Goal: Use online tool/utility: Utilize a website feature to perform a specific function

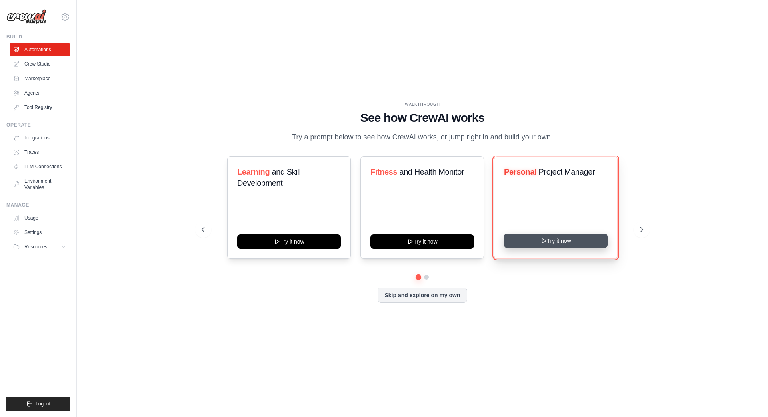
click at [541, 244] on icon at bounding box center [544, 240] width 6 height 6
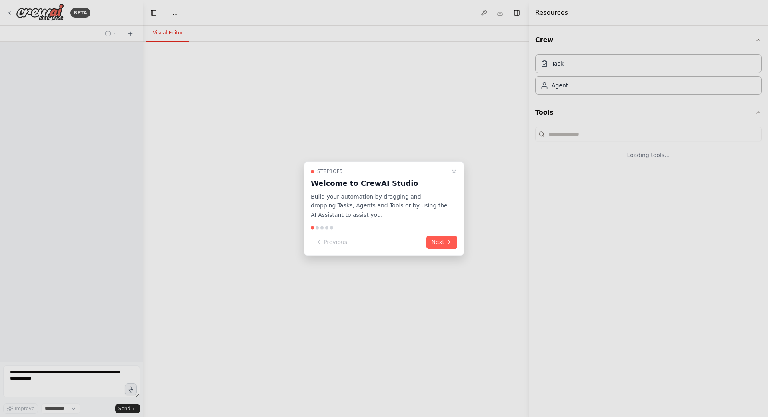
select select "****"
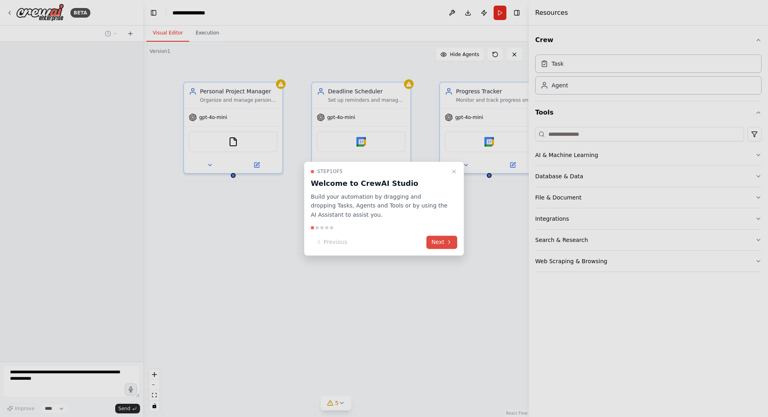
click at [434, 243] on button "Next" at bounding box center [442, 241] width 31 height 13
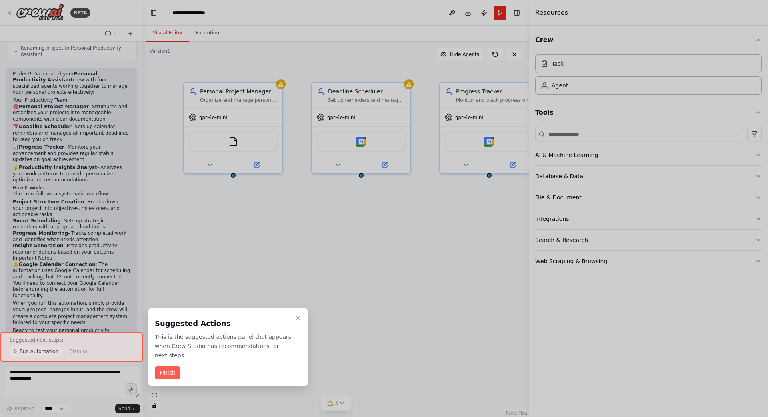
scroll to position [599, 0]
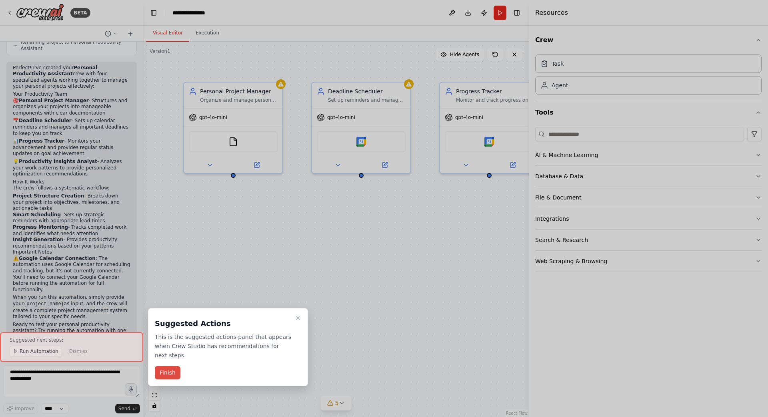
click at [163, 371] on button "Finish" at bounding box center [168, 372] width 26 height 13
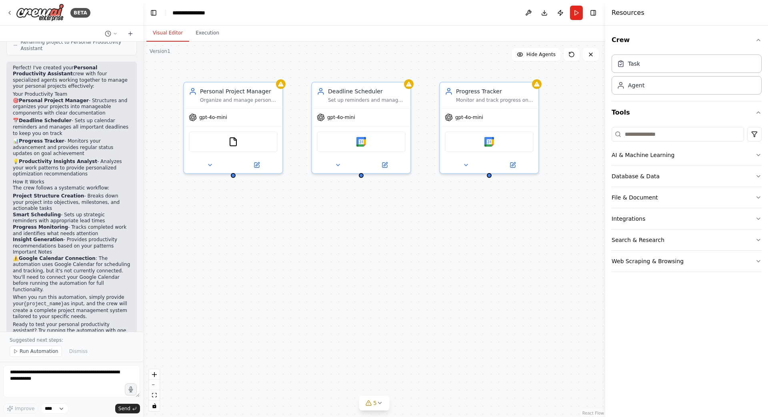
drag, startPoint x: 529, startPoint y: 69, endPoint x: 605, endPoint y: 67, distance: 76.5
click at [605, 67] on div at bounding box center [606, 208] width 3 height 417
click at [206, 39] on button "Execution" at bounding box center [207, 33] width 36 height 17
click at [166, 35] on button "Visual Editor" at bounding box center [167, 33] width 43 height 17
click at [283, 122] on div "Personal Project Manager Organize and manage personal projects by creating stru…" at bounding box center [233, 126] width 100 height 92
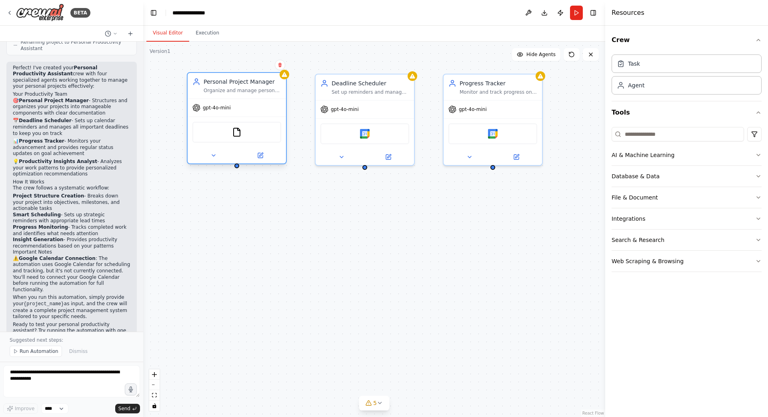
drag, startPoint x: 283, startPoint y: 122, endPoint x: 287, endPoint y: 114, distance: 8.8
click at [287, 114] on div "Personal Project Manager Organize and manage personal projects by creating stru…" at bounding box center [374, 229] width 462 height 375
drag, startPoint x: 238, startPoint y: 167, endPoint x: 365, endPoint y: 166, distance: 127.2
click at [365, 166] on div "Personal Project Manager Organize and manage personal projects by creating stru…" at bounding box center [374, 229] width 462 height 375
click at [236, 169] on div "Personal Project Manager Organize and manage personal projects by creating stru…" at bounding box center [374, 229] width 462 height 375
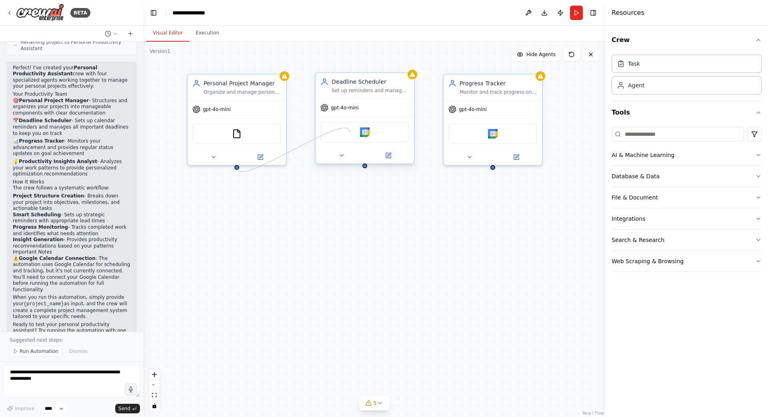
drag, startPoint x: 237, startPoint y: 167, endPoint x: 350, endPoint y: 132, distance: 117.7
click at [350, 132] on div "Personal Project Manager Organize and manage personal projects by creating stru…" at bounding box center [378, 221] width 462 height 375
click at [236, 167] on div at bounding box center [236, 165] width 5 height 5
drag, startPoint x: 236, startPoint y: 166, endPoint x: 385, endPoint y: 156, distance: 148.8
click at [385, 156] on div "Personal Project Manager Organize and manage personal projects by creating stru…" at bounding box center [378, 221] width 462 height 375
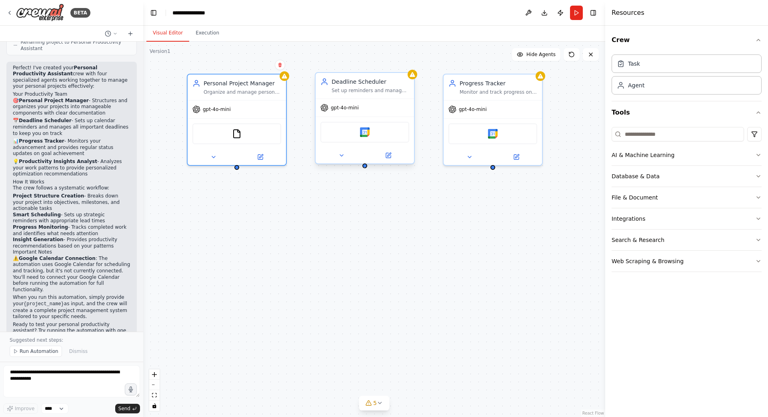
click at [364, 168] on div at bounding box center [365, 165] width 5 height 5
click at [342, 158] on icon at bounding box center [342, 155] width 6 height 6
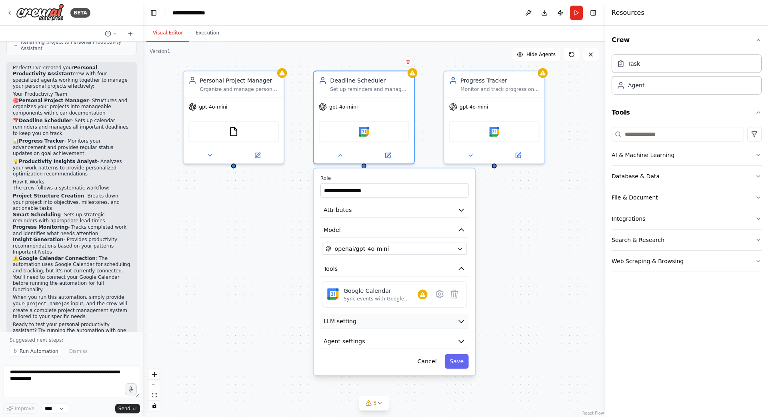
click at [459, 321] on icon "button" at bounding box center [461, 321] width 8 height 8
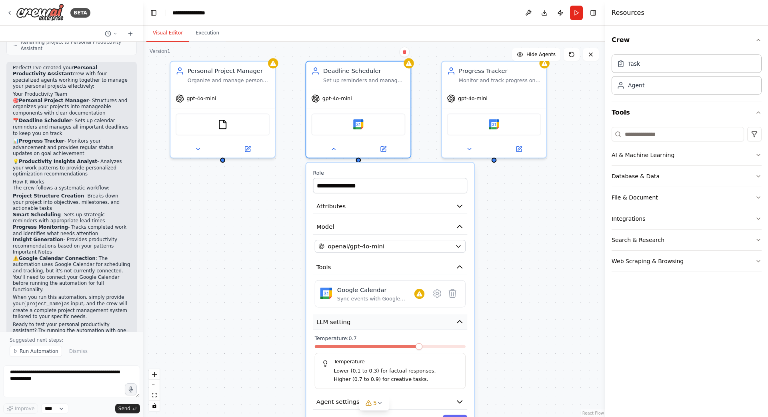
click at [461, 321] on icon "button" at bounding box center [460, 321] width 8 height 8
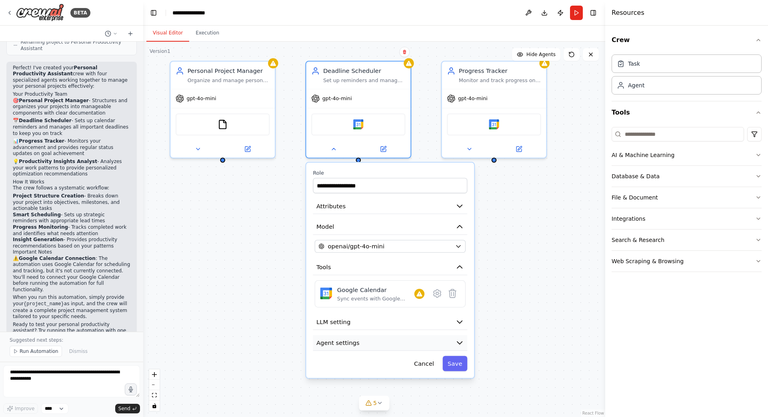
click at [461, 343] on icon "button" at bounding box center [459, 342] width 5 height 2
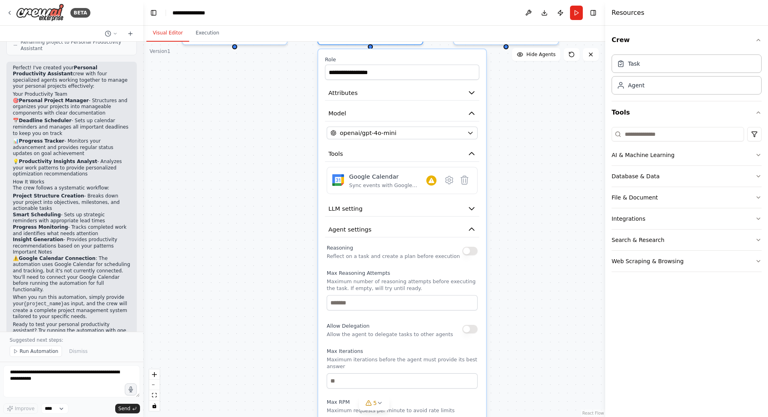
drag, startPoint x: 538, startPoint y: 314, endPoint x: 553, endPoint y: 181, distance: 133.7
click at [553, 181] on div "**********" at bounding box center [374, 229] width 462 height 375
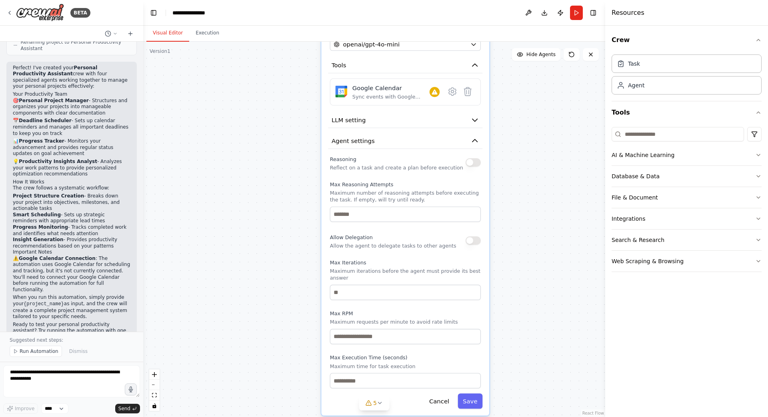
drag, startPoint x: 553, startPoint y: 181, endPoint x: 553, endPoint y: 112, distance: 68.8
click at [553, 112] on div "**********" at bounding box center [374, 229] width 462 height 375
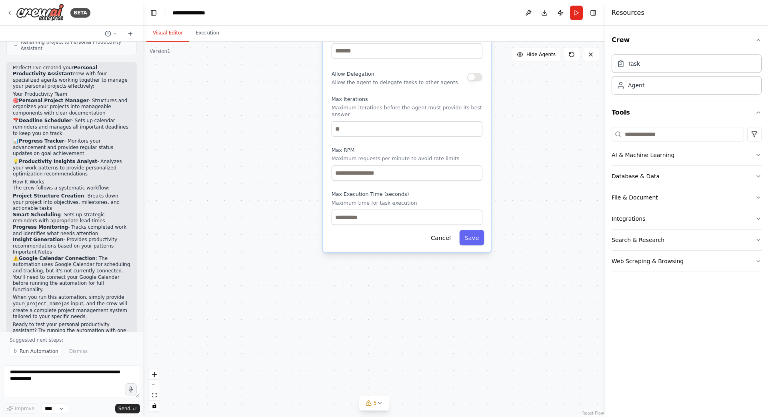
drag, startPoint x: 552, startPoint y: 329, endPoint x: 531, endPoint y: 342, distance: 25.0
click at [530, 336] on div "**********" at bounding box center [374, 229] width 462 height 375
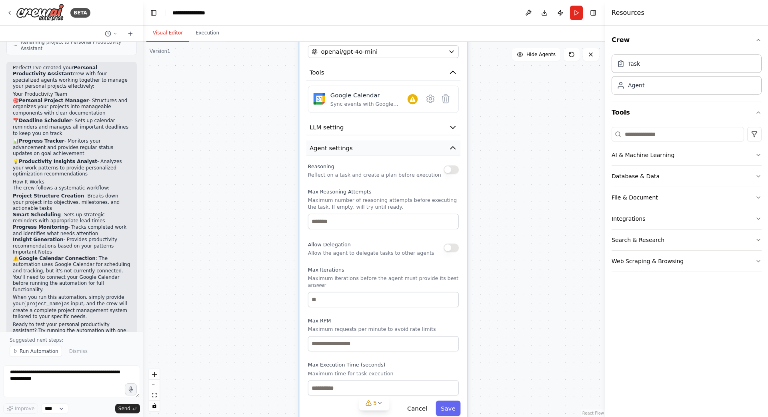
click at [455, 148] on icon "button" at bounding box center [453, 148] width 8 height 8
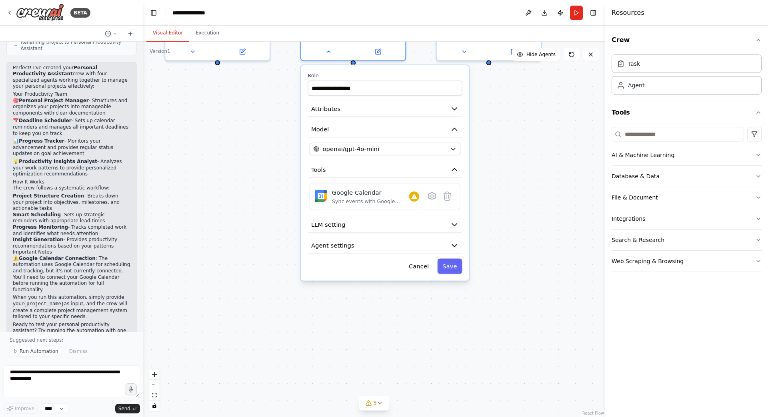
drag, startPoint x: 525, startPoint y: 129, endPoint x: 526, endPoint y: 231, distance: 102.0
click at [526, 231] on div "**********" at bounding box center [374, 229] width 462 height 375
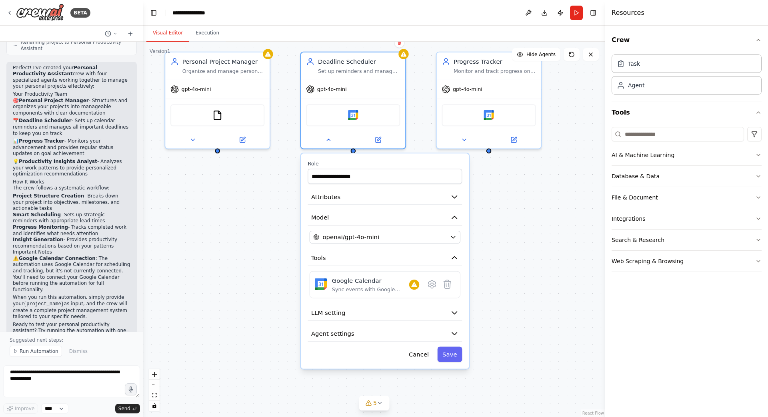
drag, startPoint x: 526, startPoint y: 231, endPoint x: 526, endPoint y: 313, distance: 82.4
click at [526, 313] on div "**********" at bounding box center [374, 229] width 462 height 375
click at [759, 154] on icon "button" at bounding box center [758, 155] width 6 height 6
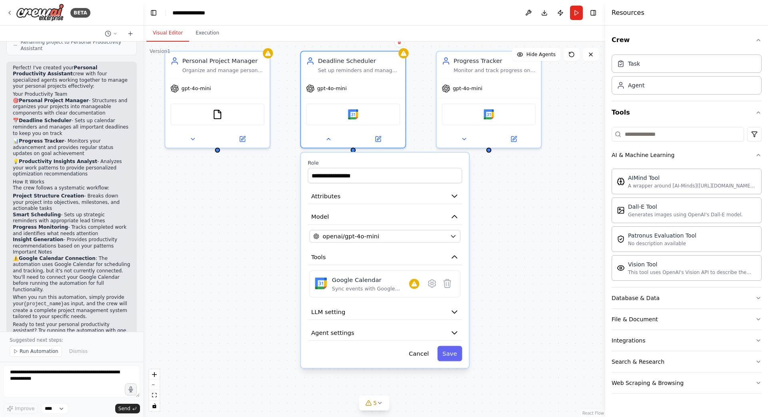
click at [539, 208] on div "**********" at bounding box center [374, 229] width 462 height 375
click at [423, 353] on button "Cancel" at bounding box center [419, 352] width 30 height 15
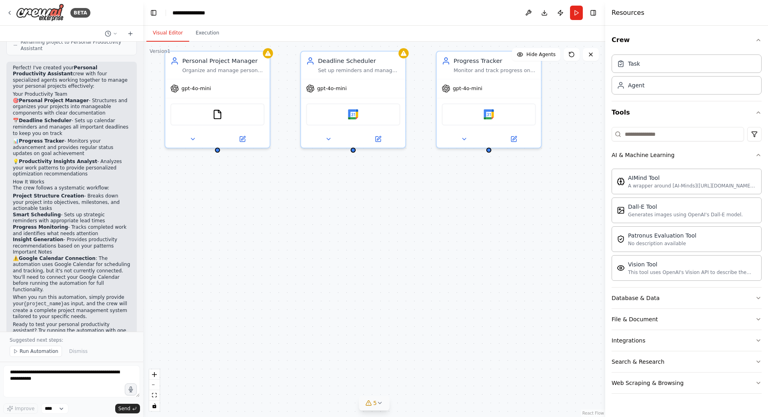
click at [379, 403] on icon at bounding box center [380, 403] width 3 height 2
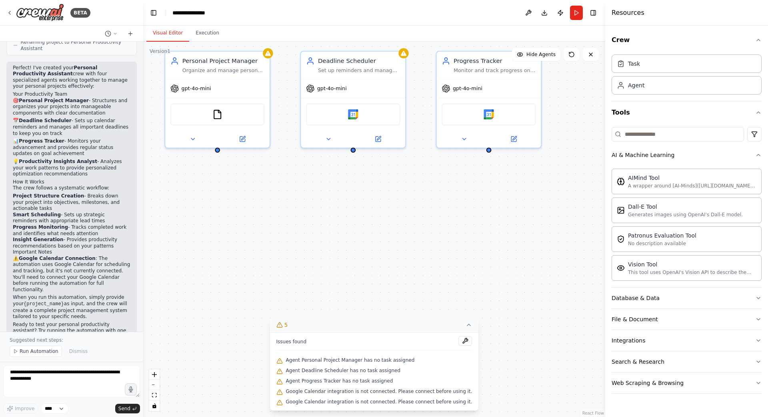
click at [382, 361] on span "Agent Personal Project Manager has no task assigned" at bounding box center [350, 360] width 129 height 6
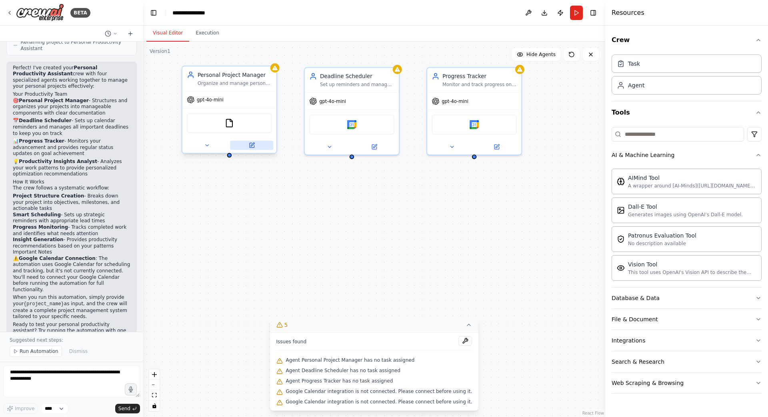
click at [251, 145] on icon at bounding box center [253, 144] width 4 height 4
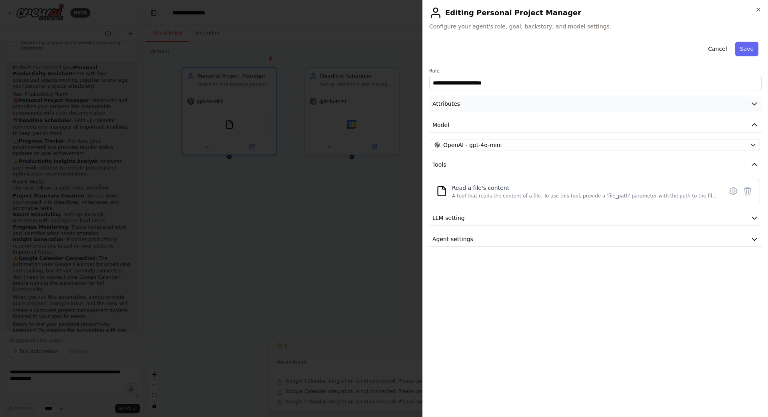
click at [451, 106] on span "Attributes" at bounding box center [447, 104] width 28 height 8
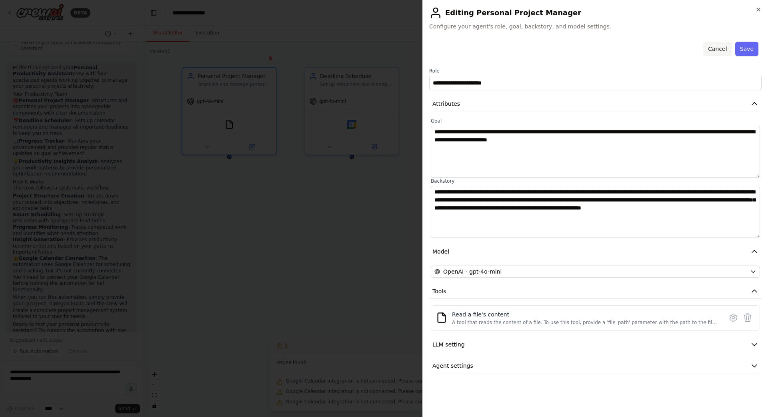
click at [716, 50] on button "Cancel" at bounding box center [717, 49] width 28 height 14
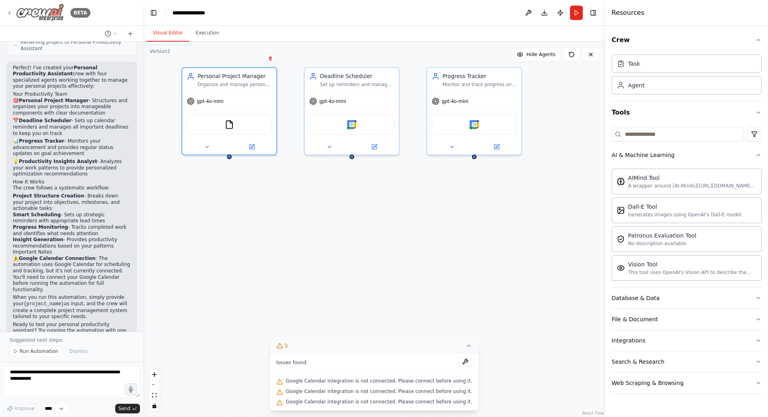
click at [10, 12] on icon at bounding box center [9, 13] width 6 height 6
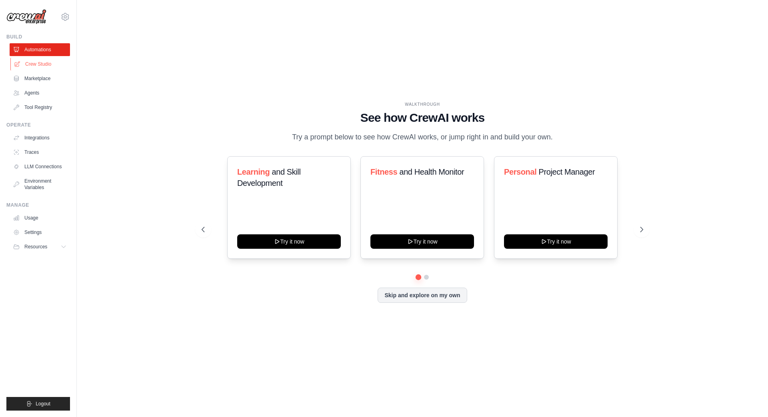
click at [36, 63] on link "Crew Studio" at bounding box center [40, 64] width 60 height 13
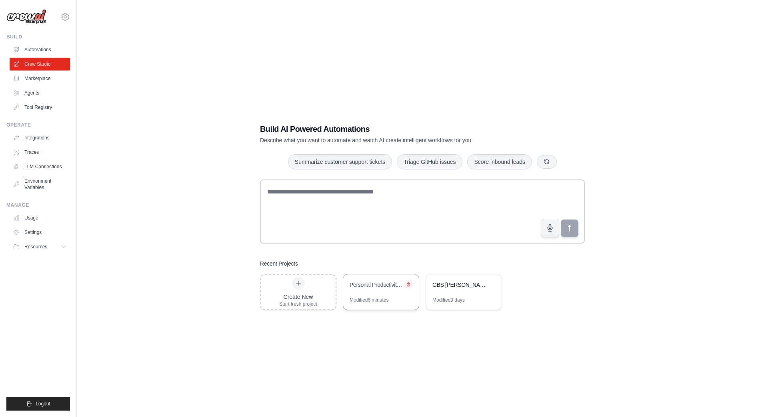
click at [410, 284] on icon at bounding box center [408, 284] width 3 height 4
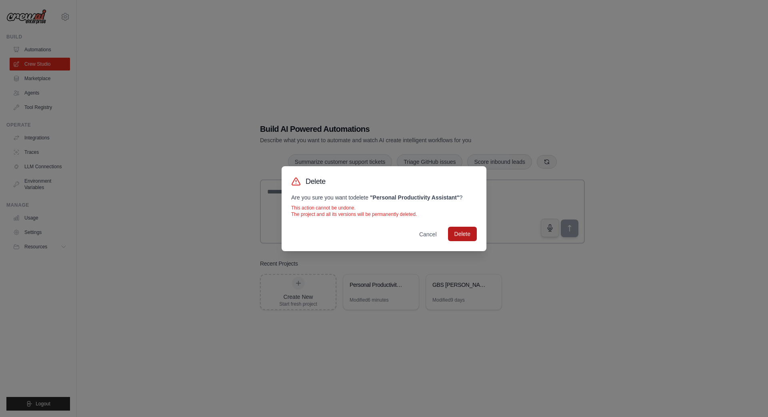
click at [462, 231] on button "Delete" at bounding box center [462, 233] width 29 height 14
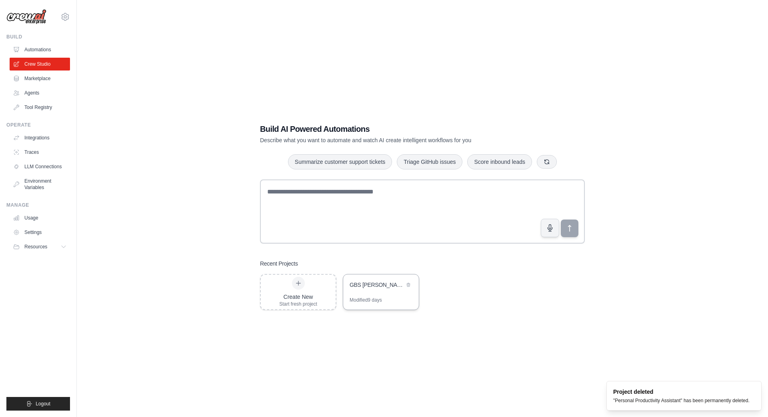
click at [380, 288] on div "GBS TOM Generator" at bounding box center [377, 284] width 55 height 8
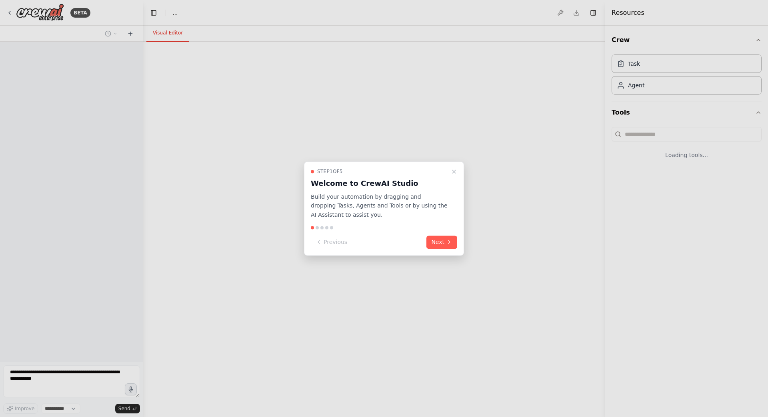
select select "****"
click at [438, 244] on button "Next" at bounding box center [442, 241] width 31 height 13
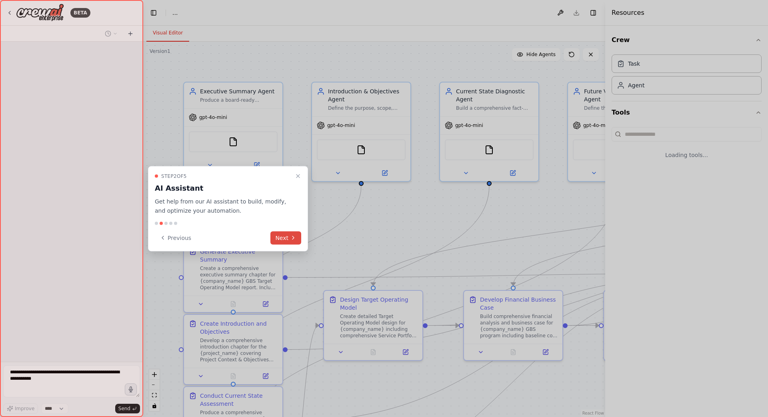
click at [288, 239] on button "Next" at bounding box center [285, 237] width 31 height 13
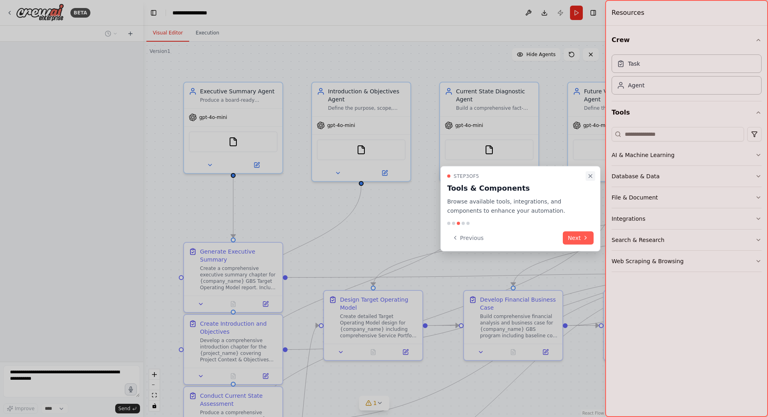
click at [591, 175] on icon "Close walkthrough" at bounding box center [590, 176] width 6 height 6
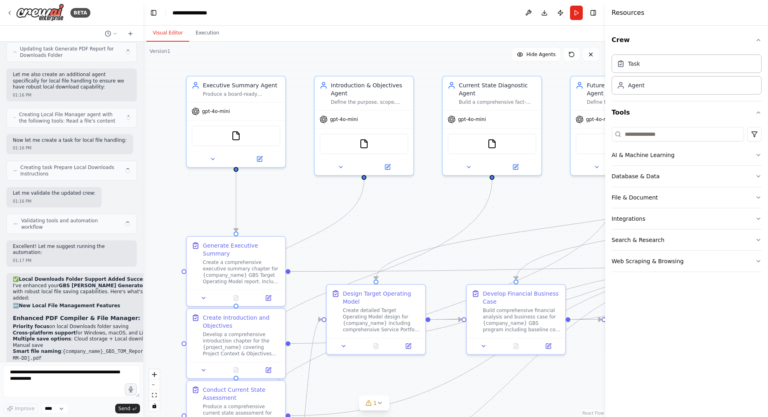
scroll to position [5704, 0]
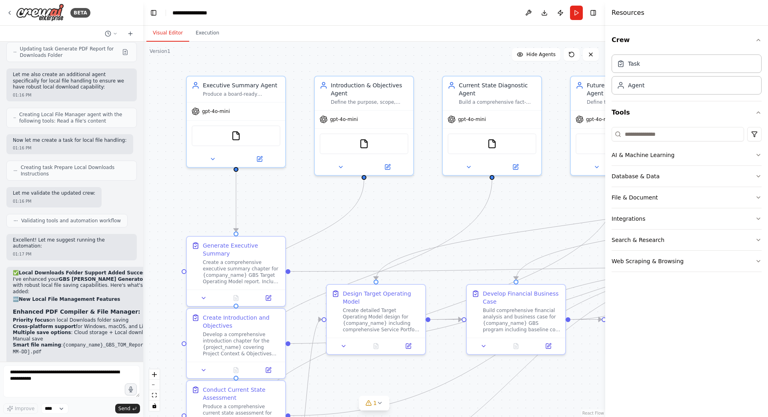
drag, startPoint x: 423, startPoint y: 217, endPoint x: 426, endPoint y: 211, distance: 6.6
click at [426, 211] on div ".deletable-edge-delete-btn { width: 20px; height: 20px; border: 0px solid #ffff…" at bounding box center [374, 229] width 462 height 375
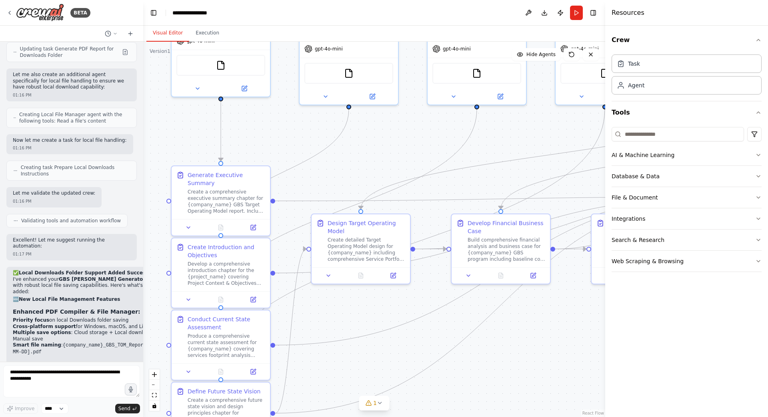
drag, startPoint x: 382, startPoint y: 385, endPoint x: 368, endPoint y: 318, distance: 69.1
click at [368, 318] on div ".deletable-edge-delete-btn { width: 20px; height: 20px; border: 0px solid #ffff…" at bounding box center [374, 229] width 462 height 375
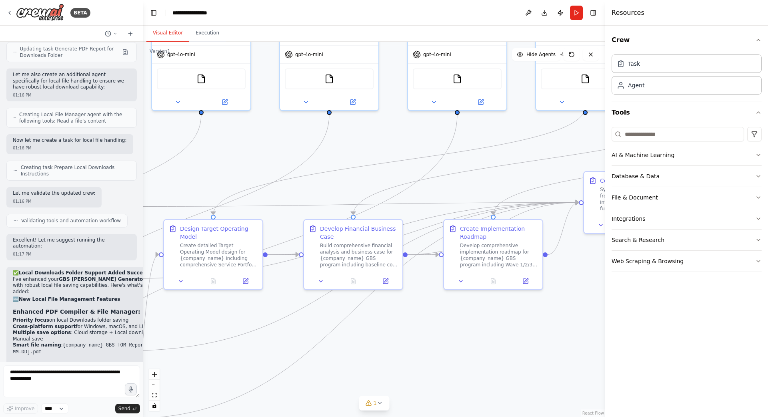
drag, startPoint x: 576, startPoint y: 341, endPoint x: 428, endPoint y: 344, distance: 148.5
click at [428, 344] on div ".deletable-edge-delete-btn { width: 20px; height: 20px; border: 0px solid #ffff…" at bounding box center [374, 229] width 462 height 375
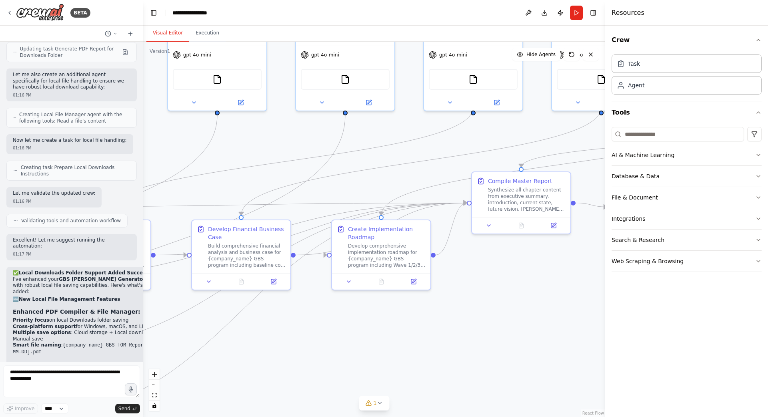
drag, startPoint x: 571, startPoint y: 335, endPoint x: 459, endPoint y: 335, distance: 112.0
click at [459, 335] on div ".deletable-edge-delete-btn { width: 20px; height: 20px; border: 0px solid #ffff…" at bounding box center [374, 229] width 462 height 375
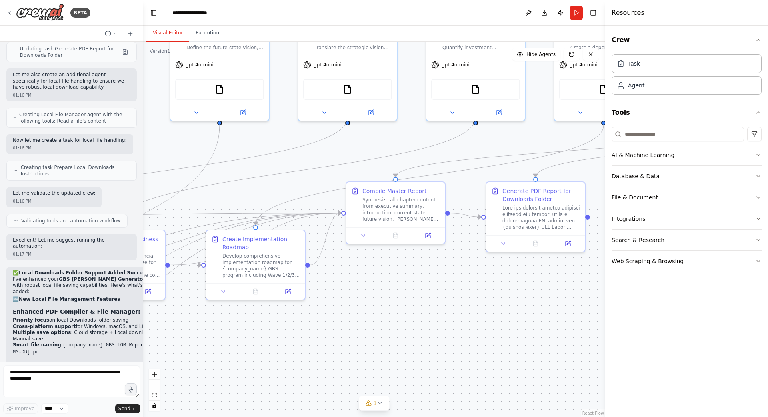
drag, startPoint x: 600, startPoint y: 298, endPoint x: 474, endPoint y: 308, distance: 126.0
click at [474, 308] on div ".deletable-edge-delete-btn { width: 20px; height: 20px; border: 0px solid #ffff…" at bounding box center [374, 229] width 462 height 375
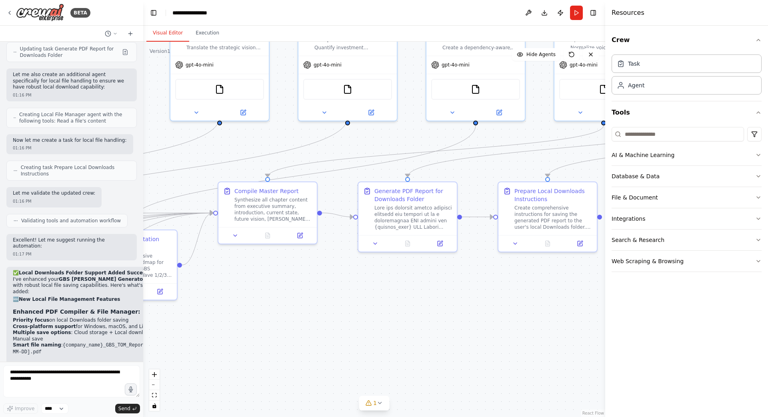
drag, startPoint x: 530, startPoint y: 308, endPoint x: 402, endPoint y: 308, distance: 128.0
click at [402, 308] on div ".deletable-edge-delete-btn { width: 20px; height: 20px; border: 0px solid #ffff…" at bounding box center [374, 229] width 462 height 375
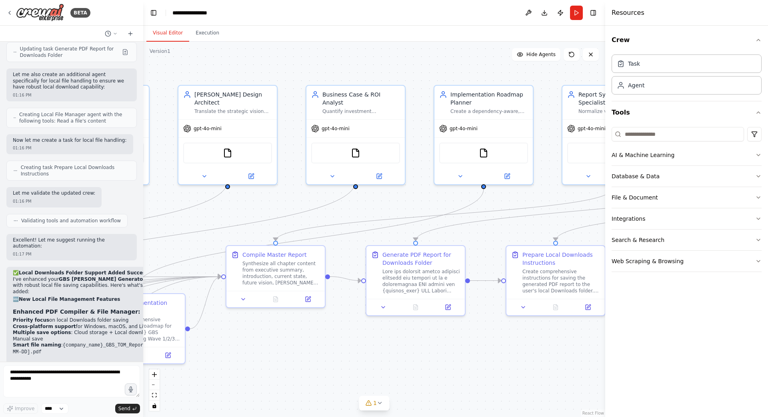
drag, startPoint x: 555, startPoint y: 309, endPoint x: 594, endPoint y: 381, distance: 82.7
click at [593, 381] on div ".deletable-edge-delete-btn { width: 20px; height: 20px; border: 0px solid #ffff…" at bounding box center [374, 229] width 462 height 375
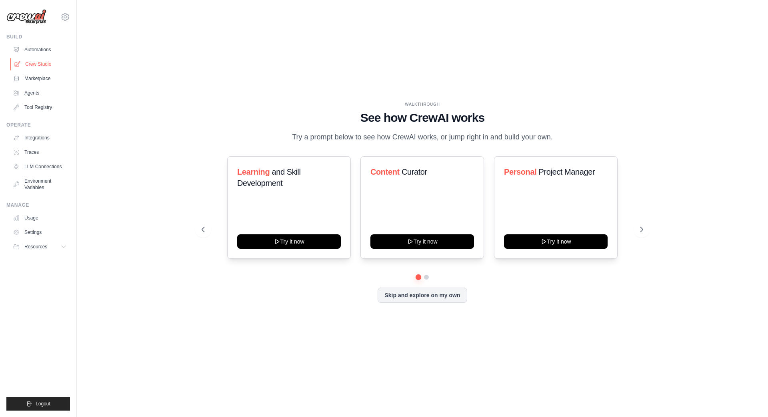
click at [34, 64] on link "Crew Studio" at bounding box center [40, 64] width 60 height 13
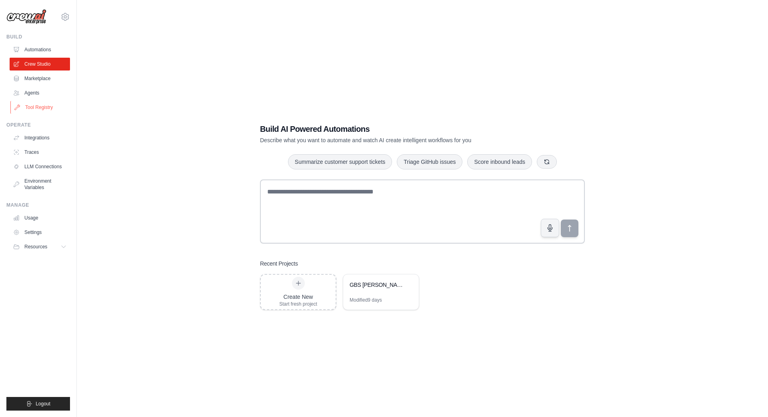
click at [38, 108] on link "Tool Registry" at bounding box center [40, 107] width 60 height 13
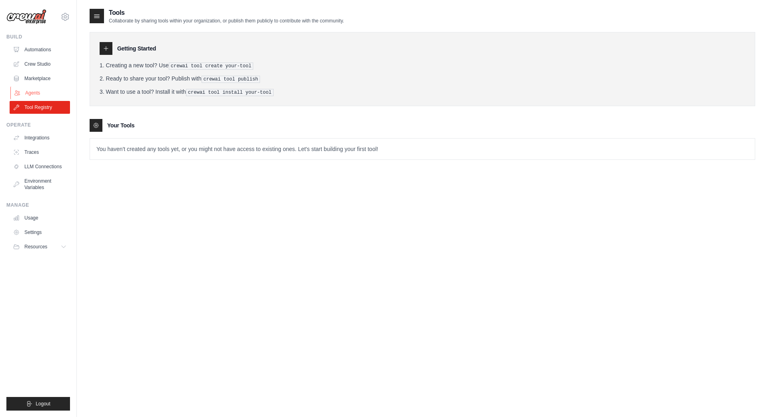
click at [39, 93] on link "Agents" at bounding box center [40, 92] width 60 height 13
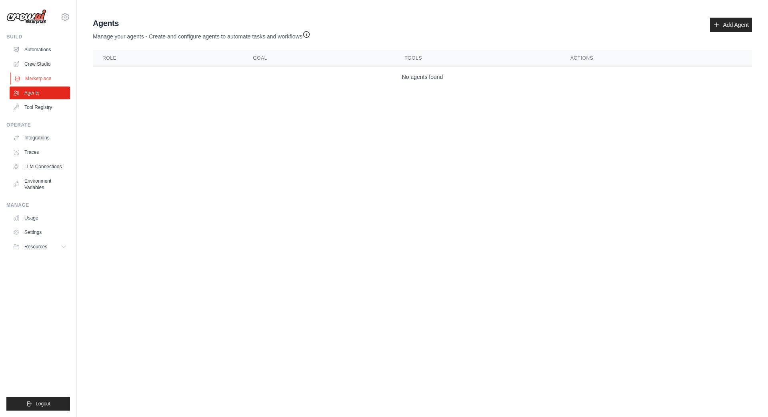
click at [42, 80] on link "Marketplace" at bounding box center [40, 78] width 60 height 13
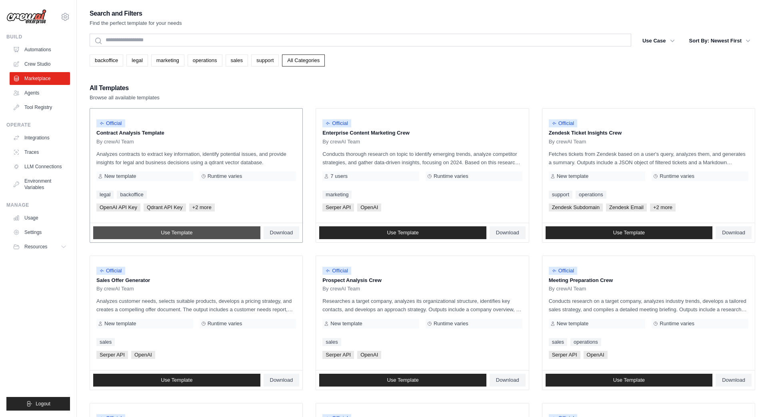
click at [162, 233] on span "Use Template" at bounding box center [177, 232] width 32 height 6
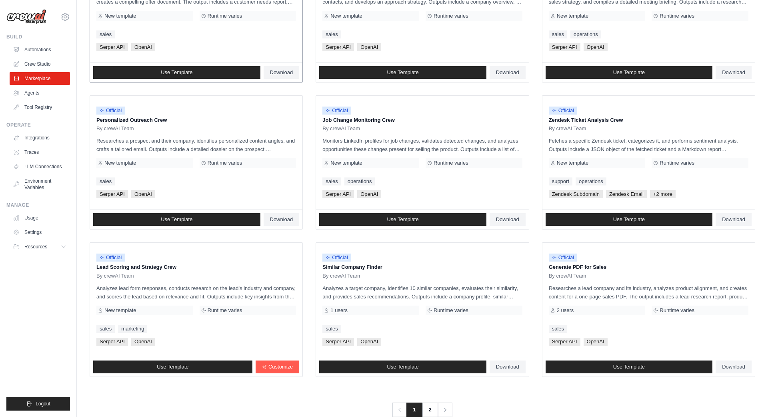
scroll to position [325, 0]
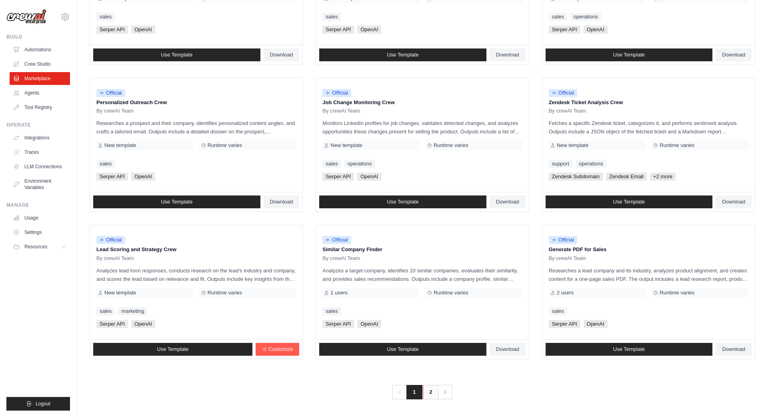
click at [431, 393] on link "2" at bounding box center [431, 392] width 16 height 14
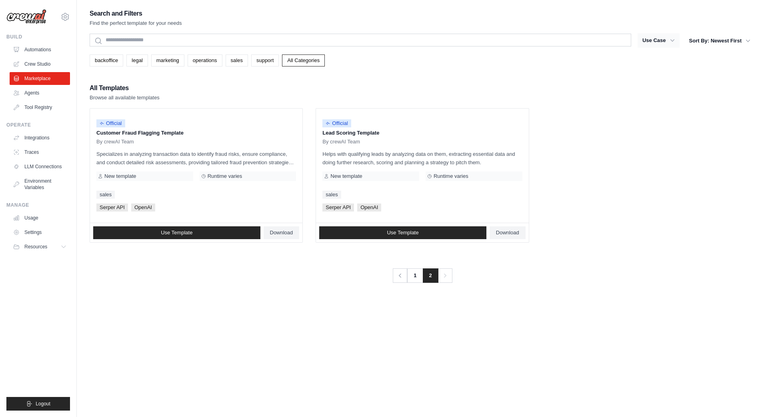
click at [667, 39] on button "Use Case" at bounding box center [659, 40] width 42 height 14
click at [671, 41] on icon "button" at bounding box center [673, 40] width 8 height 8
click at [664, 41] on button "Use Case" at bounding box center [659, 40] width 42 height 14
click at [651, 41] on button "Use Case" at bounding box center [659, 40] width 42 height 14
click at [697, 43] on button "Sort By: Newest First" at bounding box center [720, 40] width 71 height 14
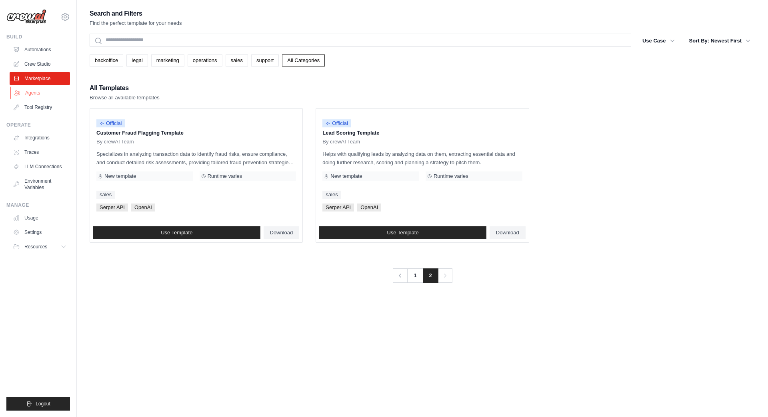
click at [31, 92] on link "Agents" at bounding box center [40, 92] width 60 height 13
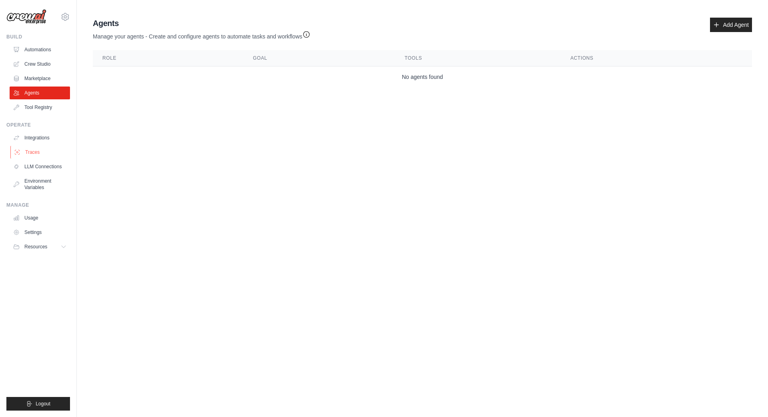
click at [32, 152] on link "Traces" at bounding box center [40, 152] width 60 height 13
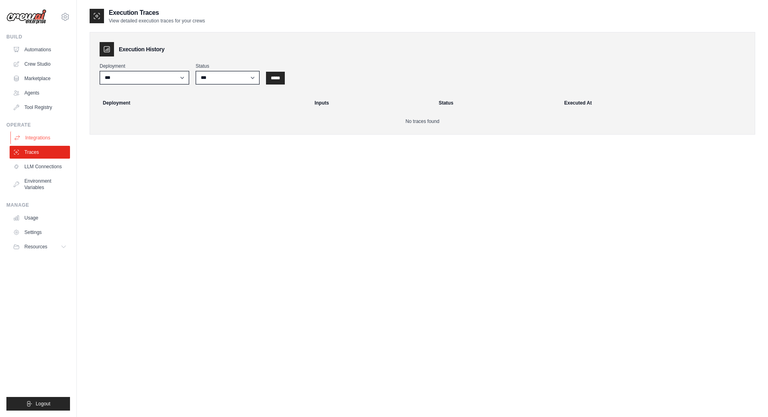
click at [36, 137] on link "Integrations" at bounding box center [40, 137] width 60 height 13
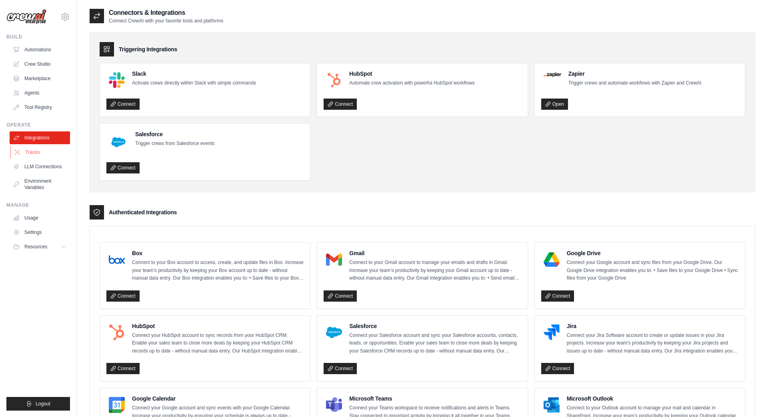
click at [39, 152] on link "Traces" at bounding box center [40, 152] width 60 height 13
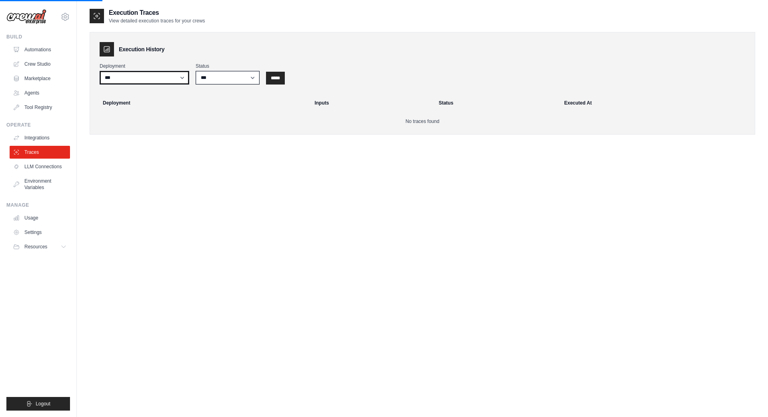
click at [183, 76] on select "***" at bounding box center [145, 78] width 90 height 14
click at [100, 71] on select "***" at bounding box center [145, 78] width 90 height 14
click at [34, 64] on link "Crew Studio" at bounding box center [40, 64] width 60 height 13
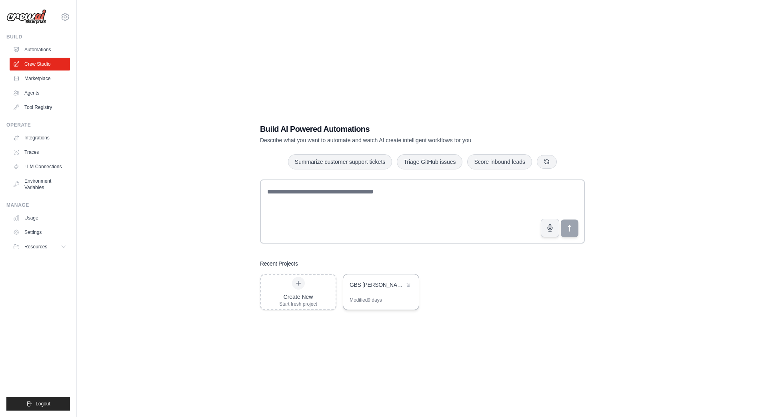
click at [381, 289] on div "GBS [PERSON_NAME] Generator" at bounding box center [377, 285] width 55 height 10
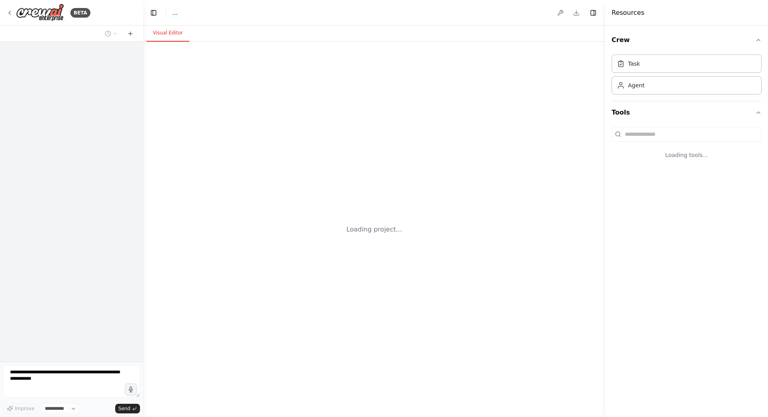
select select "****"
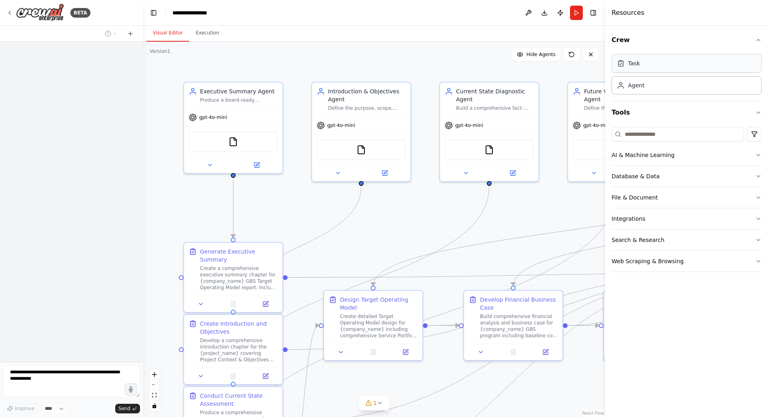
click at [639, 67] on div "Task" at bounding box center [634, 63] width 12 height 8
click at [633, 89] on div "Agent" at bounding box center [687, 85] width 150 height 18
click at [256, 164] on icon at bounding box center [256, 163] width 5 height 5
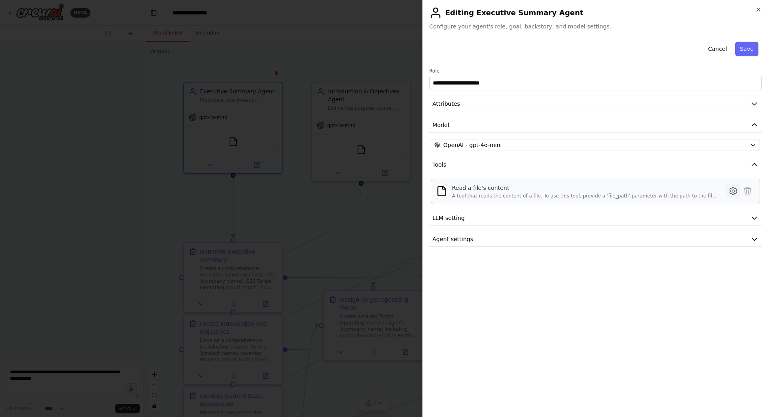
click at [732, 192] on icon at bounding box center [733, 191] width 2 height 2
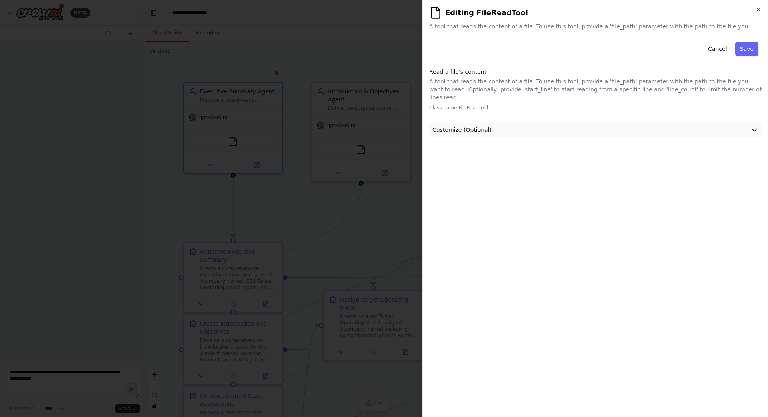
click at [754, 126] on icon "button" at bounding box center [755, 130] width 8 height 8
click at [754, 128] on icon "button" at bounding box center [754, 129] width 5 height 2
click at [759, 10] on icon "button" at bounding box center [758, 9] width 3 height 3
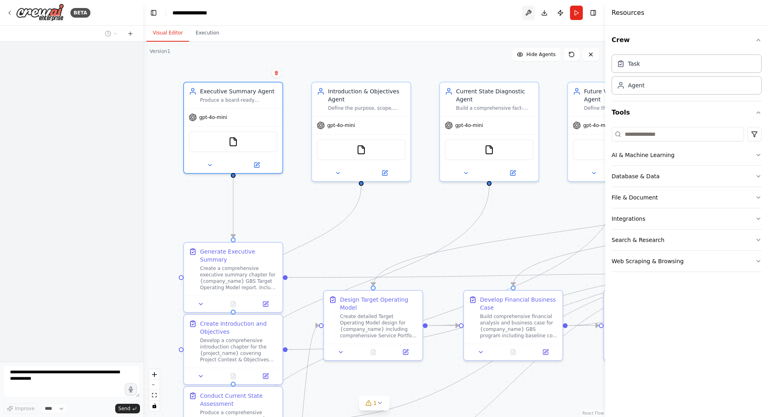
click at [528, 16] on button at bounding box center [528, 13] width 13 height 14
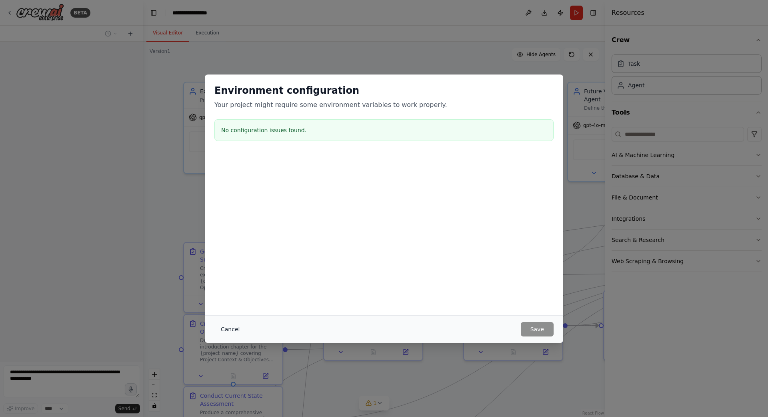
click at [226, 326] on button "Cancel" at bounding box center [230, 329] width 32 height 14
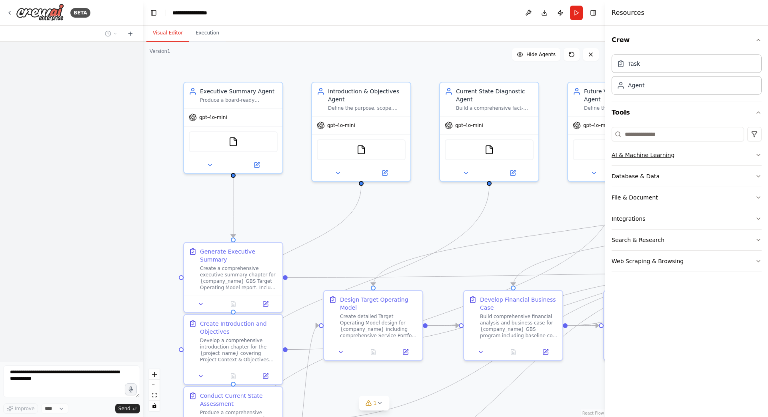
click at [659, 154] on div "AI & Machine Learning" at bounding box center [643, 155] width 63 height 8
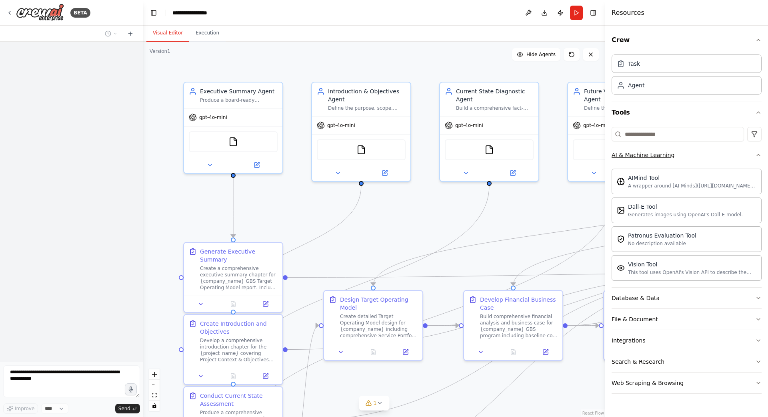
click at [659, 154] on div "AI & Machine Learning" at bounding box center [643, 155] width 63 height 8
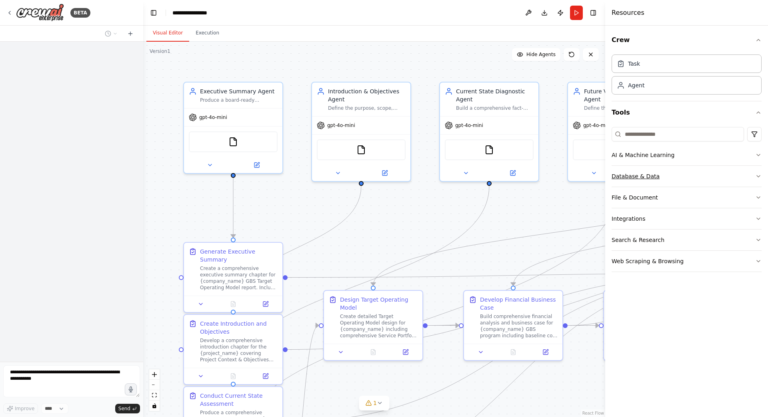
click at [641, 178] on div "Database & Data" at bounding box center [636, 176] width 48 height 8
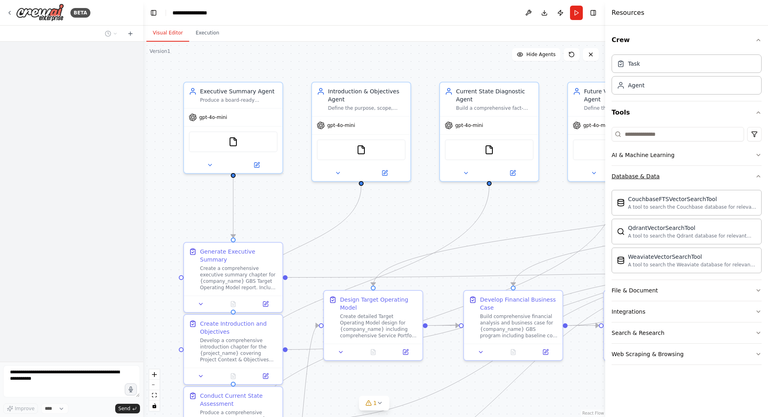
click at [641, 178] on div "Database & Data" at bounding box center [636, 176] width 48 height 8
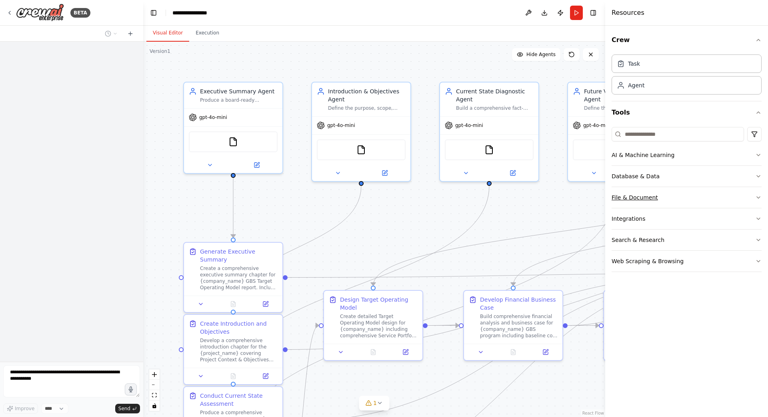
click at [637, 193] on button "File & Document" at bounding box center [687, 197] width 150 height 21
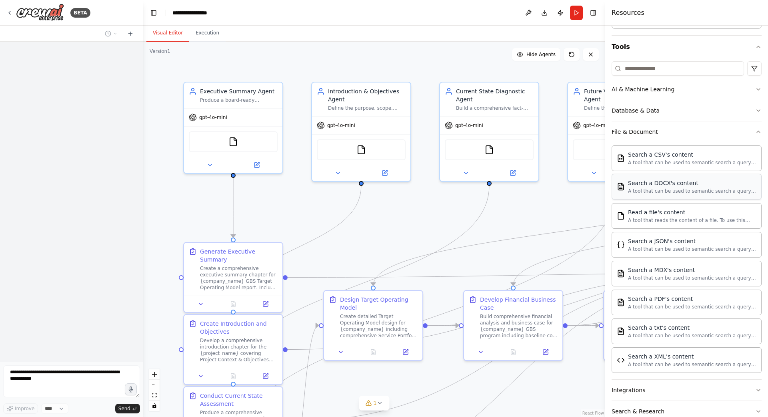
scroll to position [76, 0]
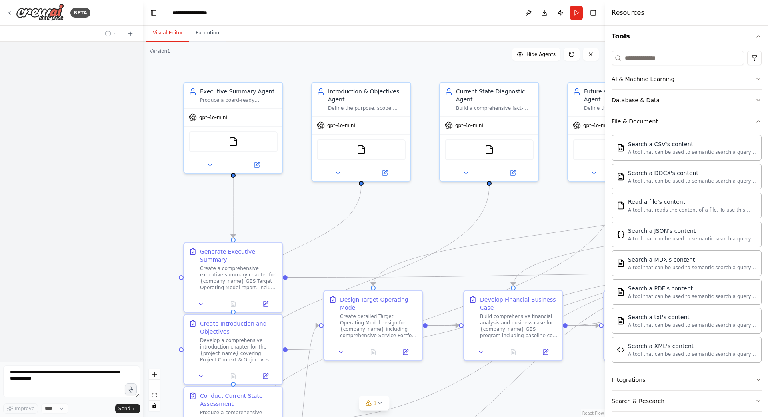
click at [621, 122] on div "File & Document" at bounding box center [635, 121] width 46 height 8
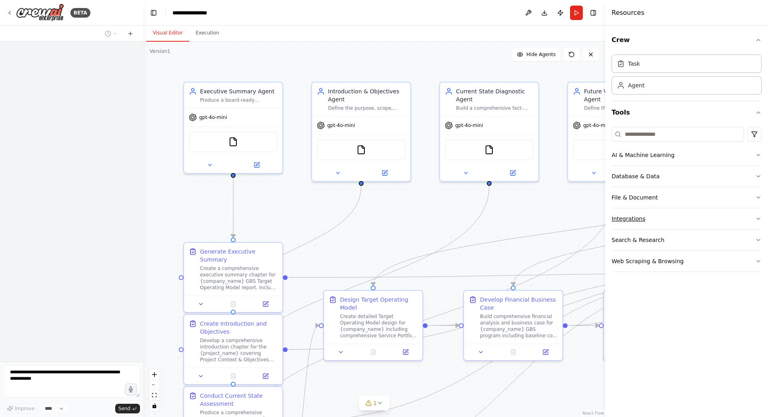
click at [625, 218] on div "Integrations" at bounding box center [629, 218] width 34 height 8
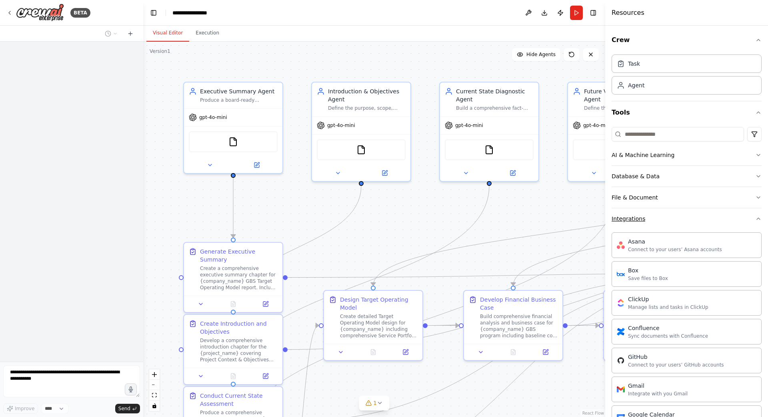
click at [641, 219] on div "Integrations" at bounding box center [629, 218] width 34 height 8
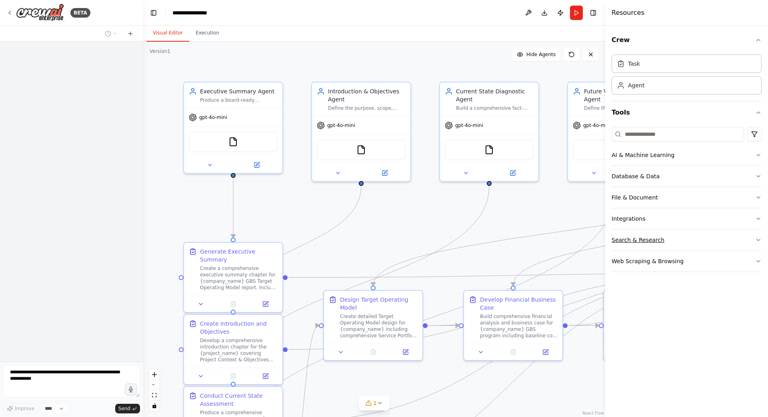
click at [634, 240] on div "Search & Research" at bounding box center [638, 240] width 53 height 8
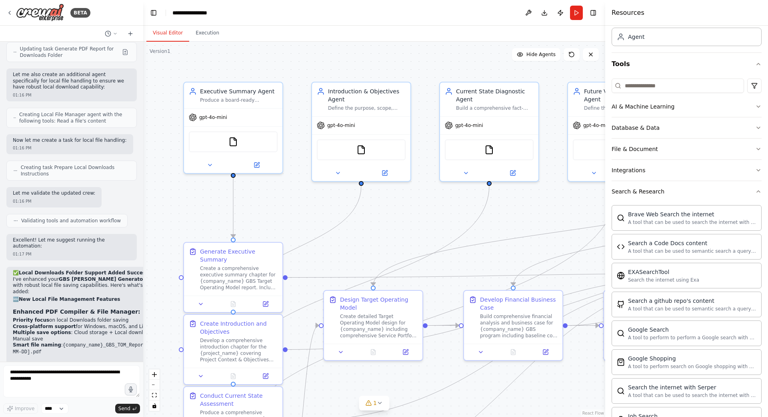
scroll to position [24, 0]
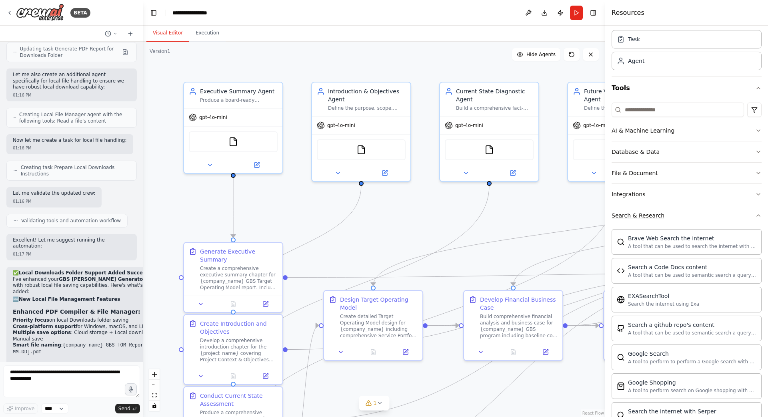
click at [674, 216] on button "Search & Research" at bounding box center [687, 215] width 150 height 21
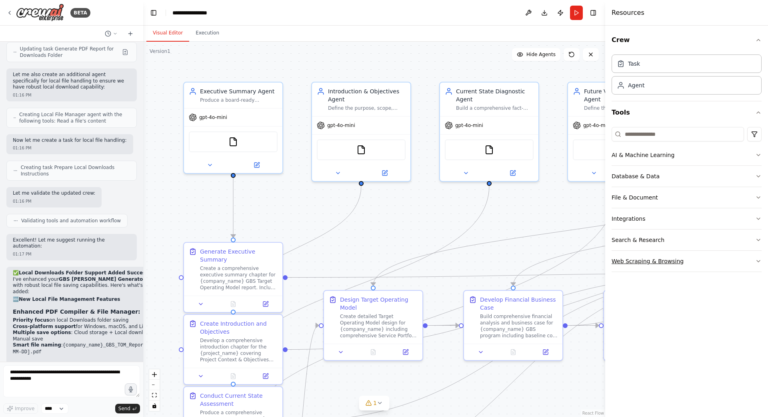
click at [647, 260] on div "Web Scraping & Browsing" at bounding box center [648, 261] width 72 height 8
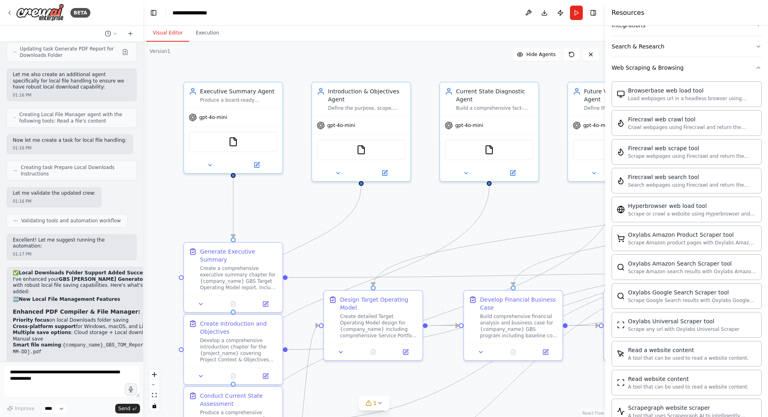
scroll to position [161, 0]
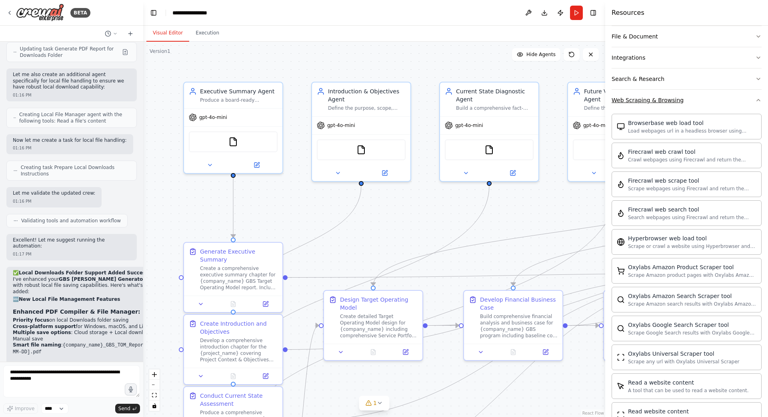
click at [693, 103] on button "Web Scraping & Browsing" at bounding box center [687, 100] width 150 height 21
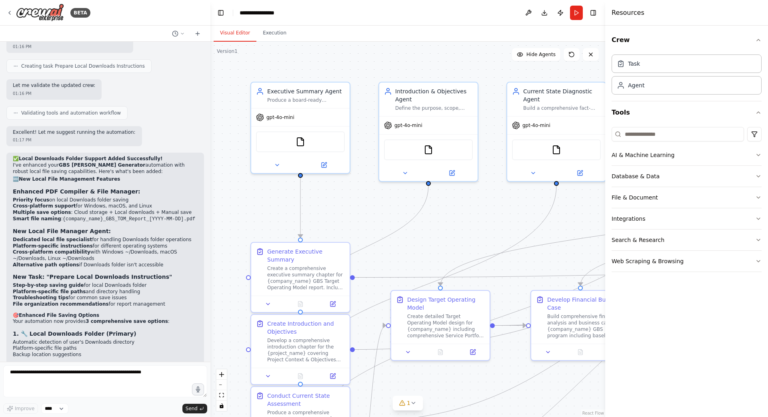
scroll to position [4697, 0]
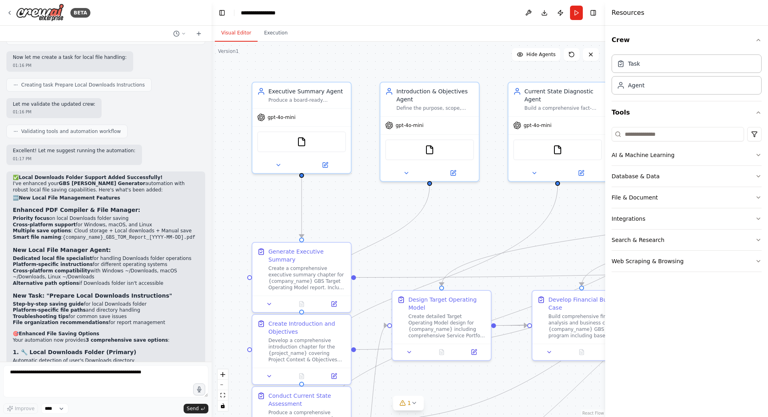
drag, startPoint x: 141, startPoint y: 184, endPoint x: 211, endPoint y: 184, distance: 70.4
click at [212, 184] on div "BETA Hello! I'm the CrewAI assistant. What kind of automation do you want to bu…" at bounding box center [384, 208] width 768 height 417
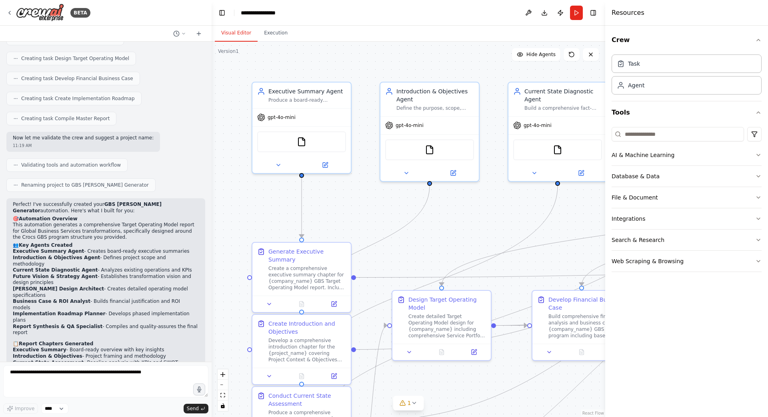
scroll to position [2104, 0]
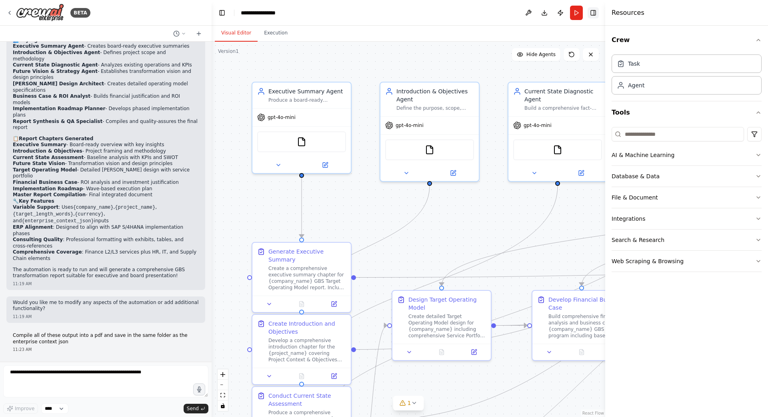
click at [594, 12] on button "Toggle Right Sidebar" at bounding box center [593, 12] width 11 height 11
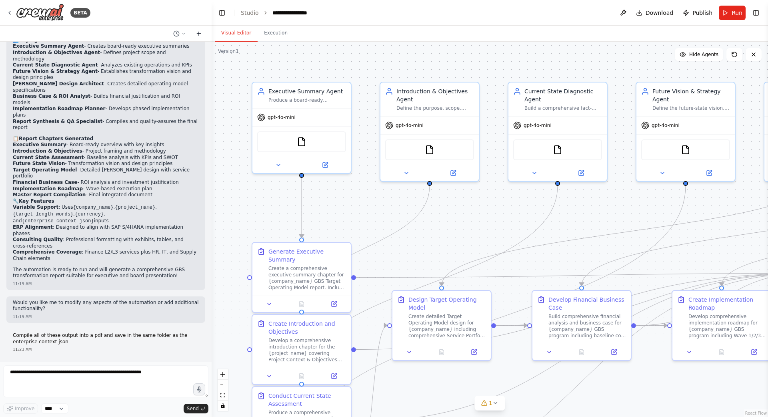
click at [199, 35] on icon at bounding box center [199, 34] width 0 height 4
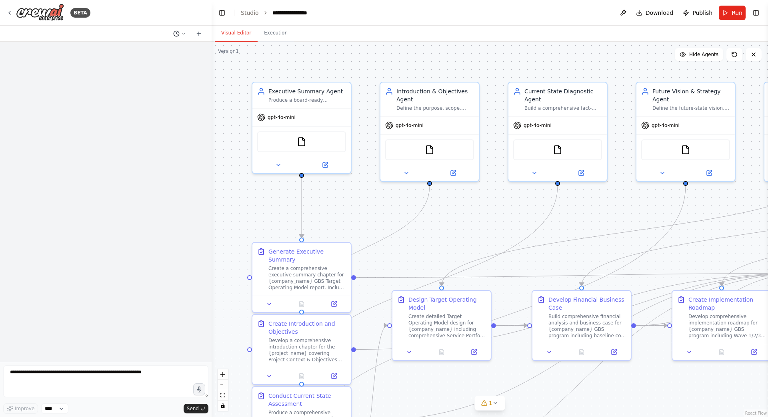
click at [184, 34] on icon at bounding box center [183, 33] width 5 height 5
click at [184, 34] on div at bounding box center [106, 208] width 212 height 417
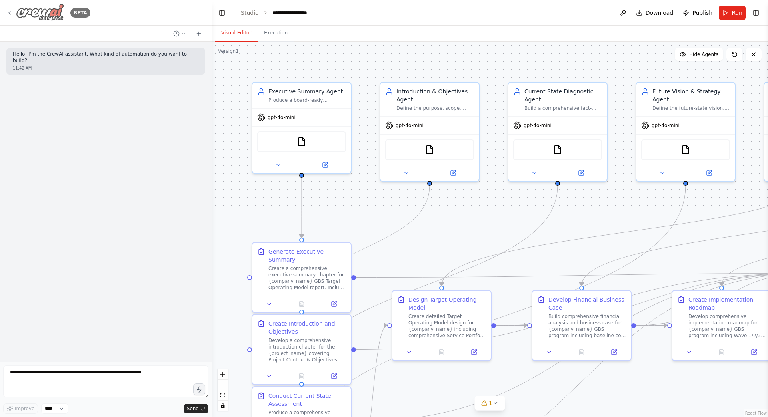
click at [9, 12] on icon at bounding box center [10, 12] width 2 height 3
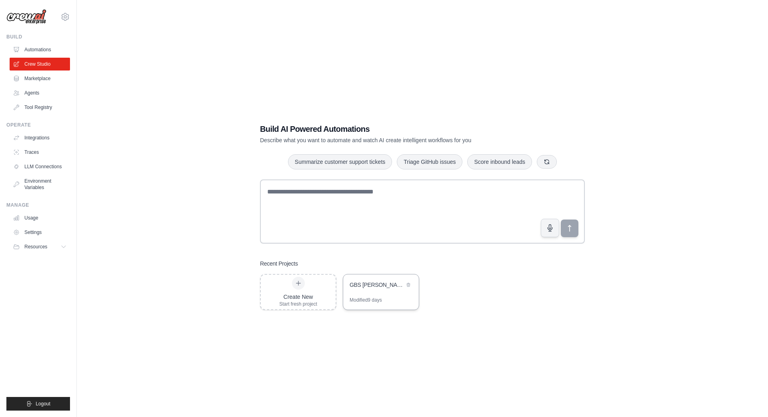
click at [388, 297] on div "Modified 9 days" at bounding box center [381, 303] width 76 height 13
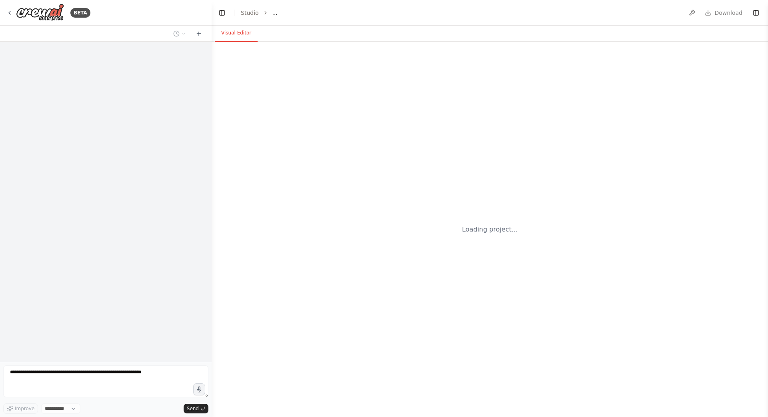
select select "****"
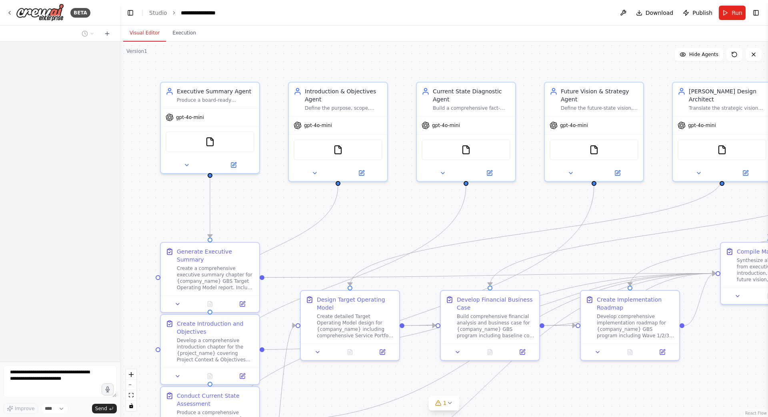
drag, startPoint x: 211, startPoint y: 212, endPoint x: 120, endPoint y: 210, distance: 91.6
click at [120, 210] on div "**********" at bounding box center [384, 208] width 768 height 417
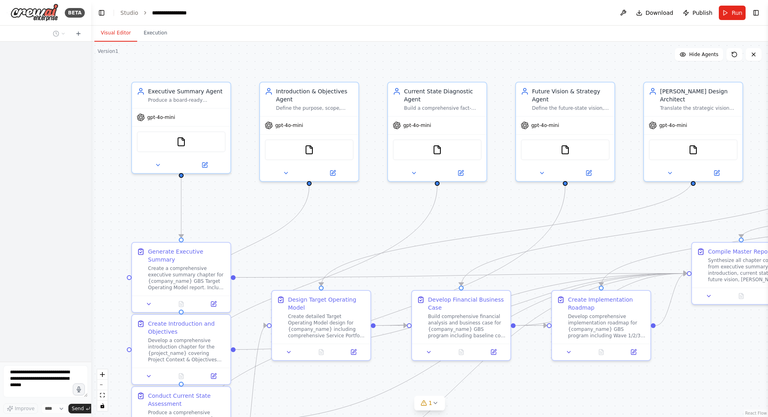
drag, startPoint x: 117, startPoint y: 213, endPoint x: 91, endPoint y: 212, distance: 26.0
click at [91, 212] on div "**********" at bounding box center [384, 208] width 768 height 417
click at [727, 12] on button "Run" at bounding box center [732, 13] width 27 height 14
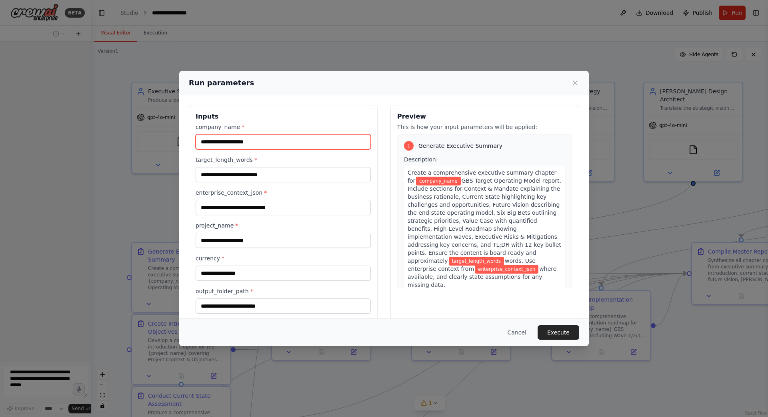
click at [264, 142] on input "company_name *" at bounding box center [283, 141] width 175 height 15
type input "*****"
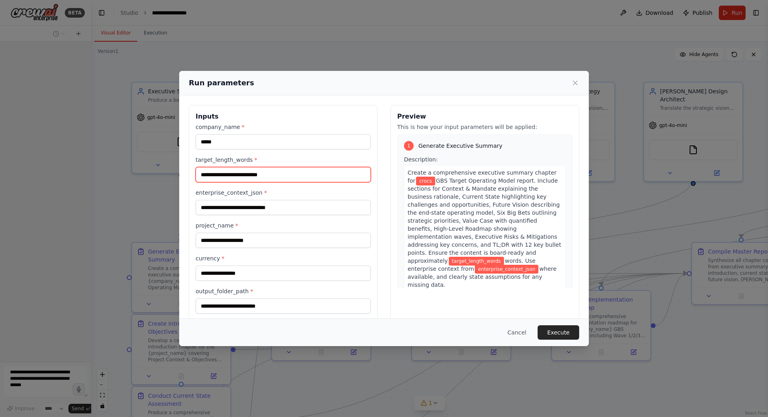
click at [214, 175] on input "target_length_words *" at bounding box center [283, 174] width 175 height 15
type input "*"
type input "****"
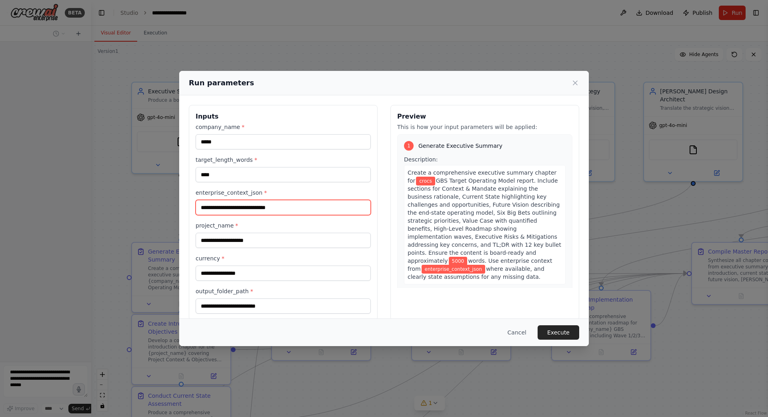
click at [292, 208] on input "enterprise_context_json *" at bounding box center [283, 207] width 175 height 15
click at [518, 331] on button "Cancel" at bounding box center [517, 332] width 32 height 14
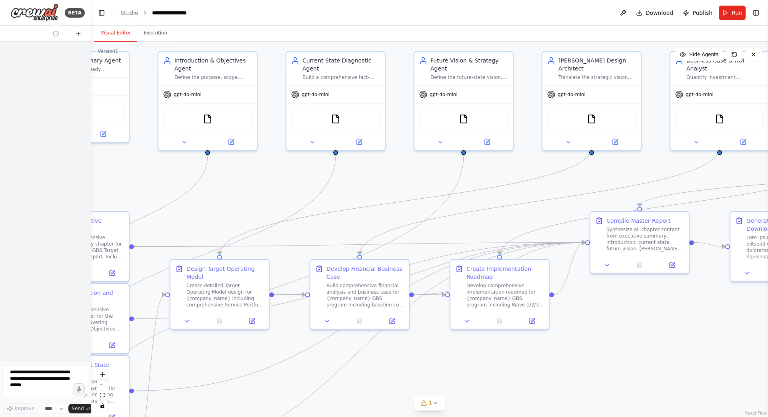
drag, startPoint x: 693, startPoint y: 361, endPoint x: 588, endPoint y: 329, distance: 110.1
click at [588, 329] on div ".deletable-edge-delete-btn { width: 20px; height: 20px; border: 0px solid #ffff…" at bounding box center [429, 229] width 677 height 375
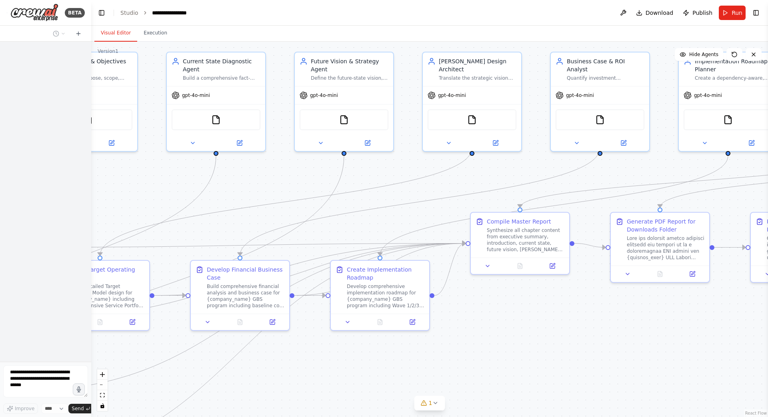
drag, startPoint x: 629, startPoint y: 337, endPoint x: 513, endPoint y: 340, distance: 116.1
click at [513, 340] on div ".deletable-edge-delete-btn { width: 20px; height: 20px; border: 0px solid #ffff…" at bounding box center [429, 229] width 677 height 375
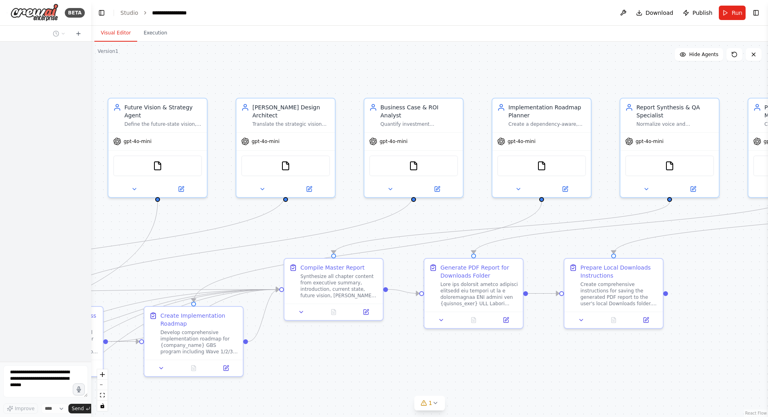
drag, startPoint x: 641, startPoint y: 341, endPoint x: 405, endPoint y: 374, distance: 238.8
click at [405, 374] on div ".deletable-edge-delete-btn { width: 20px; height: 20px; border: 0px solid #ffff…" at bounding box center [429, 229] width 677 height 375
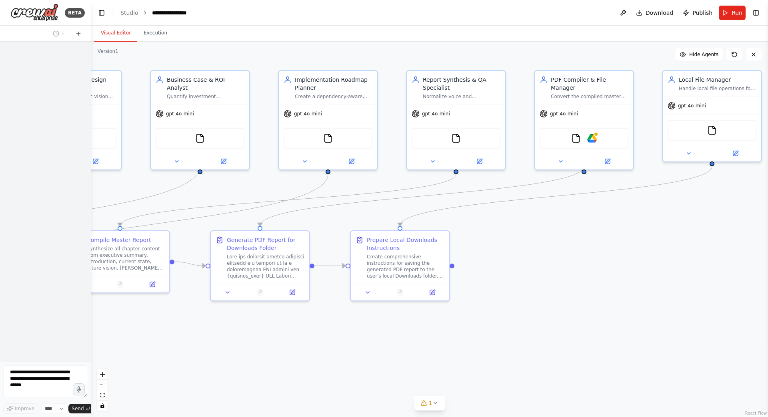
drag, startPoint x: 582, startPoint y: 377, endPoint x: 409, endPoint y: 365, distance: 174.1
click at [409, 365] on div ".deletable-edge-delete-btn { width: 20px; height: 20px; border: 0px solid #ffff…" at bounding box center [429, 229] width 677 height 375
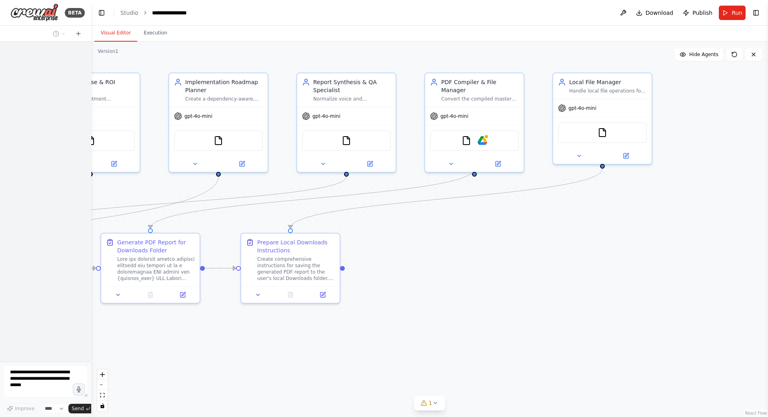
drag, startPoint x: 573, startPoint y: 333, endPoint x: 689, endPoint y: 331, distance: 116.0
click at [679, 327] on div ".deletable-edge-delete-btn { width: 20px; height: 20px; border: 0px solid #ffff…" at bounding box center [429, 229] width 677 height 375
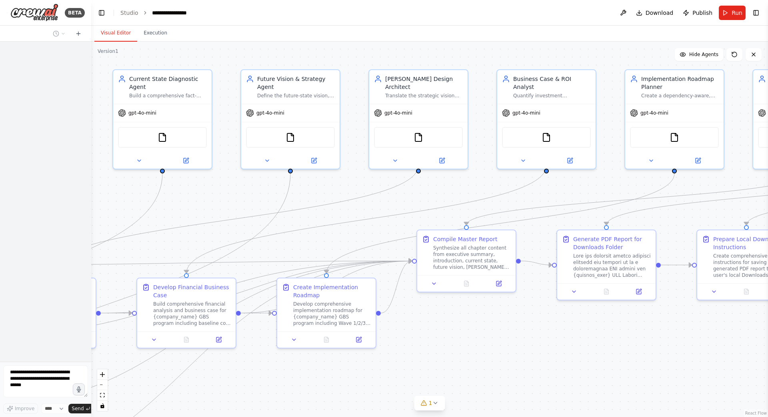
drag, startPoint x: 518, startPoint y: 346, endPoint x: 768, endPoint y: 348, distance: 250.1
click at [768, 348] on div "**********" at bounding box center [384, 208] width 768 height 417
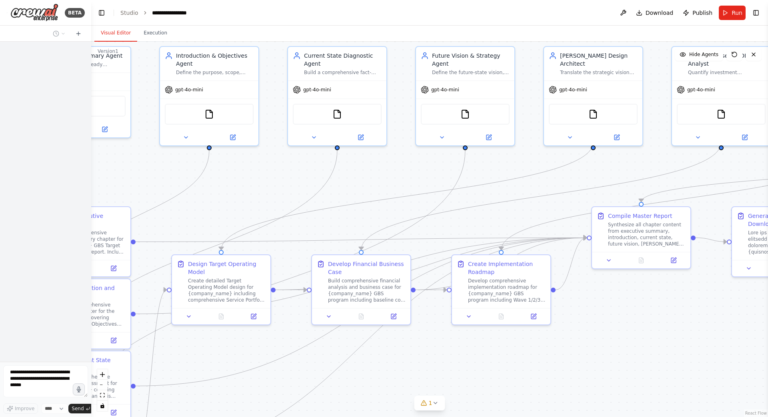
drag, startPoint x: 546, startPoint y: 357, endPoint x: 745, endPoint y: 331, distance: 201.0
click at [745, 331] on div ".deletable-edge-delete-btn { width: 20px; height: 20px; border: 0px solid #ffff…" at bounding box center [429, 229] width 677 height 375
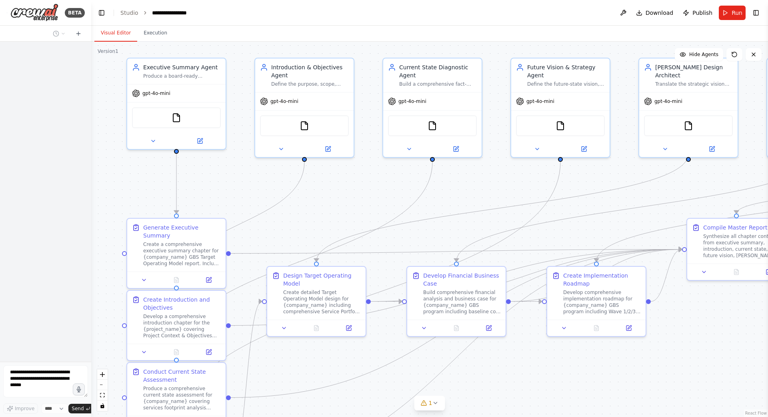
drag, startPoint x: 492, startPoint y: 373, endPoint x: 563, endPoint y: 388, distance: 72.7
click at [563, 388] on div ".deletable-edge-delete-btn { width: 20px; height: 20px; border: 0px solid #ffff…" at bounding box center [429, 229] width 677 height 375
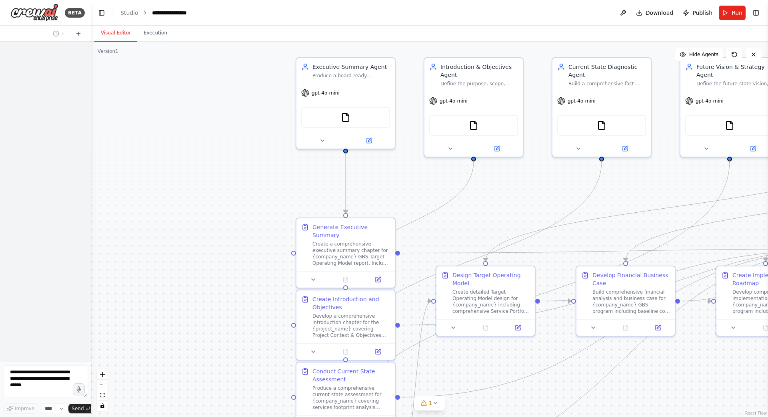
drag, startPoint x: 473, startPoint y: 388, endPoint x: 642, endPoint y: 387, distance: 169.3
click at [642, 387] on div ".deletable-edge-delete-btn { width: 20px; height: 20px; border: 0px solid #ffff…" at bounding box center [429, 229] width 677 height 375
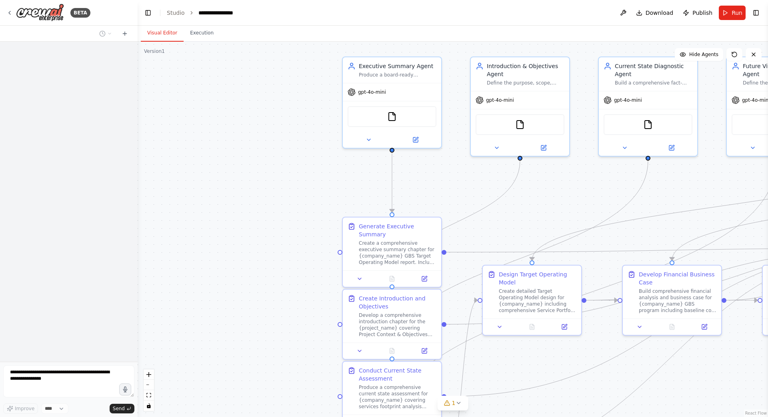
drag, startPoint x: 90, startPoint y: 335, endPoint x: 138, endPoint y: 339, distance: 47.3
click at [138, 339] on div "**********" at bounding box center [384, 208] width 768 height 417
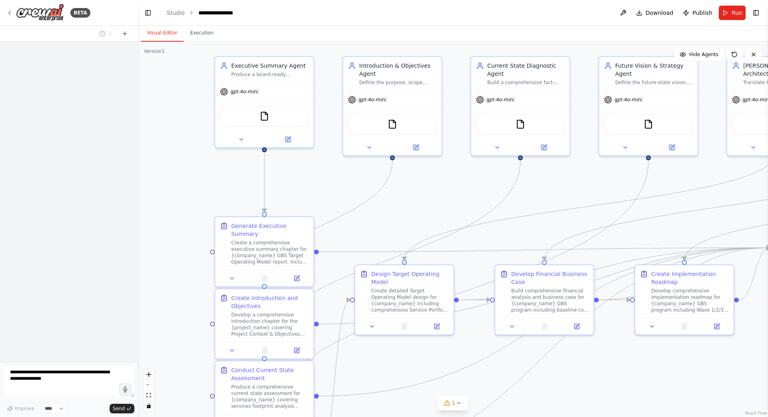
drag, startPoint x: 303, startPoint y: 168, endPoint x: 175, endPoint y: 168, distance: 127.6
click at [175, 168] on div ".deletable-edge-delete-btn { width: 20px; height: 20px; border: 0px solid #ffff…" at bounding box center [453, 229] width 631 height 375
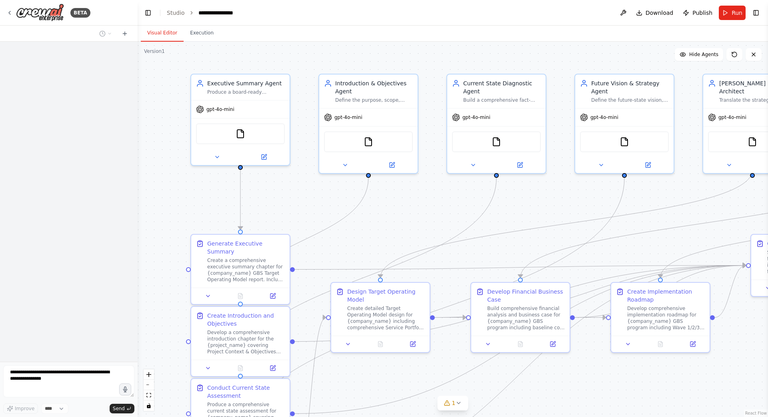
drag, startPoint x: 417, startPoint y: 189, endPoint x: 394, endPoint y: 208, distance: 29.6
click at [394, 208] on div ".deletable-edge-delete-btn { width: 20px; height: 20px; border: 0px solid #ffff…" at bounding box center [453, 229] width 631 height 375
click at [263, 86] on div "Executive Summary Agent Produce a board-ready executive summary of the {company…" at bounding box center [247, 86] width 78 height 16
click at [264, 87] on div "Executive Summary Agent Produce a board-ready executive summary of the {company…" at bounding box center [247, 86] width 78 height 16
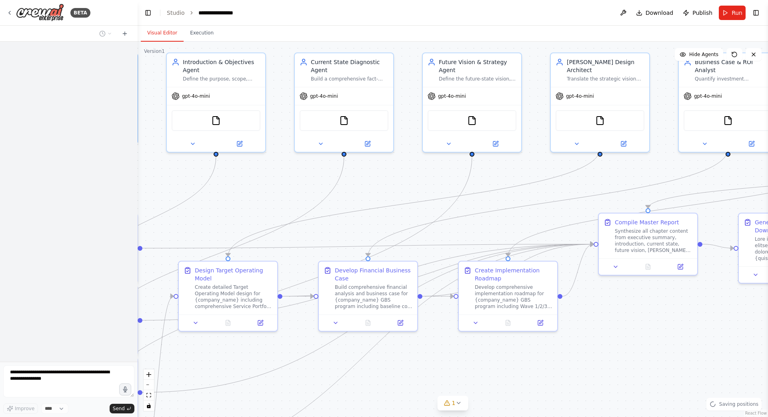
drag, startPoint x: 605, startPoint y: 382, endPoint x: 452, endPoint y: 360, distance: 154.8
click at [452, 360] on div ".deletable-edge-delete-btn { width: 20px; height: 20px; border: 0px solid #ffff…" at bounding box center [453, 229] width 631 height 375
click at [458, 400] on icon at bounding box center [458, 402] width 6 height 6
click at [621, 367] on div ".deletable-edge-delete-btn { width: 20px; height: 20px; border: 0px solid #ffff…" at bounding box center [453, 229] width 631 height 375
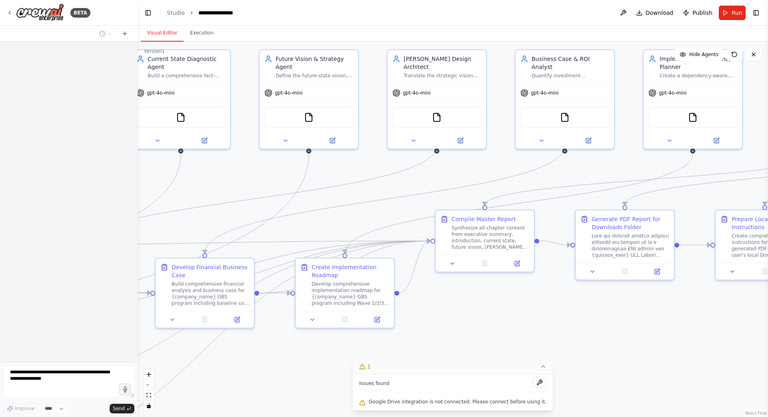
drag, startPoint x: 663, startPoint y: 341, endPoint x: 500, endPoint y: 338, distance: 163.3
click at [500, 338] on div ".deletable-edge-delete-btn { width: 20px; height: 20px; border: 0px solid #ffff…" at bounding box center [453, 229] width 631 height 375
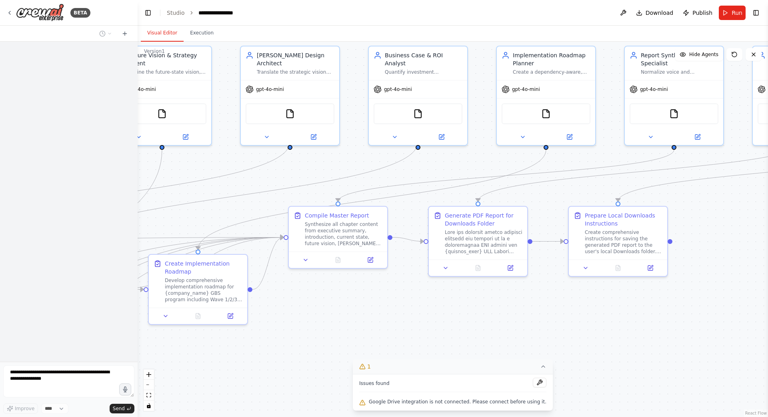
drag, startPoint x: 664, startPoint y: 342, endPoint x: 517, endPoint y: 338, distance: 146.9
click at [517, 338] on div ".deletable-edge-delete-btn { width: 20px; height: 20px; border: 0px solid #ffff…" at bounding box center [453, 229] width 631 height 375
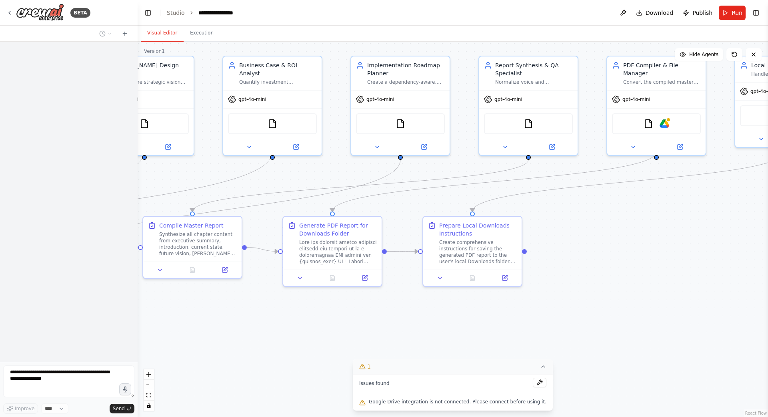
drag, startPoint x: 653, startPoint y: 329, endPoint x: 508, endPoint y: 340, distance: 146.0
click at [508, 340] on div ".deletable-edge-delete-btn { width: 20px; height: 20px; border: 0px solid #ffff…" at bounding box center [453, 229] width 631 height 375
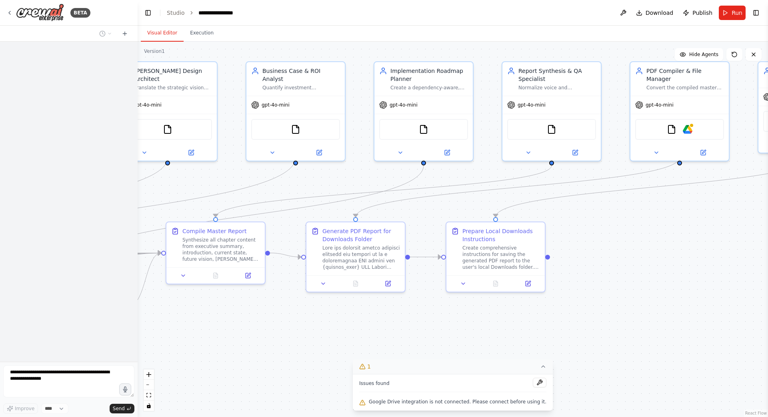
drag, startPoint x: 675, startPoint y: 327, endPoint x: 701, endPoint y: 332, distance: 26.5
click at [701, 332] on div ".deletable-edge-delete-btn { width: 20px; height: 20px; border: 0px solid #ffff…" at bounding box center [453, 229] width 631 height 375
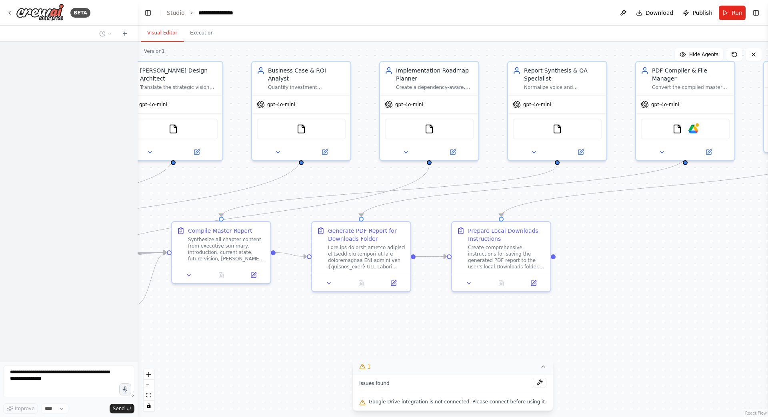
drag, startPoint x: 701, startPoint y: 332, endPoint x: 768, endPoint y: 337, distance: 67.1
click at [768, 337] on div "**********" at bounding box center [384, 208] width 768 height 417
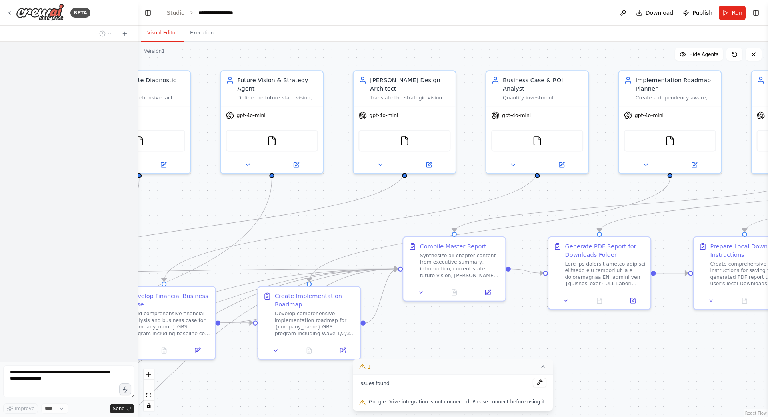
drag, startPoint x: 548, startPoint y: 303, endPoint x: 733, endPoint y: 315, distance: 185.7
click at [733, 315] on div ".deletable-edge-delete-btn { width: 20px; height: 20px; border: 0px solid #ffff…" at bounding box center [453, 229] width 631 height 375
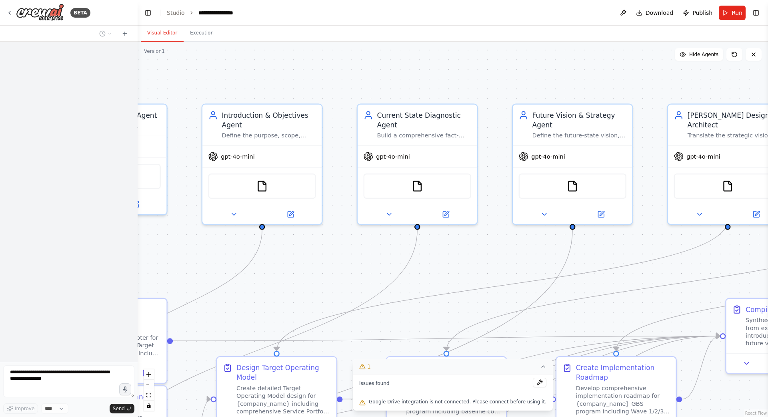
drag, startPoint x: 399, startPoint y: 325, endPoint x: 767, endPoint y: 399, distance: 376.4
click at [768, 399] on div "**********" at bounding box center [384, 208] width 768 height 417
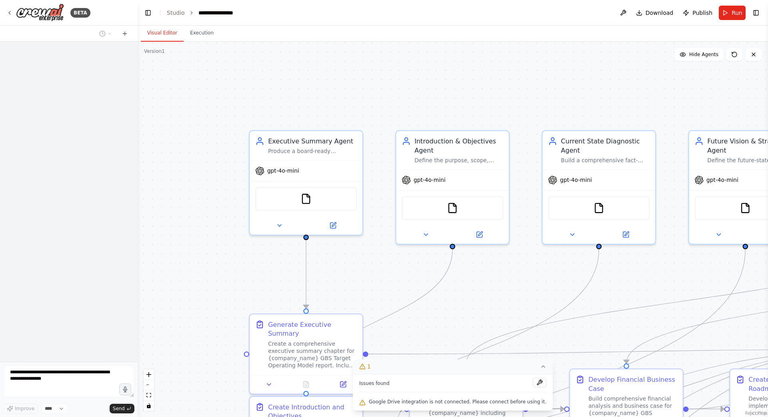
drag, startPoint x: 302, startPoint y: 274, endPoint x: 491, endPoint y: 288, distance: 190.2
click at [491, 288] on div ".deletable-edge-delete-btn { width: 20px; height: 20px; border: 0px solid #ffff…" at bounding box center [453, 229] width 631 height 375
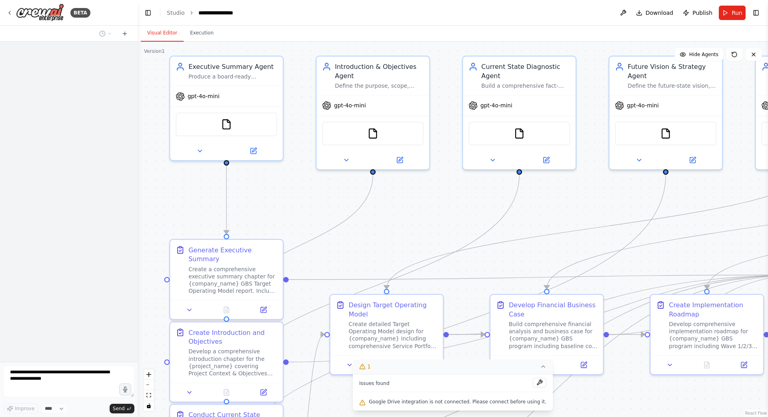
drag, startPoint x: 491, startPoint y: 288, endPoint x: 410, endPoint y: 229, distance: 100.8
click at [410, 229] on div ".deletable-edge-delete-btn { width: 20px; height: 20px; border: 0px solid #ffff…" at bounding box center [453, 229] width 631 height 375
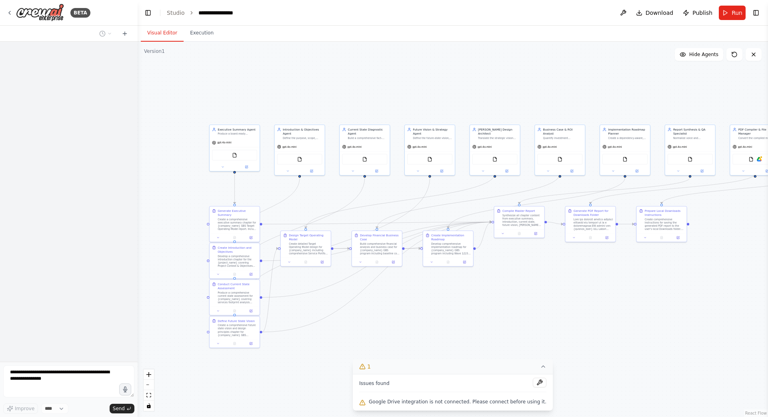
drag, startPoint x: 410, startPoint y: 232, endPoint x: 316, endPoint y: 198, distance: 100.0
click at [316, 198] on div ".deletable-edge-delete-btn { width: 20px; height: 20px; border: 0px solid #ffff…" at bounding box center [453, 229] width 631 height 375
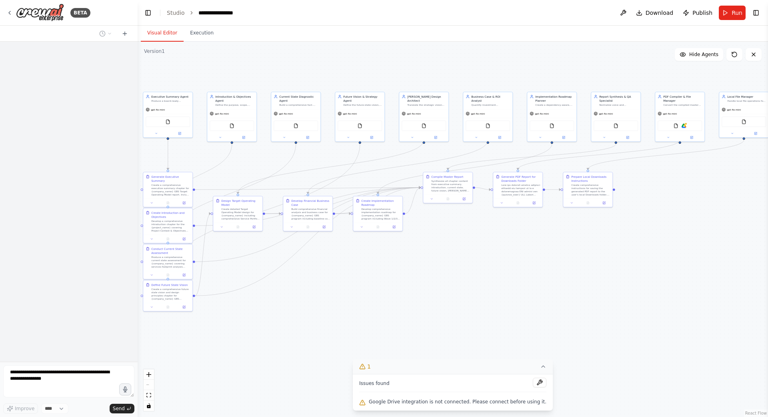
drag, startPoint x: 551, startPoint y: 318, endPoint x: 483, endPoint y: 283, distance: 76.1
click at [483, 283] on div ".deletable-edge-delete-btn { width: 20px; height: 20px; border: 0px solid #ffff…" at bounding box center [453, 229] width 631 height 375
click at [542, 366] on icon at bounding box center [543, 366] width 3 height 2
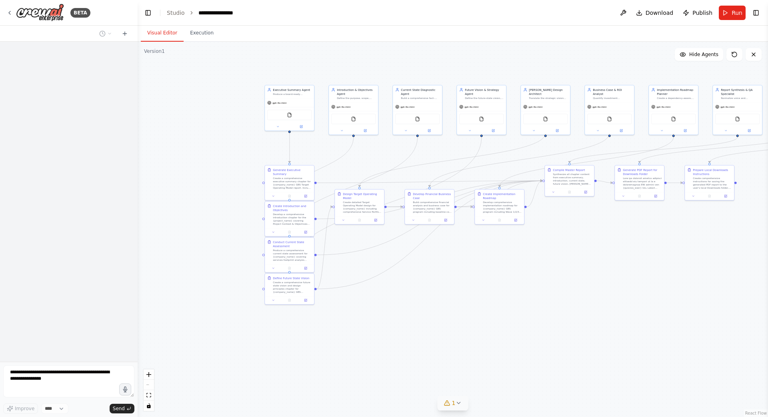
drag, startPoint x: 646, startPoint y: 299, endPoint x: 767, endPoint y: 293, distance: 121.4
click at [767, 293] on div "**********" at bounding box center [384, 208] width 768 height 417
click at [347, 152] on icon "Edge from 3e9b33ef-efc2-4f5b-9038-4e9c3d4d7070 to 0cc4b426-0e8a-4447-ae3d-48551…" at bounding box center [322, 168] width 64 height 62
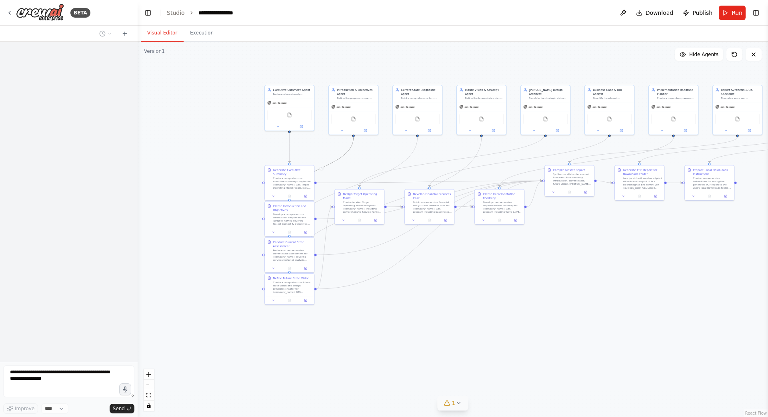
click at [347, 152] on icon "Edge from 3e9b33ef-efc2-4f5b-9038-4e9c3d4d7070 to 0cc4b426-0e8a-4447-ae3d-48551…" at bounding box center [322, 168] width 64 height 62
click at [11, 11] on icon at bounding box center [9, 13] width 6 height 6
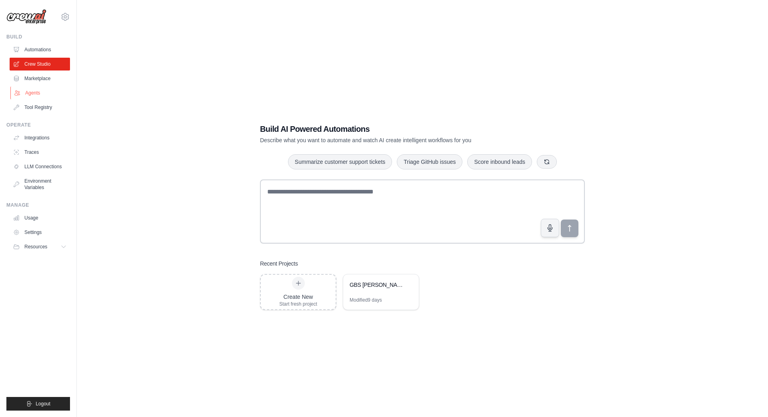
click at [36, 91] on link "Agents" at bounding box center [40, 92] width 60 height 13
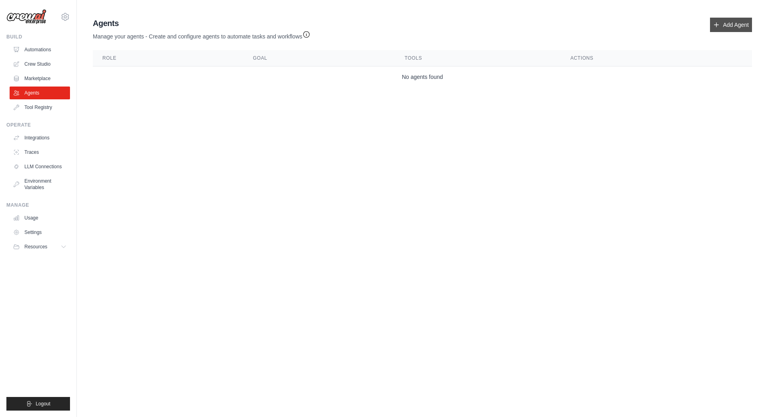
click at [715, 26] on icon at bounding box center [717, 25] width 4 height 4
click at [713, 22] on icon at bounding box center [716, 25] width 6 height 6
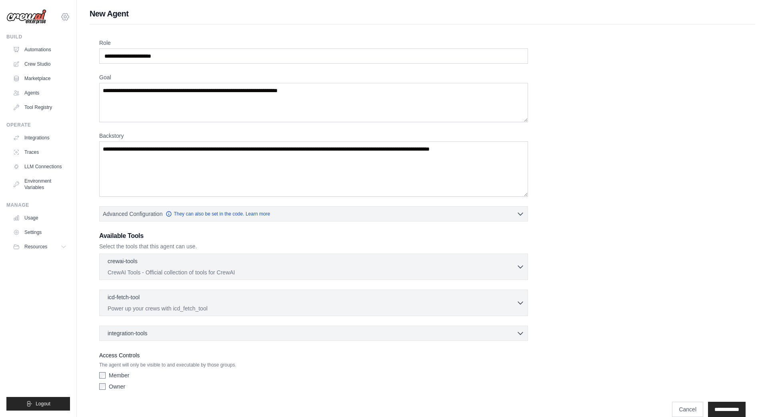
click at [65, 18] on icon at bounding box center [65, 17] width 2 height 2
click at [589, 85] on div "Role Goal [GEOGRAPHIC_DATA] Advanced Configuration They can also be set in the …" at bounding box center [422, 216] width 647 height 355
click at [522, 214] on icon "button" at bounding box center [521, 213] width 8 height 8
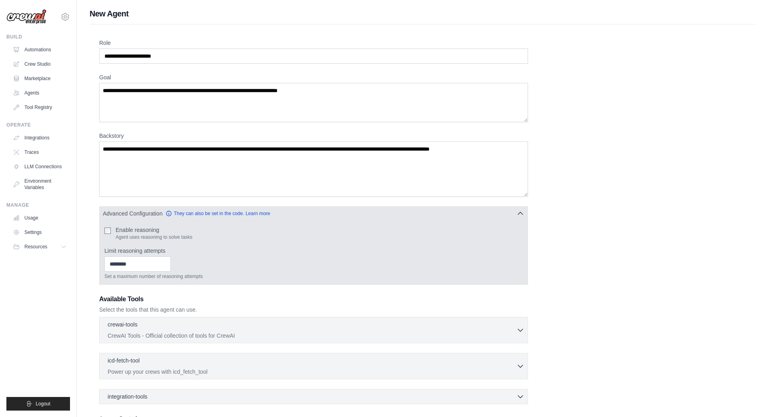
click at [522, 214] on icon "button" at bounding box center [521, 213] width 8 height 8
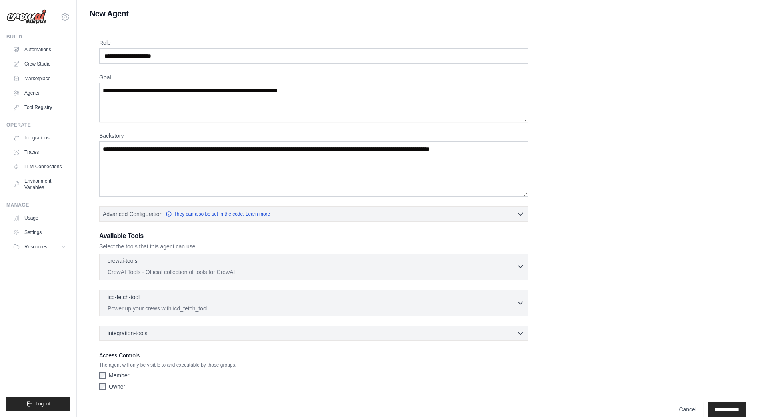
click at [521, 267] on icon "button" at bounding box center [520, 266] width 5 height 2
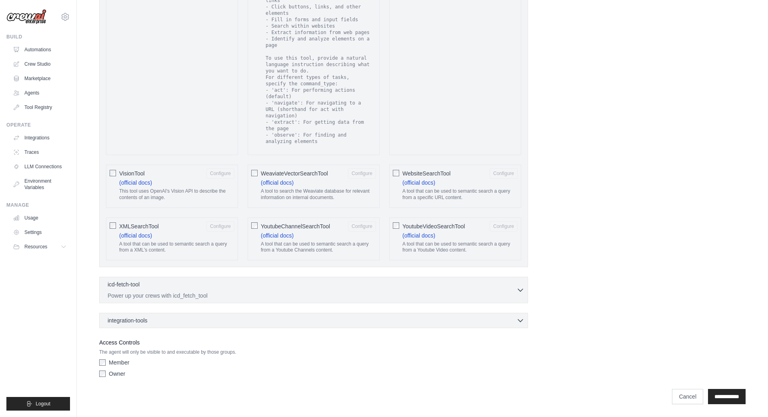
scroll to position [1374, 0]
click at [519, 287] on icon "button" at bounding box center [521, 289] width 8 height 8
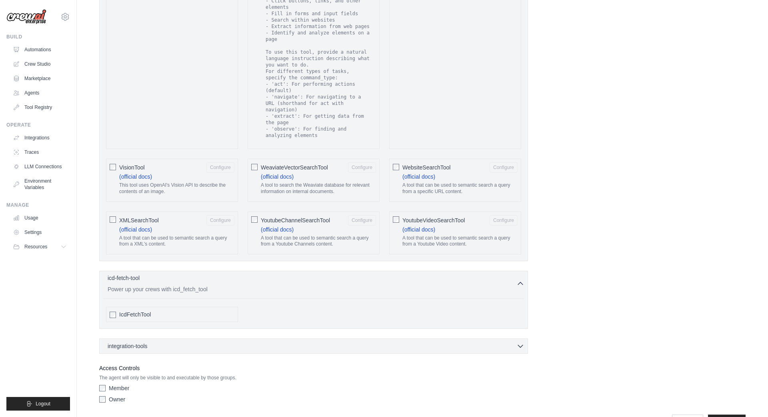
click at [519, 287] on icon "button" at bounding box center [521, 283] width 8 height 8
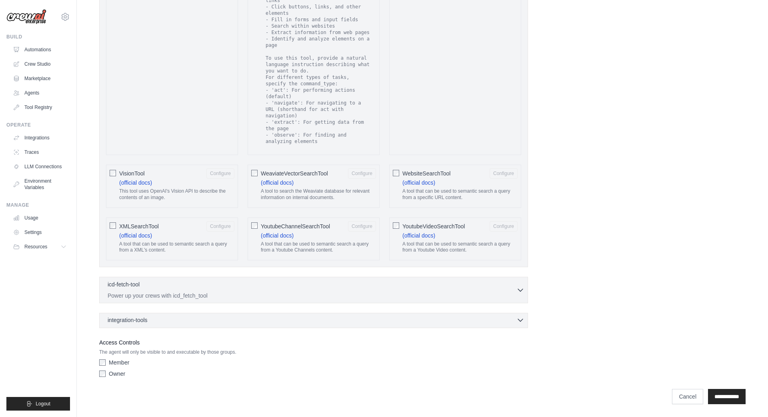
click at [521, 321] on icon "button" at bounding box center [521, 320] width 8 height 8
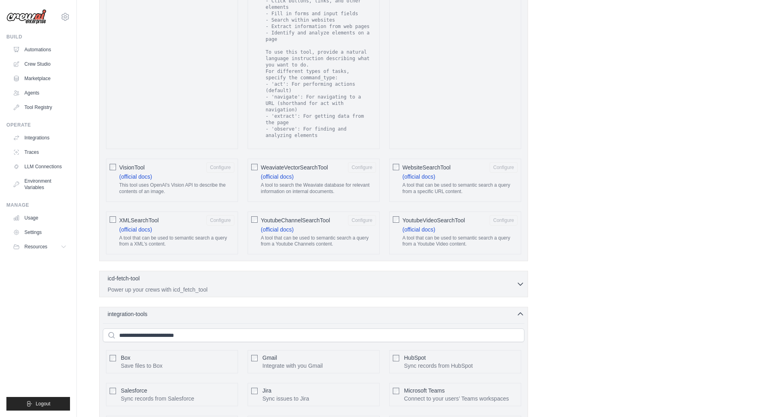
click at [521, 318] on icon "button" at bounding box center [521, 314] width 8 height 8
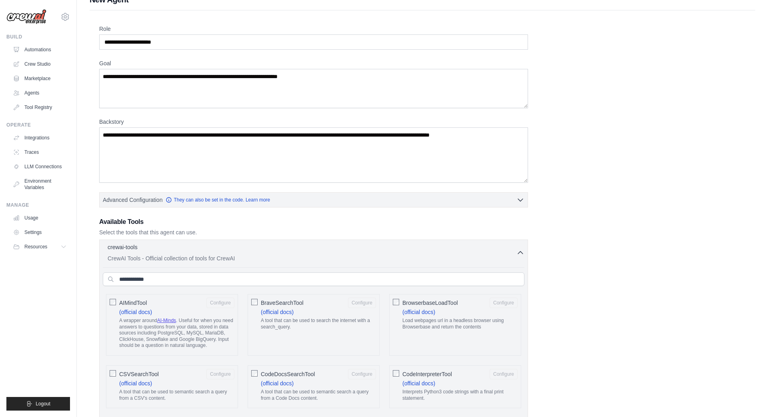
scroll to position [0, 0]
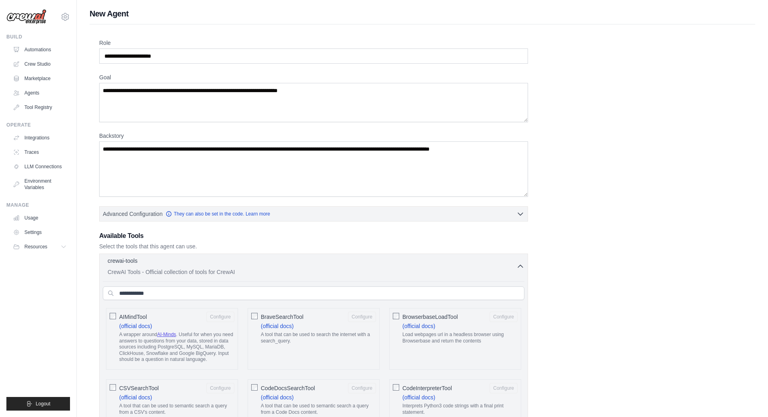
click at [519, 267] on icon "button" at bounding box center [520, 266] width 5 height 2
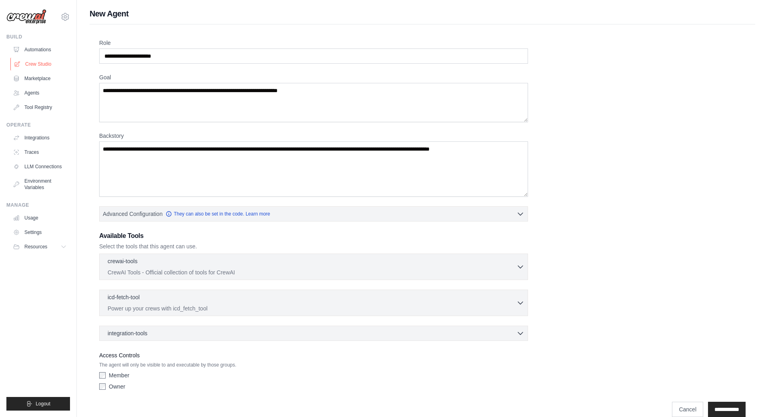
click at [44, 64] on link "Crew Studio" at bounding box center [40, 64] width 60 height 13
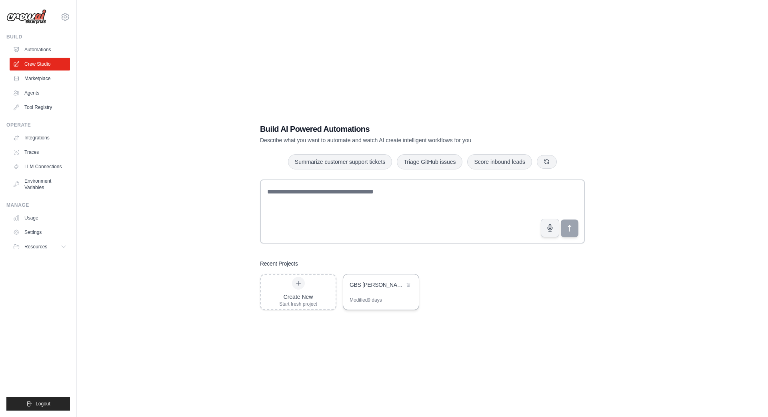
click at [389, 284] on div "GBS [PERSON_NAME] Generator" at bounding box center [377, 284] width 55 height 8
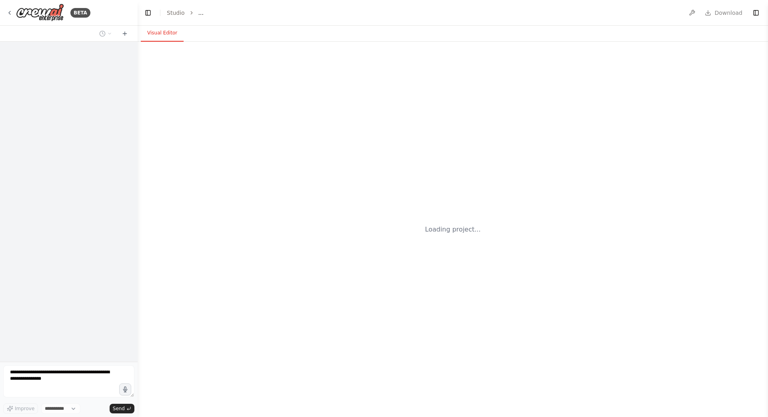
select select "****"
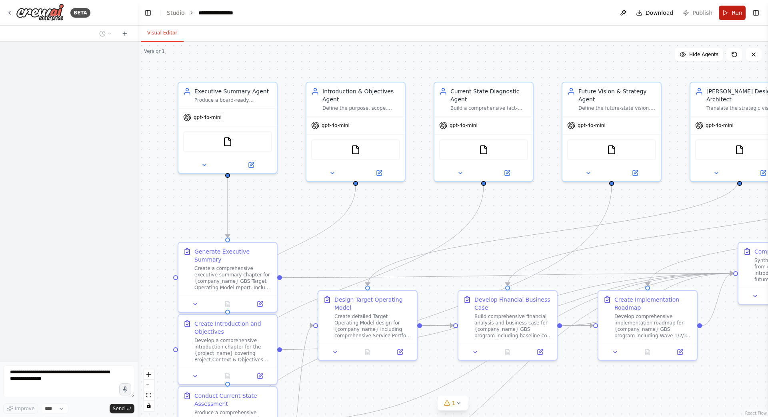
click at [727, 12] on button "Run" at bounding box center [732, 13] width 27 height 14
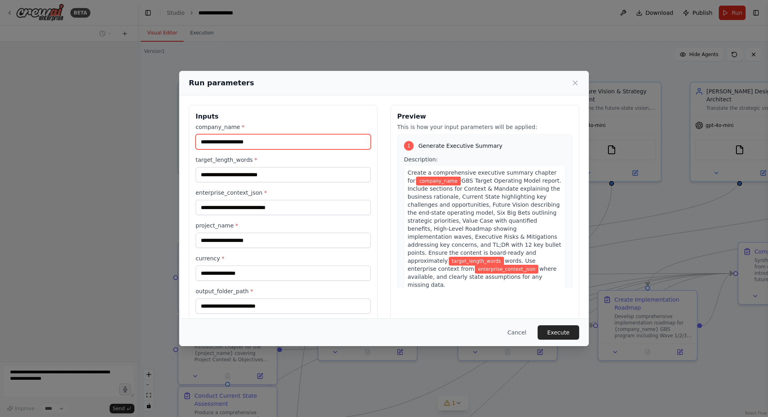
click at [265, 142] on input "company_name *" at bounding box center [283, 141] width 175 height 15
type input "*****"
click at [185, 181] on div "Inputs company_name * ***** target_length_words * enterprise_context_json * pro…" at bounding box center [384, 212] width 410 height 234
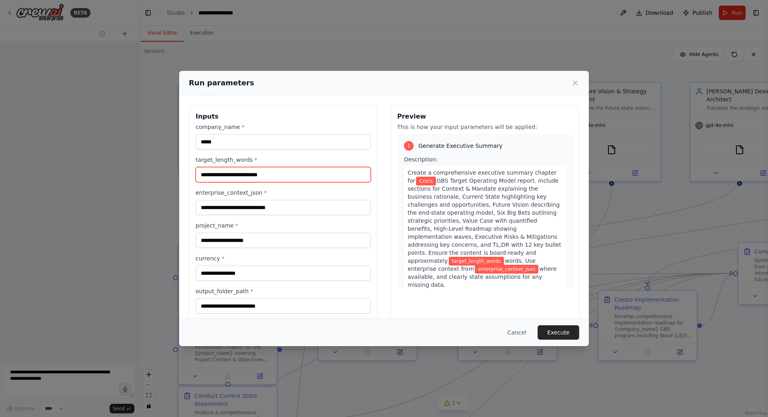
click at [280, 178] on input "target_length_words *" at bounding box center [283, 174] width 175 height 15
type input "****"
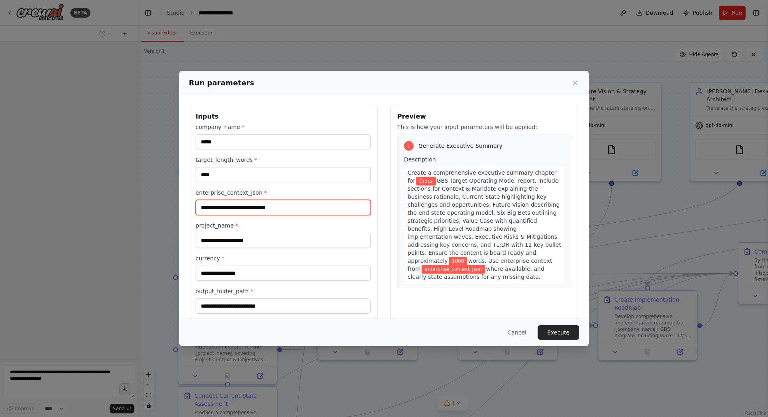
click at [287, 207] on input "enterprise_context_json *" at bounding box center [283, 207] width 175 height 15
type input "**********"
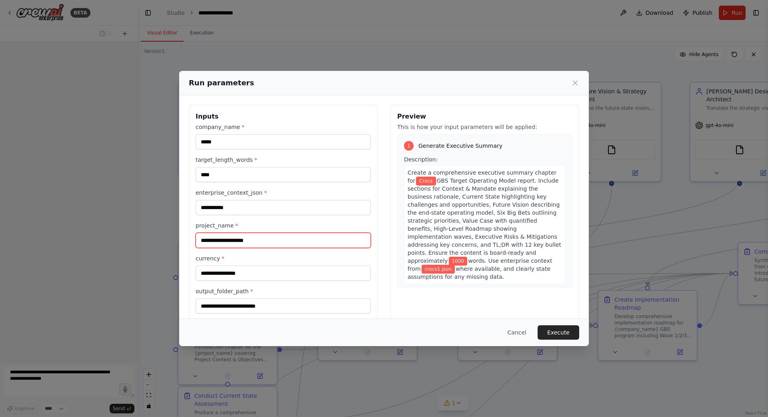
click at [250, 239] on input "project_name *" at bounding box center [283, 239] width 175 height 15
type input "*****"
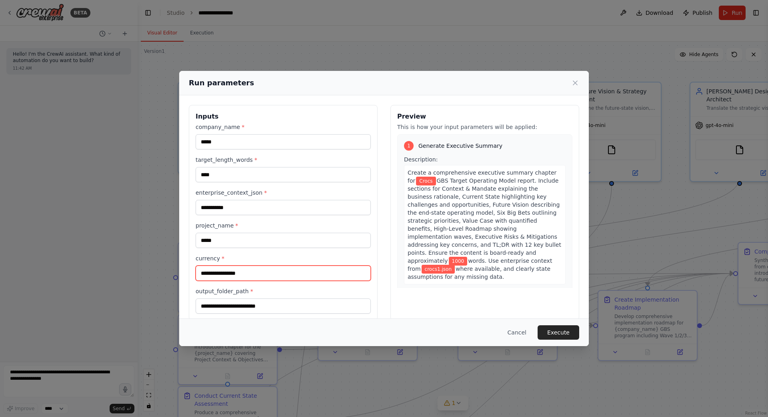
click at [248, 276] on input "currency *" at bounding box center [283, 272] width 175 height 15
type input "***"
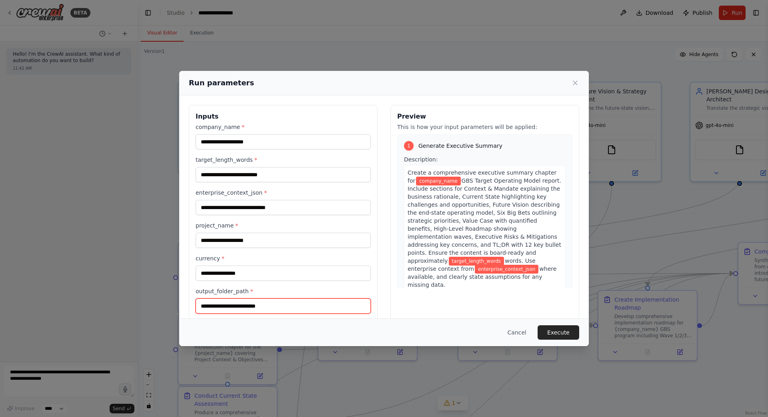
click at [262, 306] on input "output_folder_path *" at bounding box center [283, 305] width 175 height 15
drag, startPoint x: 286, startPoint y: 307, endPoint x: 192, endPoint y: 304, distance: 93.3
click at [192, 304] on div "Inputs company_name * target_length_words * enterprise_context_json * project_n…" at bounding box center [283, 212] width 189 height 215
paste input "**********"
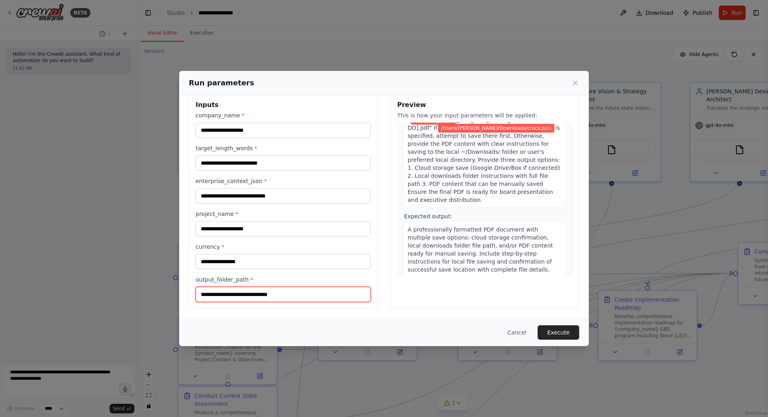
scroll to position [2089, 0]
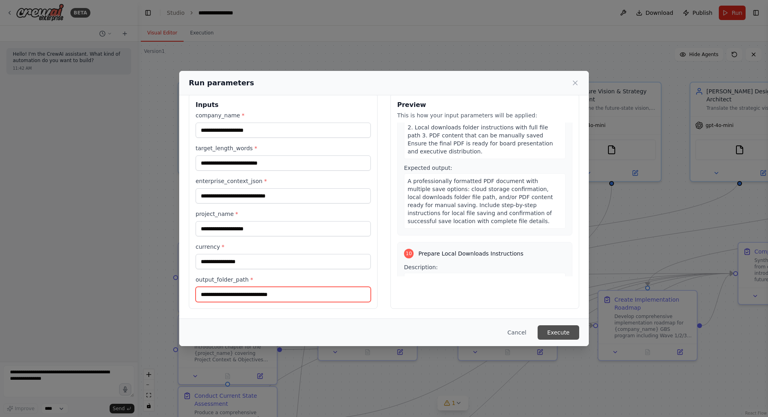
type input "**********"
click at [548, 335] on button "Execute" at bounding box center [559, 332] width 42 height 14
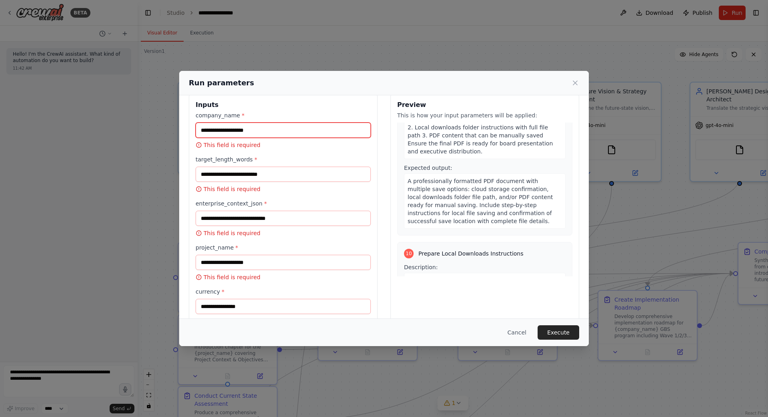
click at [267, 128] on input "company_name *" at bounding box center [283, 129] width 175 height 15
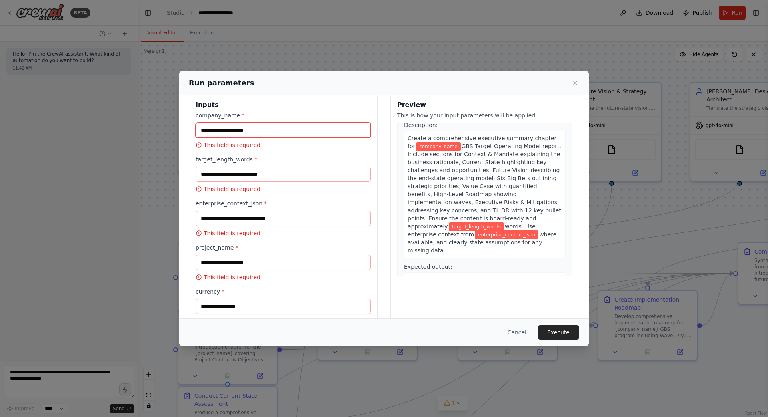
scroll to position [0, 0]
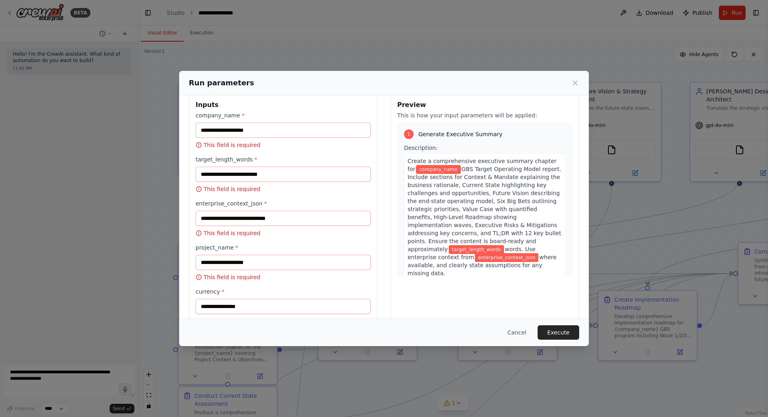
click at [505, 147] on div "Description: Create a comprehensive executive summary chapter for company_name …" at bounding box center [485, 212] width 162 height 137
click at [249, 130] on input "company_name *" at bounding box center [283, 129] width 175 height 15
type input "*****"
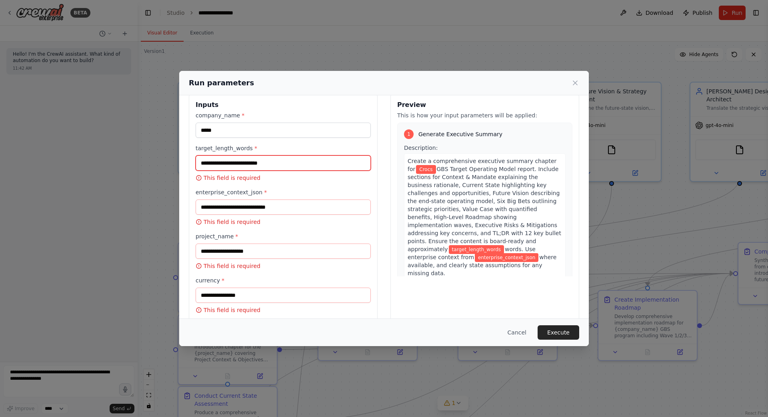
click at [234, 162] on input "target_length_words *" at bounding box center [283, 162] width 175 height 15
type input "****"
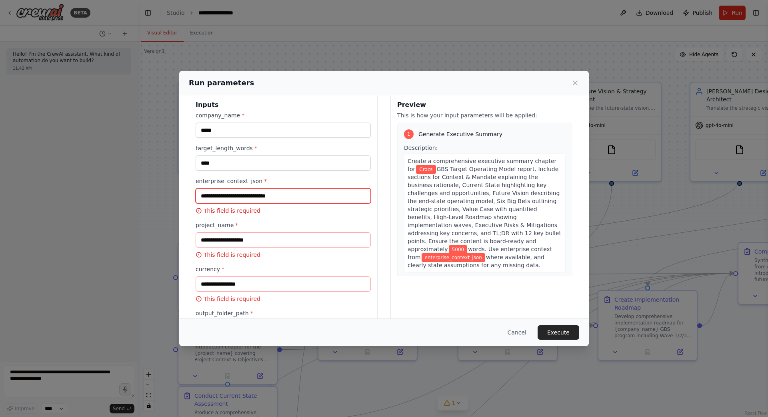
click at [234, 196] on input "enterprise_context_json *" at bounding box center [283, 195] width 175 height 15
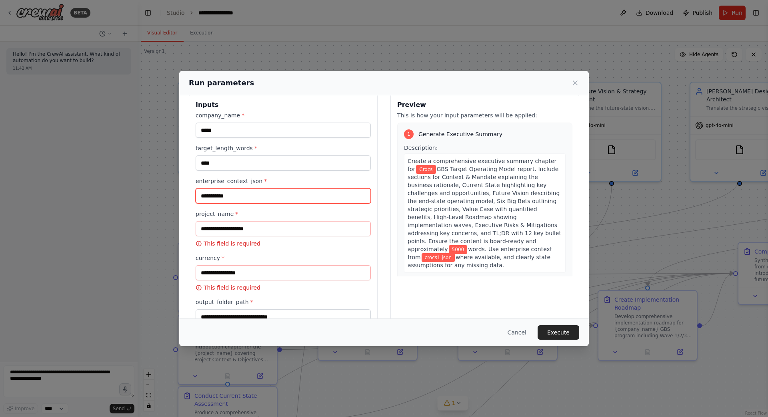
type input "**********"
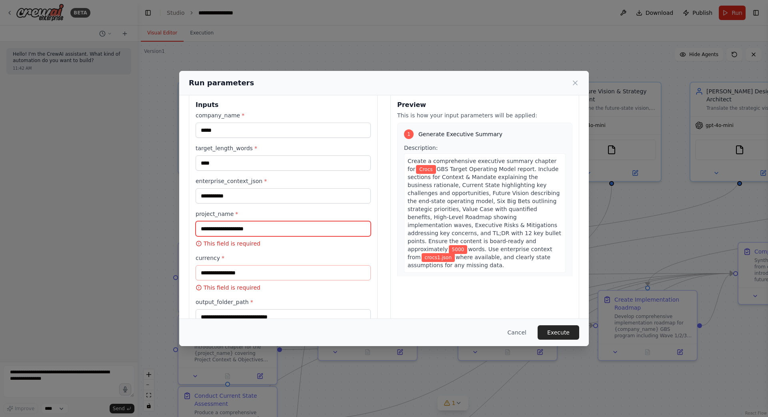
click at [211, 229] on input "project_name *" at bounding box center [283, 228] width 175 height 15
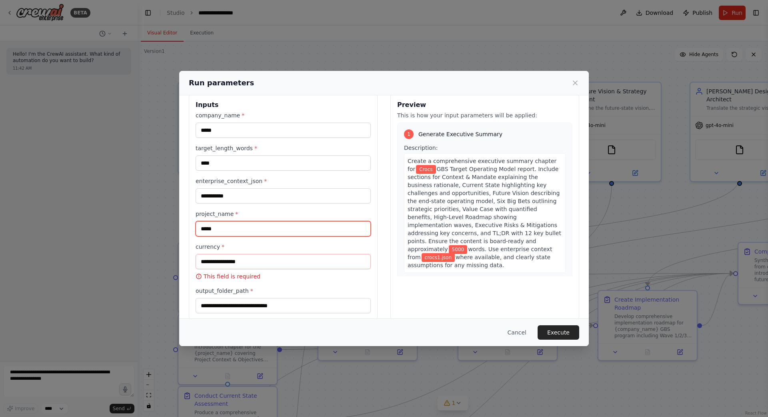
type input "*****"
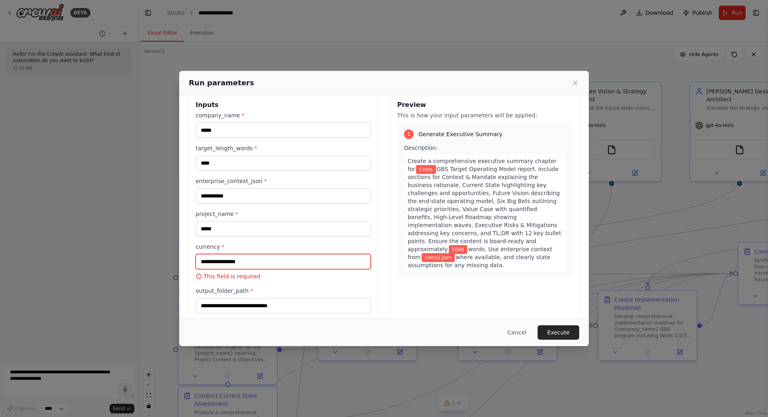
click at [211, 262] on input "currency *" at bounding box center [283, 261] width 175 height 15
type input "***"
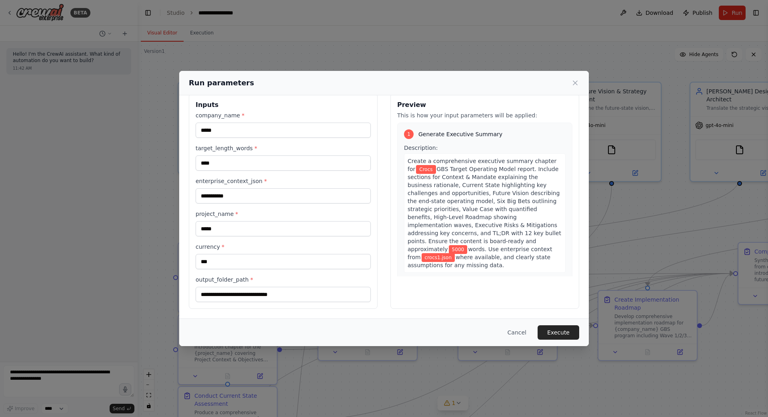
click at [438, 309] on div "**********" at bounding box center [384, 201] width 410 height 234
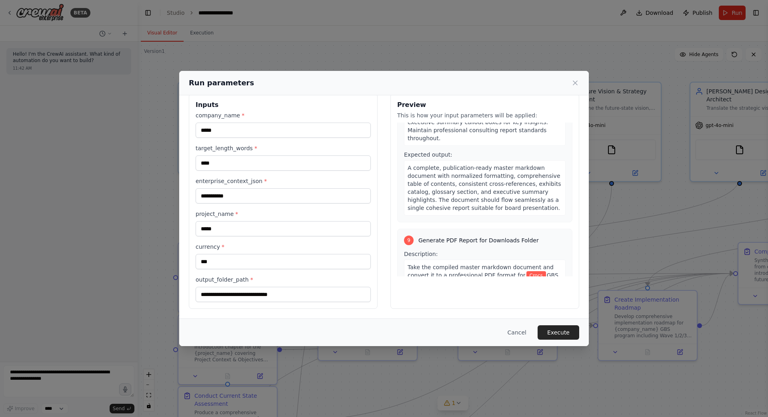
scroll to position [1744, 0]
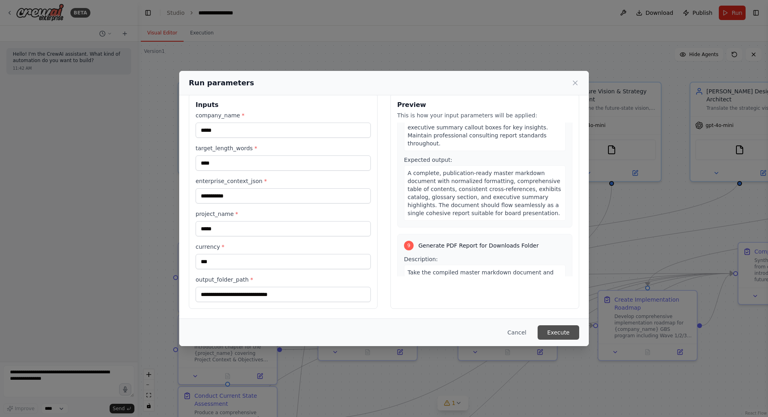
click at [545, 331] on button "Execute" at bounding box center [559, 332] width 42 height 14
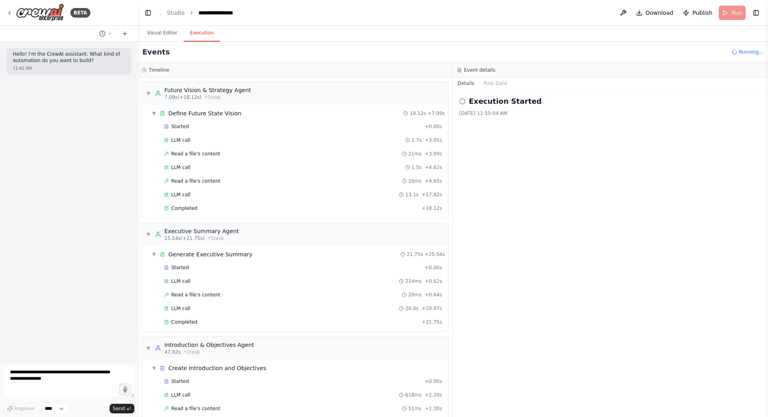
click at [206, 35] on button "Execution" at bounding box center [202, 33] width 36 height 17
click at [148, 94] on span "▼" at bounding box center [148, 93] width 5 height 6
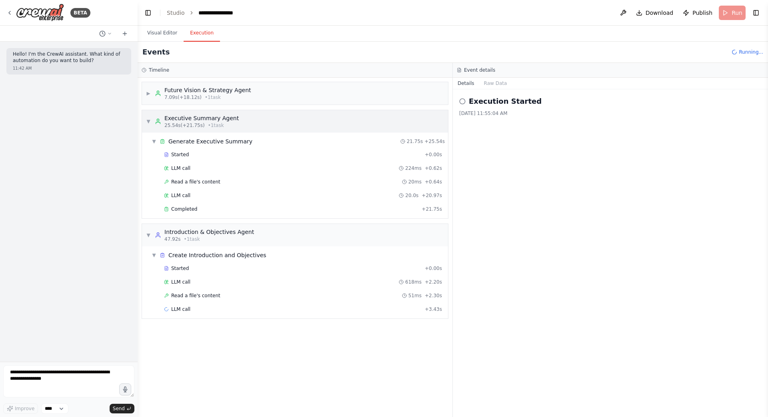
click at [148, 121] on span "▼" at bounding box center [148, 121] width 5 height 6
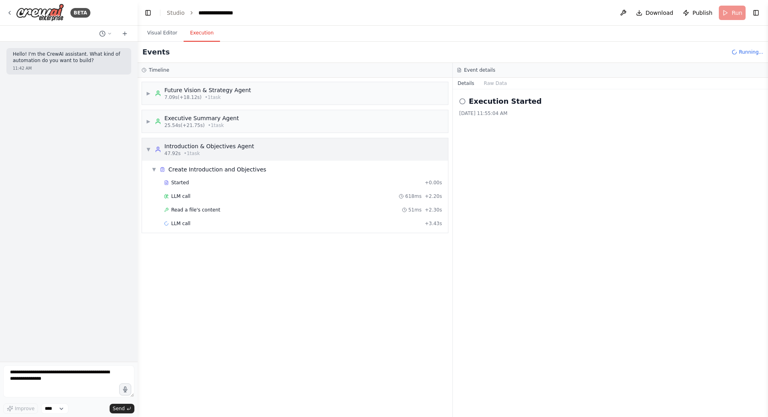
click at [149, 148] on span "▼" at bounding box center [148, 149] width 5 height 6
click at [186, 89] on div "Future Vision & Strategy Agent" at bounding box center [207, 90] width 87 height 8
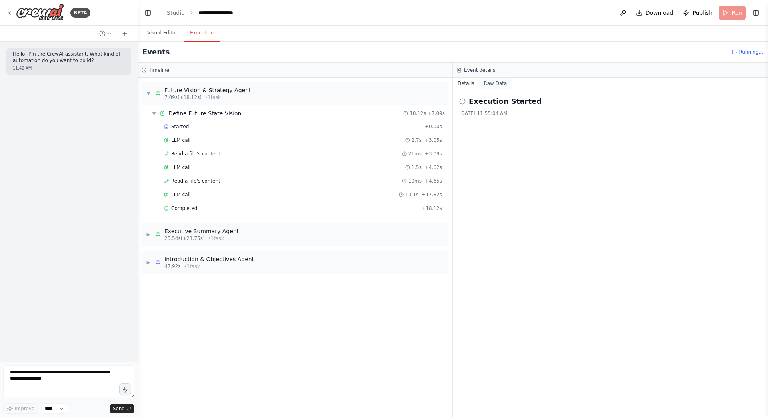
click at [489, 82] on button "Raw Data" at bounding box center [495, 83] width 33 height 11
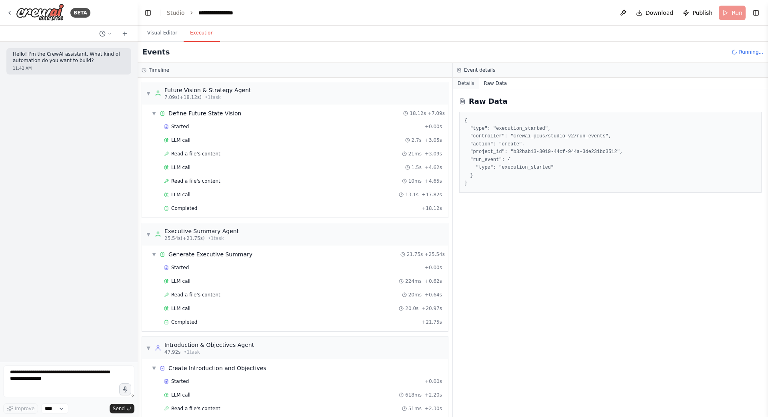
click at [466, 82] on button "Details" at bounding box center [466, 83] width 26 height 11
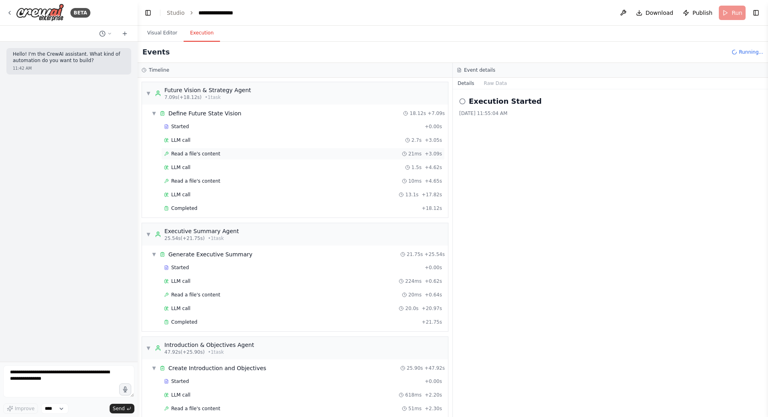
click at [198, 150] on div "Read a file's content 21ms + 3.09s" at bounding box center [303, 154] width 284 height 12
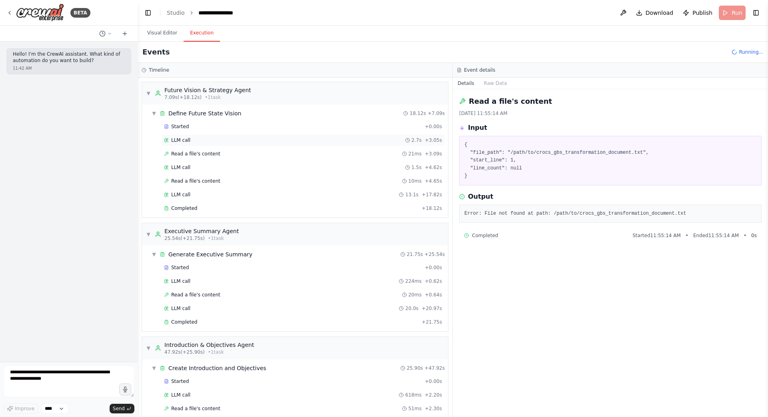
click at [192, 140] on div "LLM call 2.7s + 3.05s" at bounding box center [303, 140] width 278 height 6
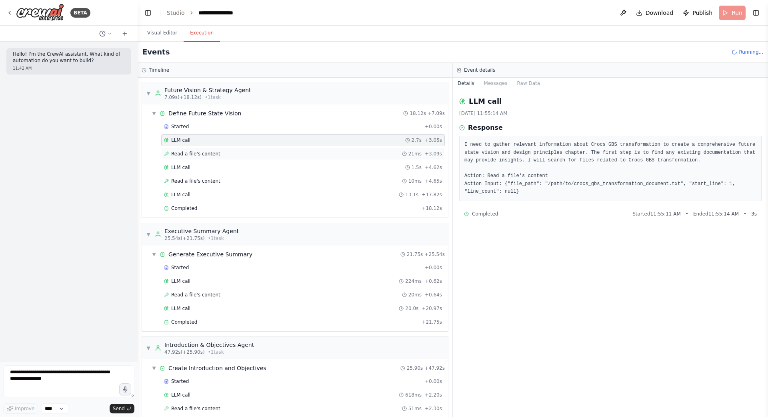
click at [192, 156] on span "Read a file's content" at bounding box center [195, 153] width 49 height 6
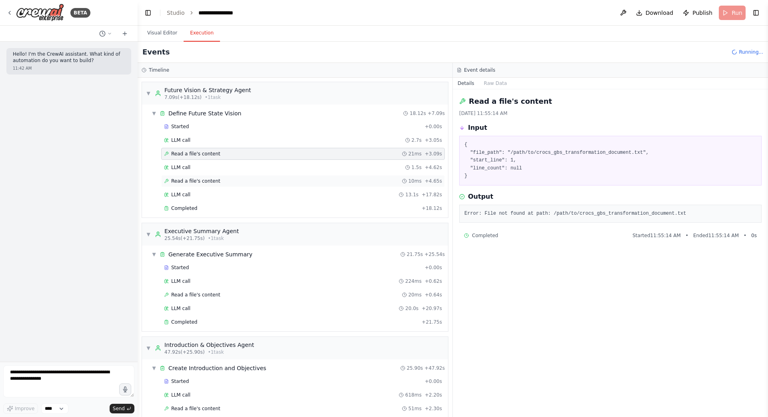
click at [191, 182] on span "Read a file's content" at bounding box center [195, 181] width 49 height 6
click at [195, 295] on span "Read a file's content" at bounding box center [195, 294] width 49 height 6
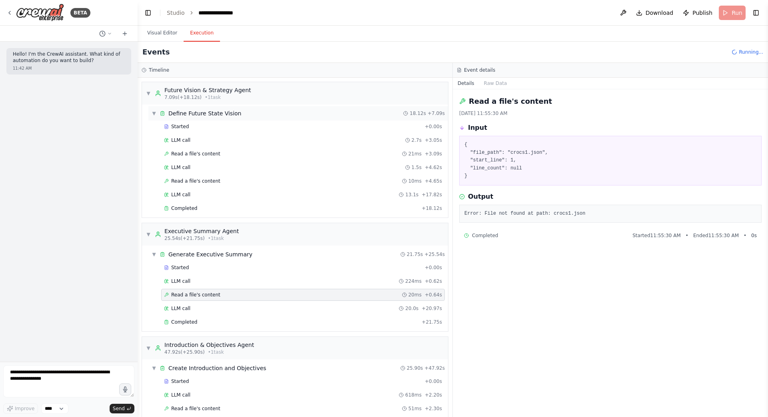
click at [154, 114] on span "▼" at bounding box center [154, 113] width 5 height 6
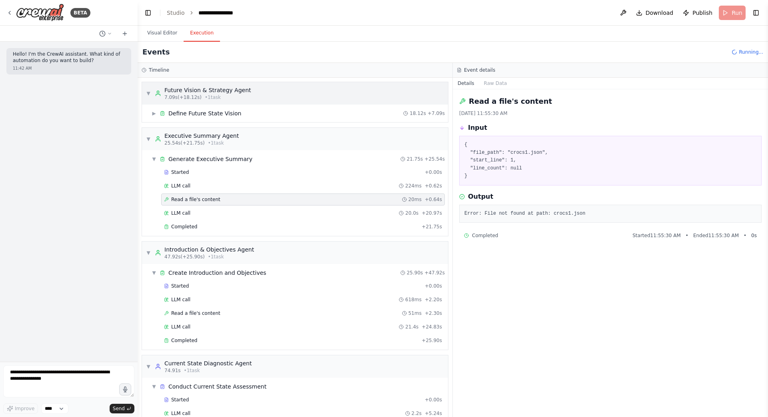
click at [148, 92] on span "▼" at bounding box center [148, 93] width 5 height 6
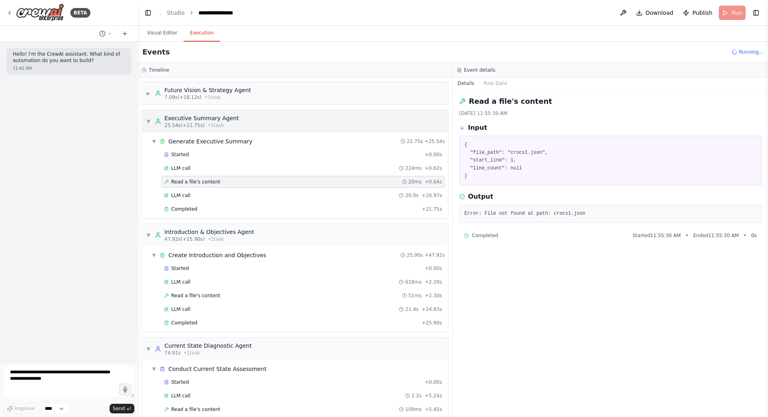
click at [149, 121] on span "▼" at bounding box center [148, 121] width 5 height 6
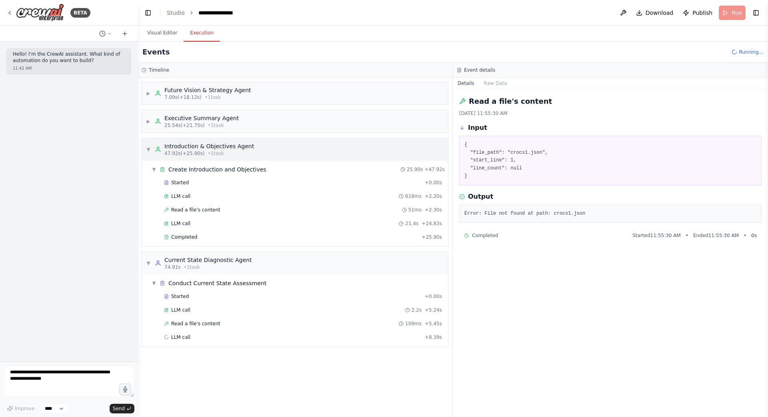
click at [148, 149] on span "▼" at bounding box center [148, 149] width 5 height 6
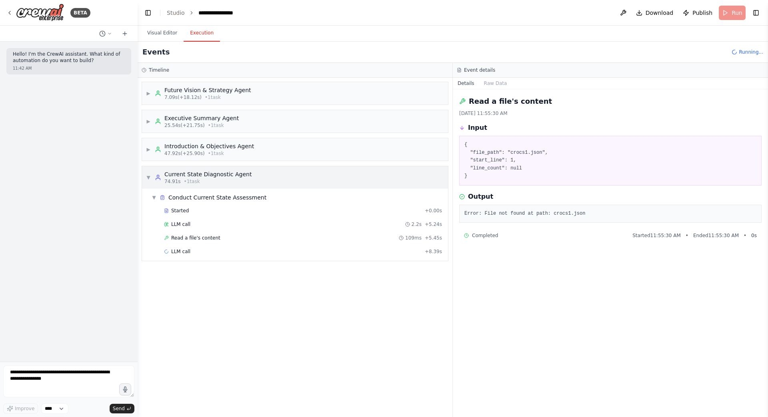
click at [149, 174] on div "▼ Current State Diagnostic Agent 74.91s • 1 task" at bounding box center [199, 177] width 106 height 14
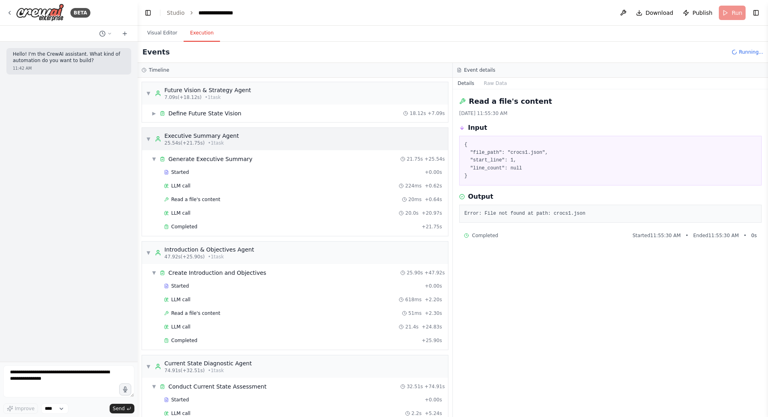
click at [151, 138] on div "▼ Executive Summary Agent 25.54s (+21.75s) • 1 task" at bounding box center [192, 139] width 93 height 14
click at [150, 90] on span "▼" at bounding box center [148, 93] width 5 height 6
click at [148, 138] on span "▼" at bounding box center [148, 139] width 5 height 6
click at [147, 92] on span "▼" at bounding box center [148, 93] width 5 height 6
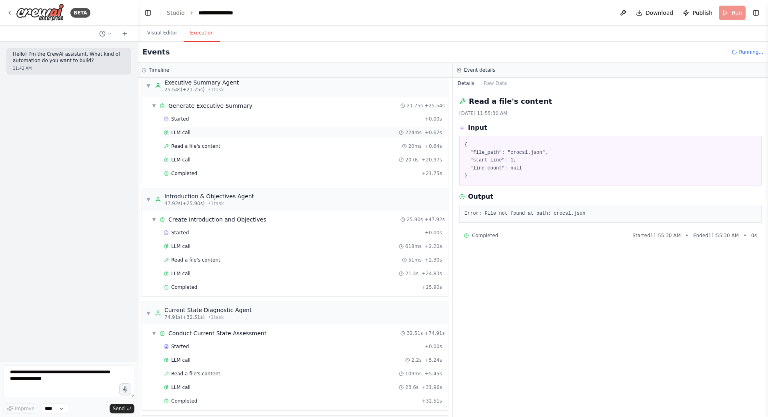
scroll to position [138, 0]
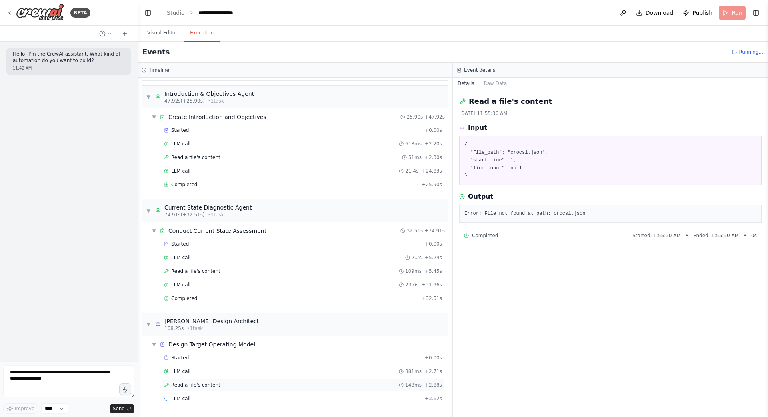
click at [202, 384] on span "Read a file's content" at bounding box center [195, 384] width 49 height 6
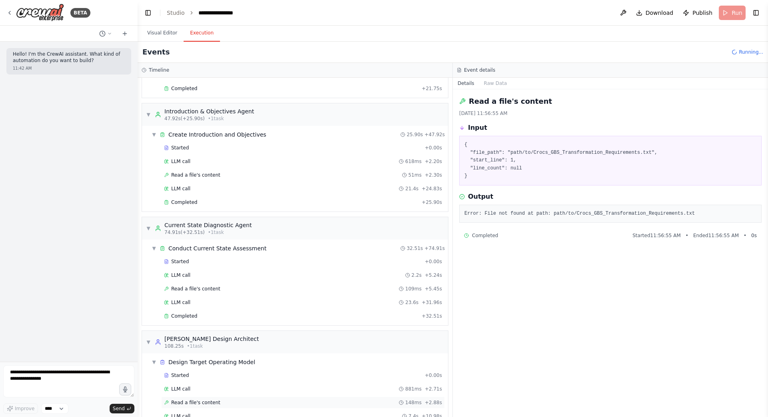
scroll to position [156, 0]
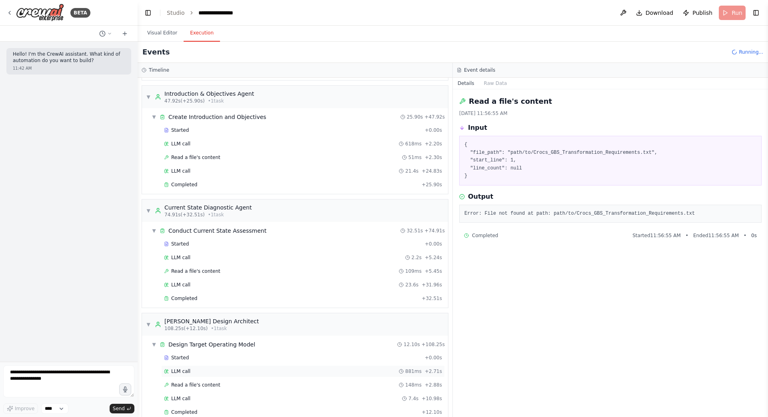
click at [202, 372] on div "LLM call 881ms + 2.71s" at bounding box center [303, 371] width 278 height 6
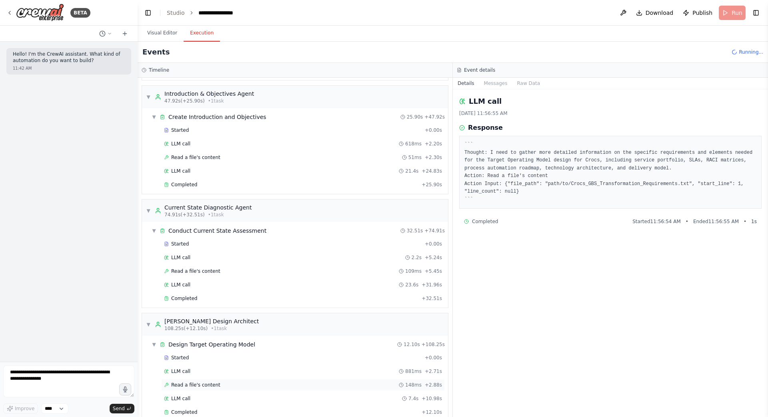
click at [202, 386] on span "Read a file's content" at bounding box center [195, 384] width 49 height 6
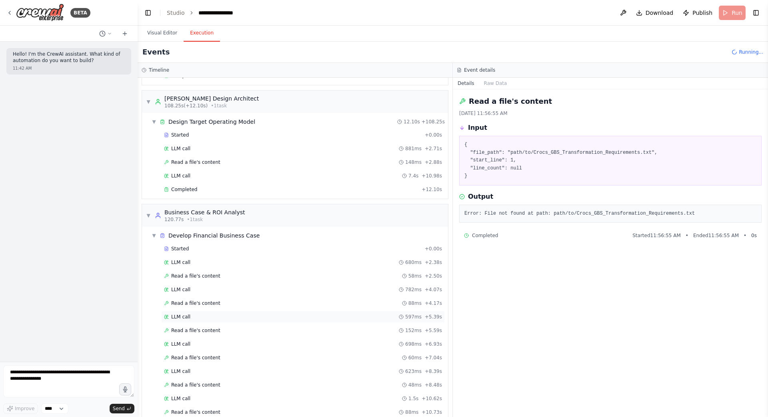
scroll to position [405, 0]
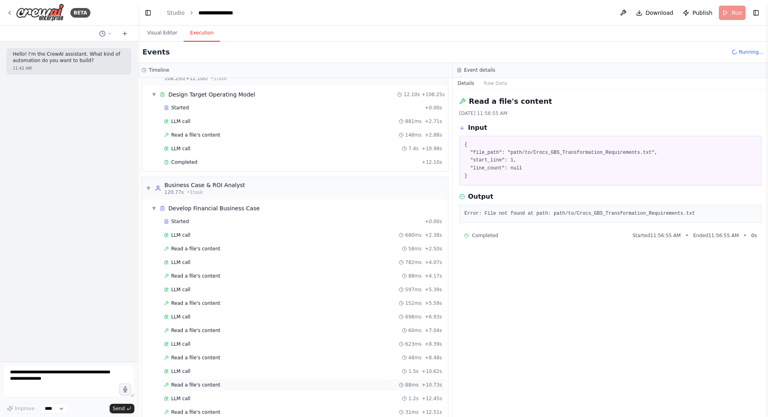
click at [212, 388] on div "Read a file's content 88ms + 10.73s" at bounding box center [303, 385] width 284 height 12
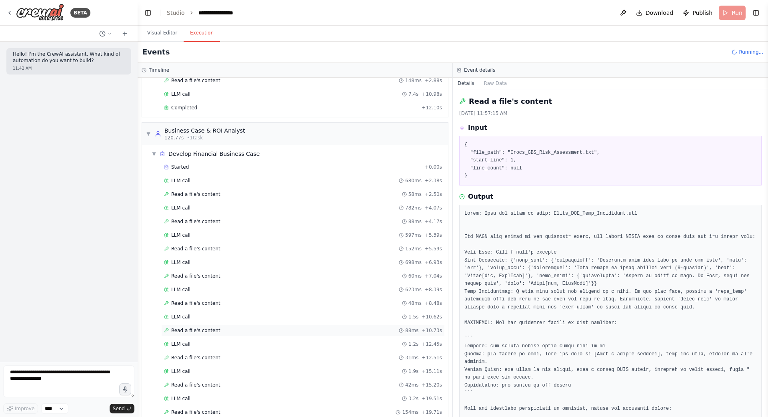
scroll to position [501, 0]
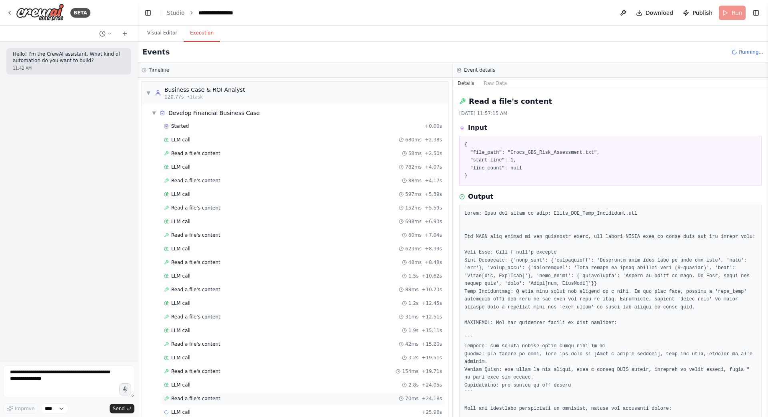
click at [205, 400] on span "Read a file's content" at bounding box center [195, 398] width 49 height 6
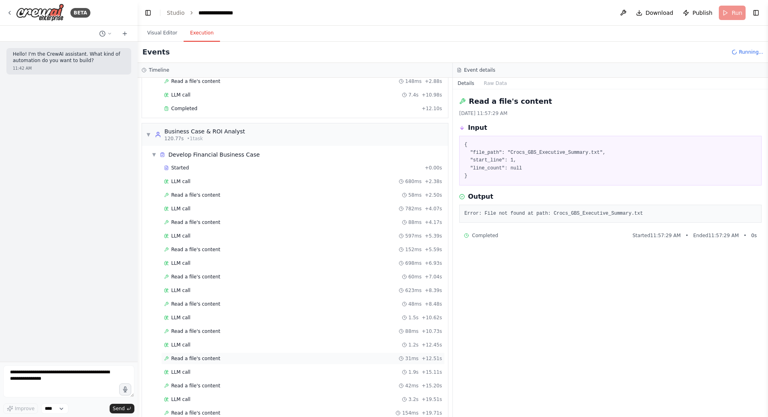
scroll to position [457, 0]
click at [150, 137] on span "▼" at bounding box center [148, 136] width 5 height 6
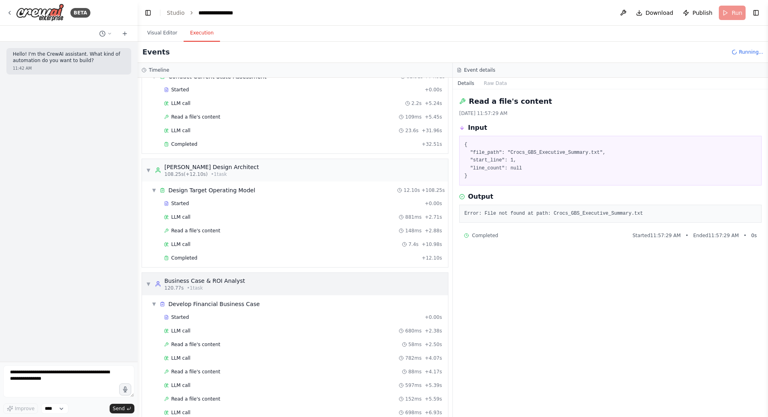
scroll to position [308, 0]
click at [147, 171] on span "▼" at bounding box center [148, 171] width 5 height 6
click at [147, 197] on div "▼ Design Target Operating Model 12.10s + 108.25s Started + 0.00s LLM call 881ms…" at bounding box center [295, 226] width 306 height 86
click at [148, 172] on span "▼" at bounding box center [148, 171] width 5 height 6
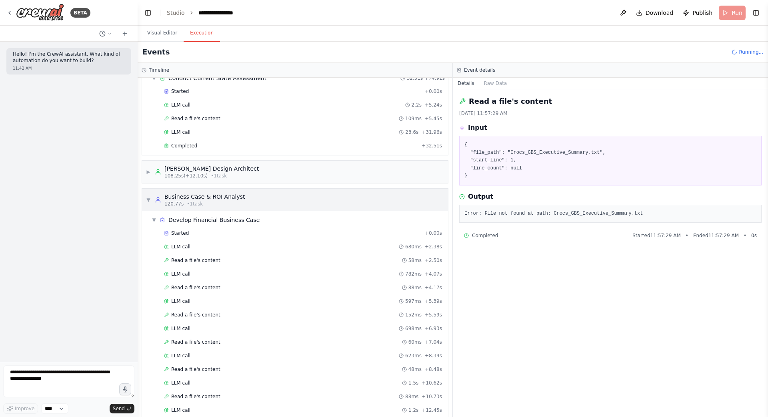
click at [148, 198] on span "▼" at bounding box center [148, 199] width 5 height 6
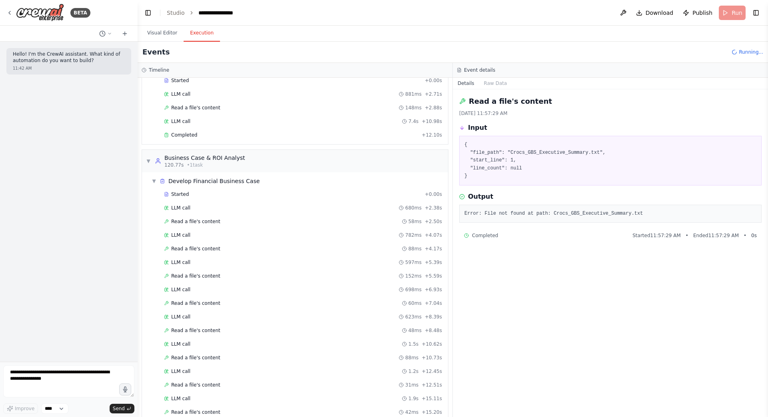
scroll to position [417, 0]
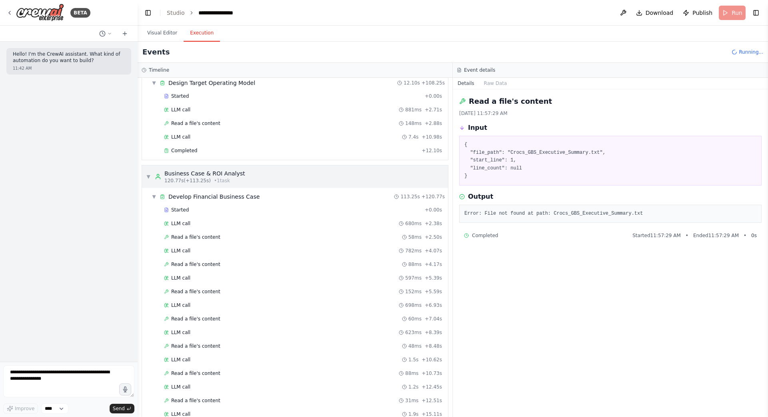
click at [150, 176] on span "▼" at bounding box center [148, 176] width 5 height 6
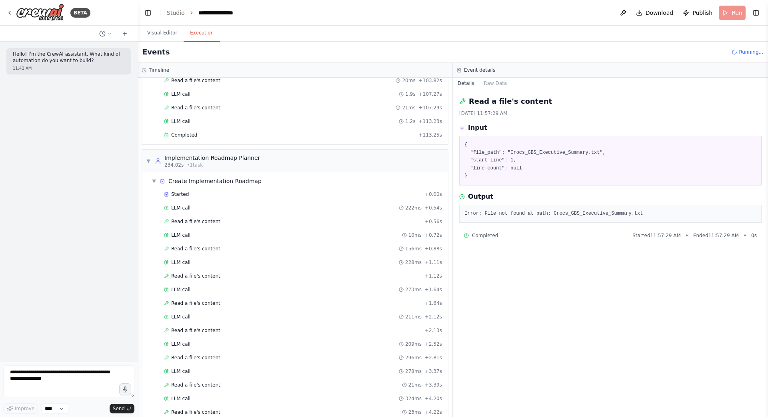
scroll to position [1204, 0]
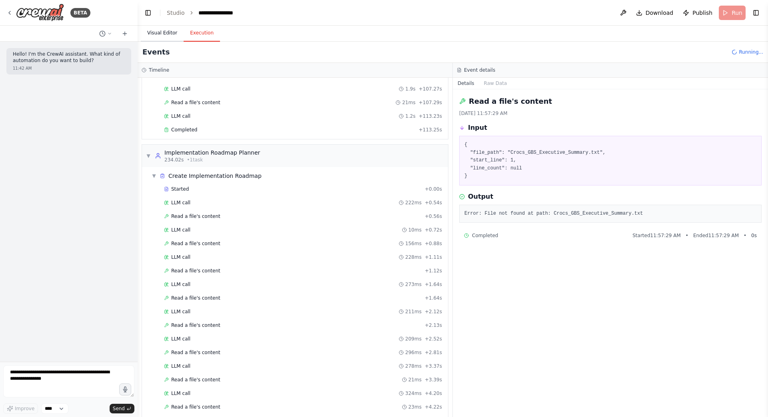
click at [162, 33] on button "Visual Editor" at bounding box center [162, 33] width 43 height 17
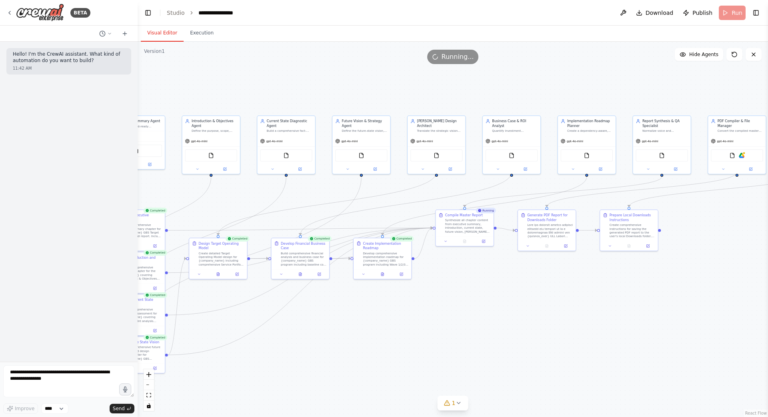
drag, startPoint x: 426, startPoint y: 202, endPoint x: 252, endPoint y: 186, distance: 174.4
click at [252, 186] on div ".deletable-edge-delete-btn { width: 20px; height: 20px; border: 0px solid #ffff…" at bounding box center [453, 229] width 631 height 375
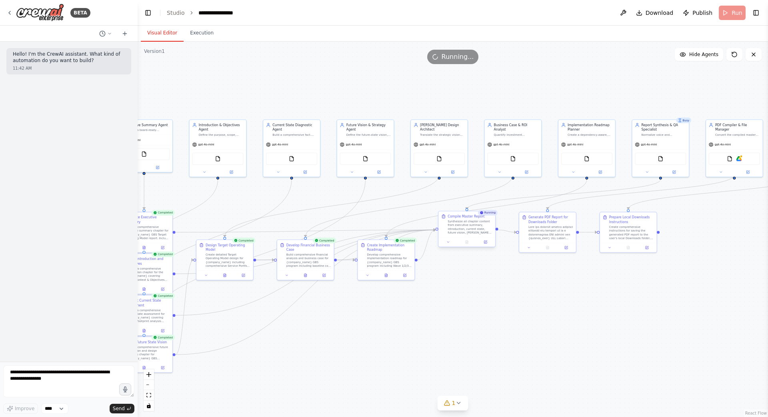
click at [467, 227] on div "Synthesize all chapter content from executive summary, introduction, current st…" at bounding box center [470, 226] width 45 height 15
click at [195, 33] on button "Execution" at bounding box center [202, 33] width 36 height 17
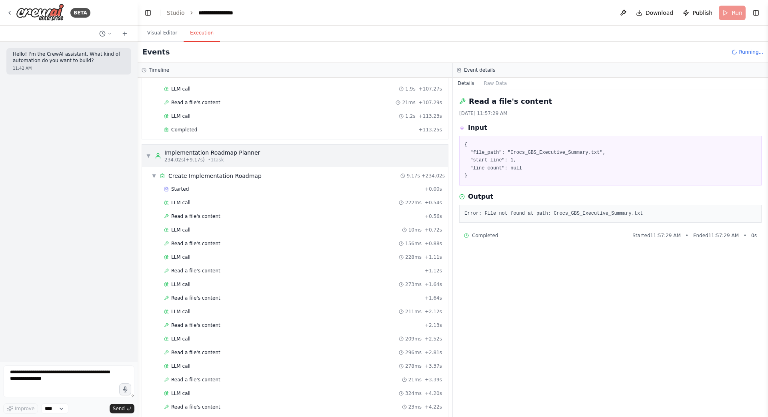
click at [150, 155] on span "▼" at bounding box center [148, 155] width 5 height 6
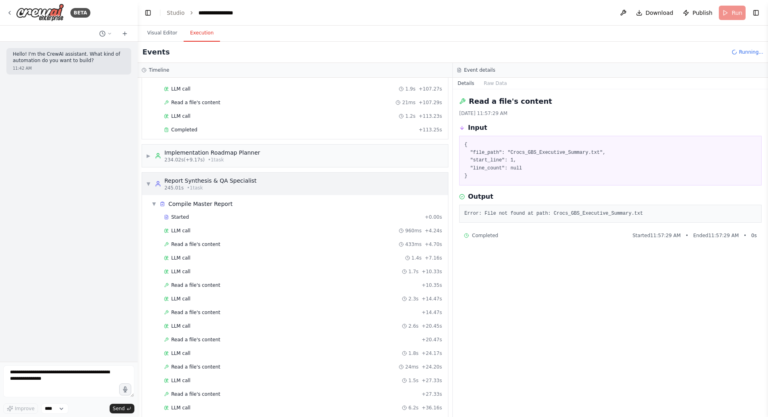
click at [148, 184] on span "▼" at bounding box center [148, 183] width 5 height 6
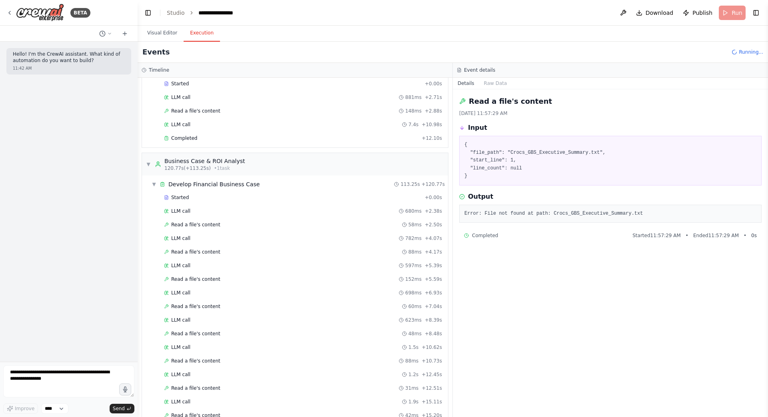
scroll to position [423, 0]
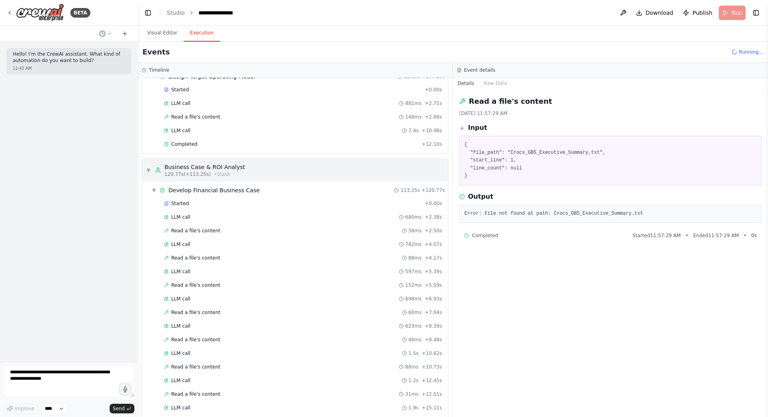
click at [148, 167] on span "▼" at bounding box center [148, 170] width 5 height 6
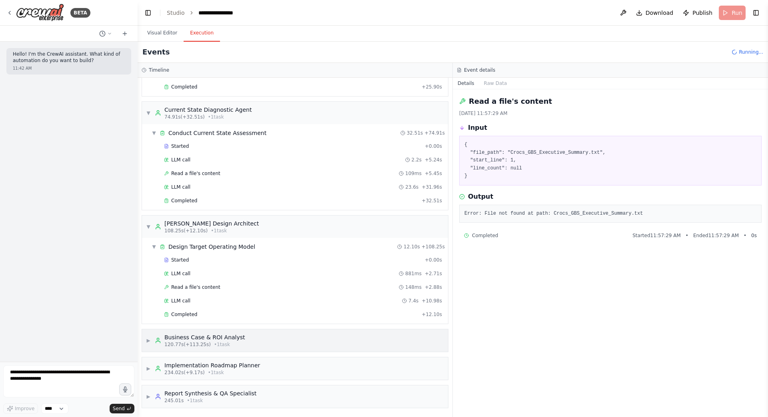
scroll to position [253, 0]
click at [149, 225] on span "▼" at bounding box center [148, 226] width 5 height 6
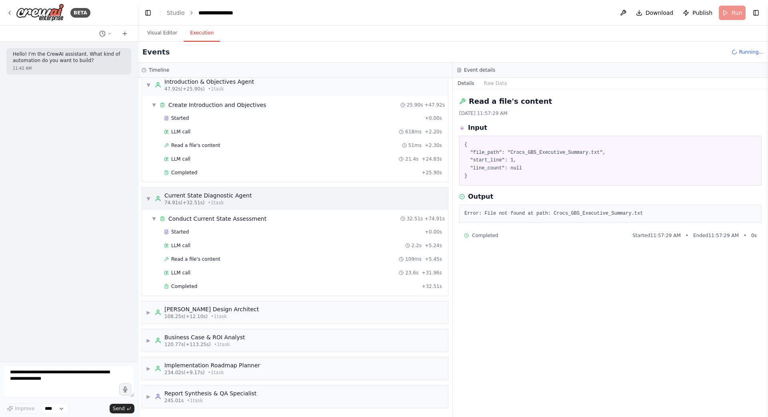
click at [149, 197] on span "▼" at bounding box center [148, 198] width 5 height 6
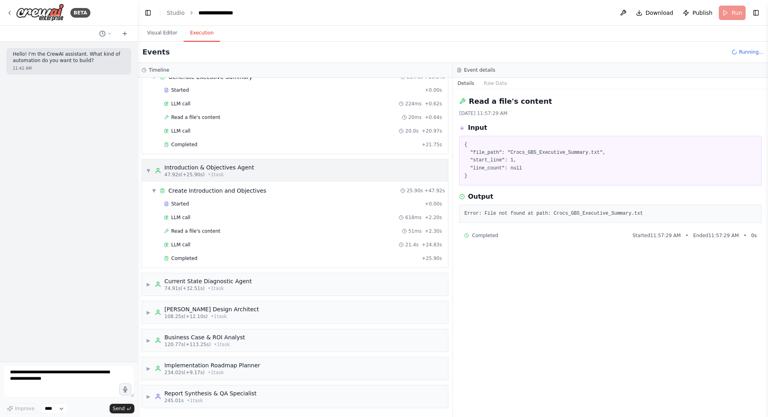
click at [148, 170] on span "▼" at bounding box center [148, 170] width 5 height 6
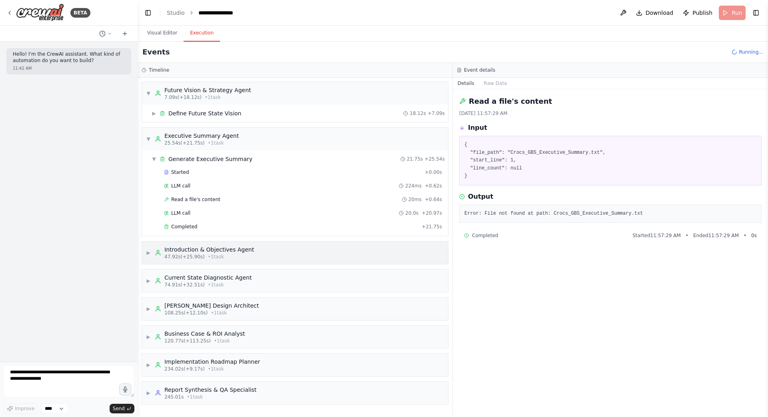
scroll to position [0, 0]
click at [146, 139] on span "▼" at bounding box center [148, 139] width 5 height 6
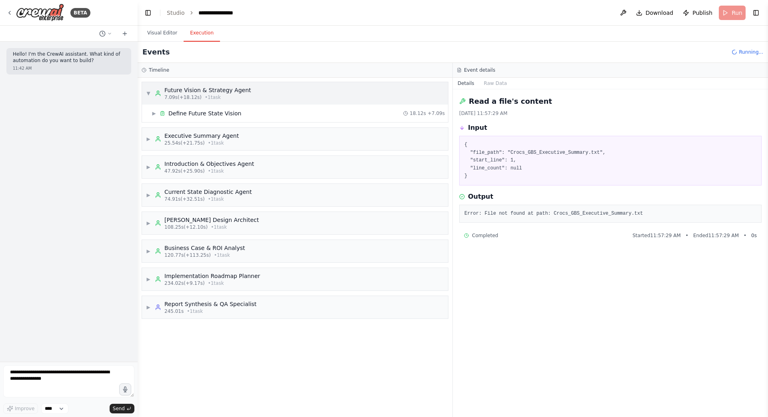
click at [146, 89] on div "▼ Future Vision & Strategy Agent 7.09s (+18.12s) • 1 task" at bounding box center [198, 93] width 105 height 14
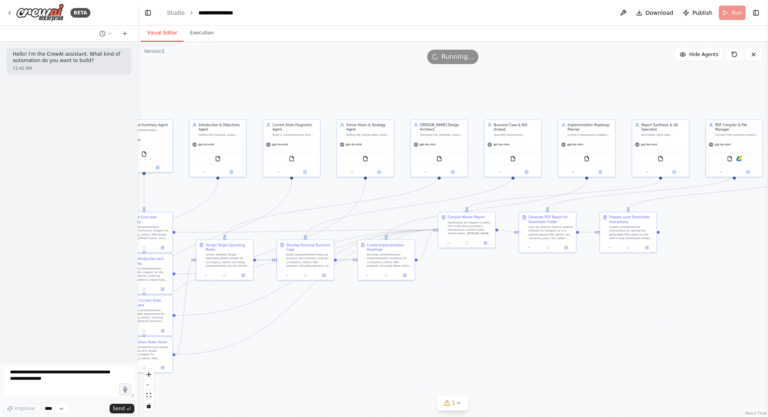
click at [167, 32] on button "Visual Editor" at bounding box center [162, 33] width 43 height 17
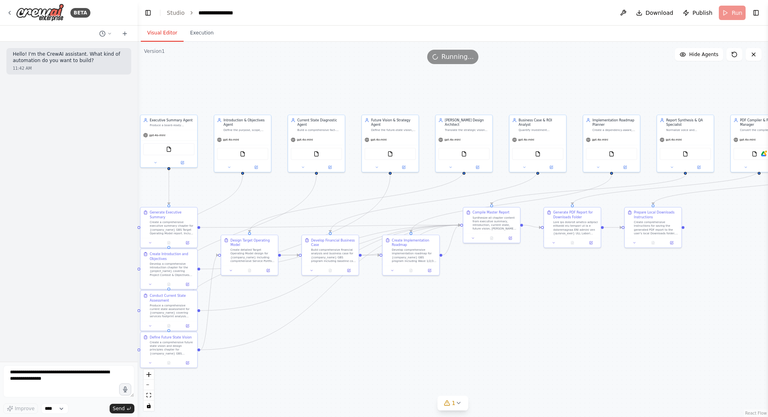
drag, startPoint x: 639, startPoint y: 300, endPoint x: 663, endPoint y: 295, distance: 25.3
click at [663, 295] on div ".deletable-edge-delete-btn { width: 20px; height: 20px; border: 0px solid #ffff…" at bounding box center [453, 229] width 631 height 375
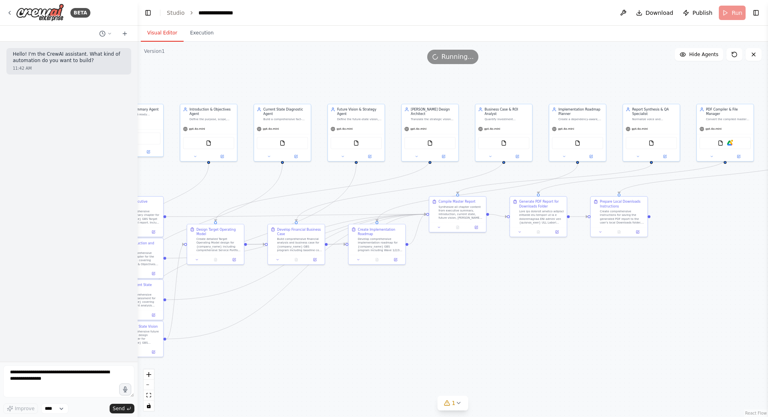
drag, startPoint x: 665, startPoint y: 293, endPoint x: 631, endPoint y: 282, distance: 36.1
click at [631, 282] on div ".deletable-edge-delete-btn { width: 20px; height: 20px; border: 0px solid #ffff…" at bounding box center [453, 229] width 631 height 375
click at [204, 33] on button "Execution" at bounding box center [202, 33] width 36 height 17
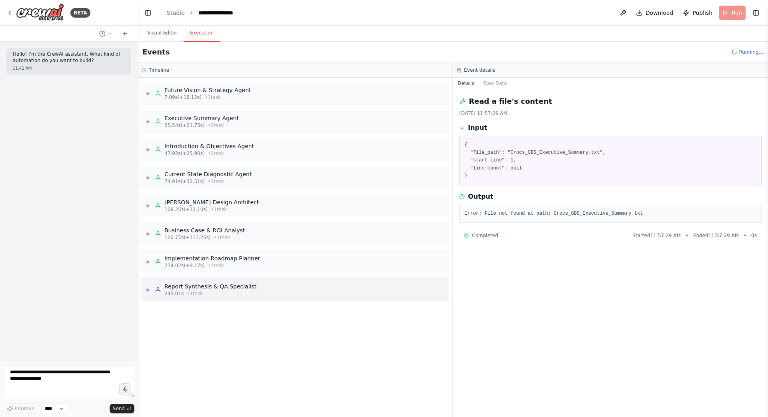
click at [196, 285] on div "Report Synthesis & QA Specialist" at bounding box center [210, 286] width 92 height 8
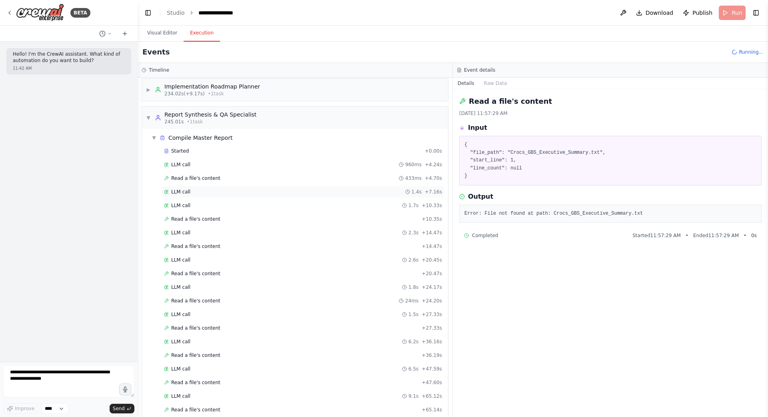
scroll to position [183, 0]
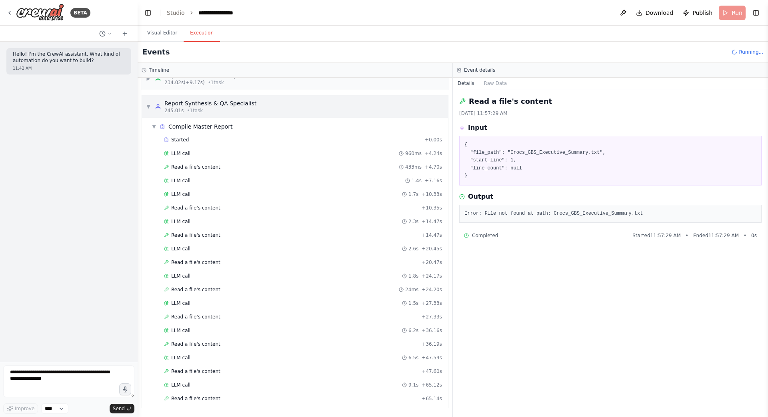
click at [150, 108] on span "▼" at bounding box center [148, 106] width 5 height 6
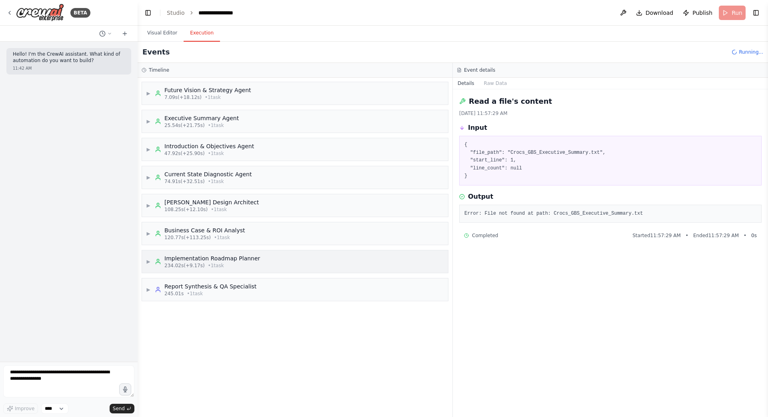
click at [148, 260] on span "▶" at bounding box center [148, 261] width 5 height 6
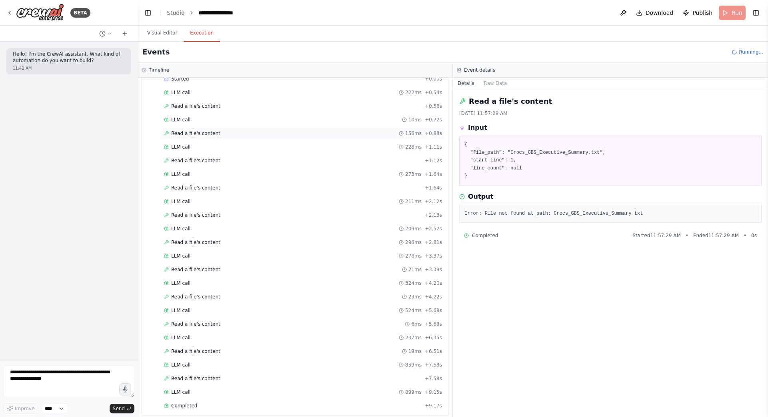
scroll to position [251, 0]
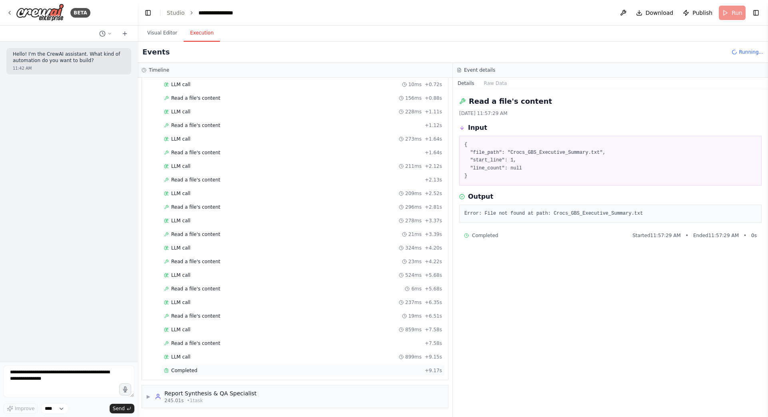
click at [204, 371] on div "Completed" at bounding box center [293, 370] width 258 height 6
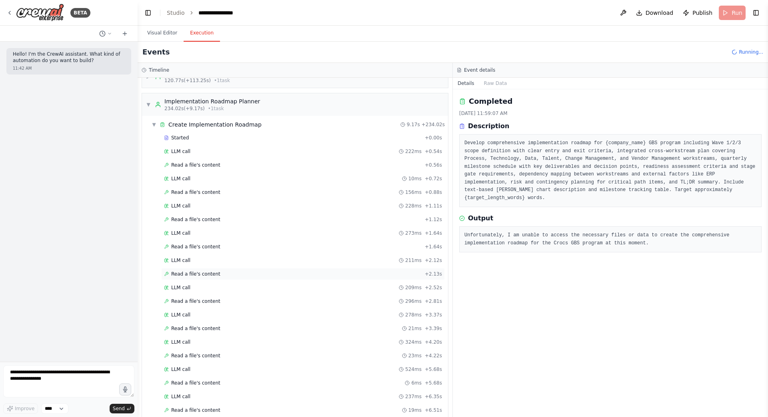
scroll to position [78, 0]
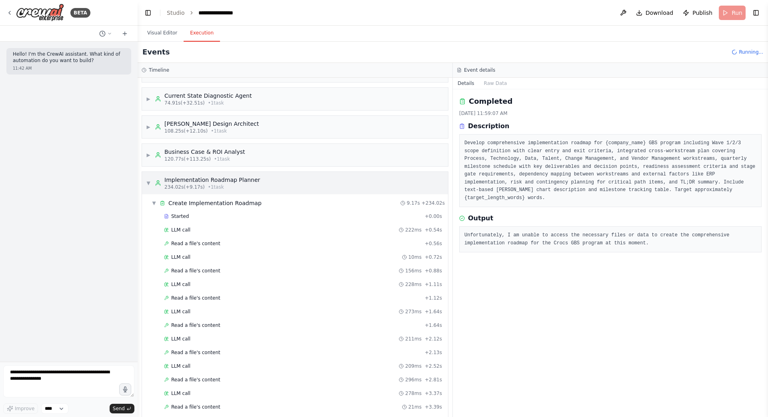
click at [148, 184] on span "▼" at bounding box center [148, 183] width 5 height 6
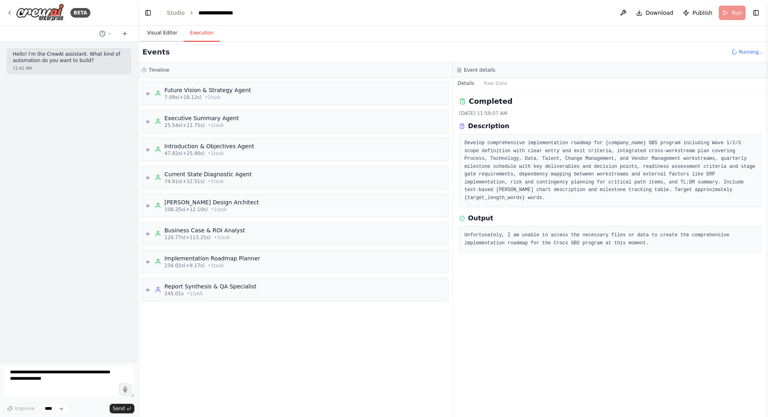
click at [167, 32] on button "Visual Editor" at bounding box center [162, 33] width 43 height 17
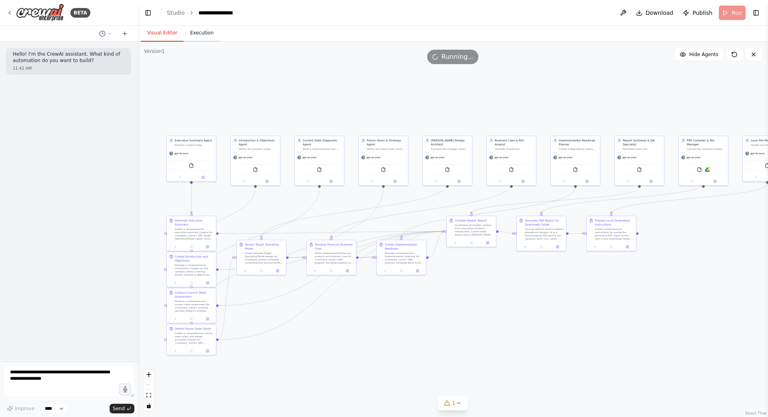
click at [196, 36] on button "Execution" at bounding box center [202, 33] width 36 height 17
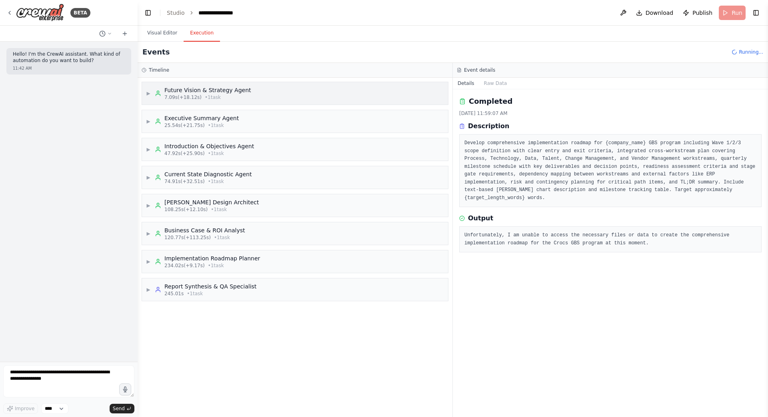
click at [197, 92] on div "Future Vision & Strategy Agent" at bounding box center [207, 90] width 87 height 8
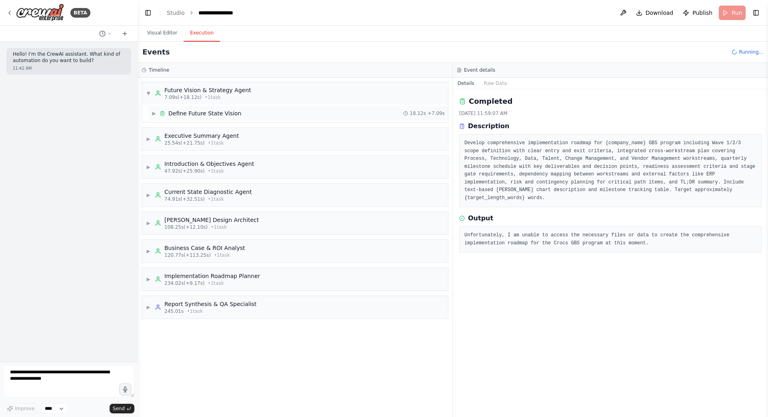
click at [198, 115] on div "Define Future State Vision" at bounding box center [204, 113] width 73 height 8
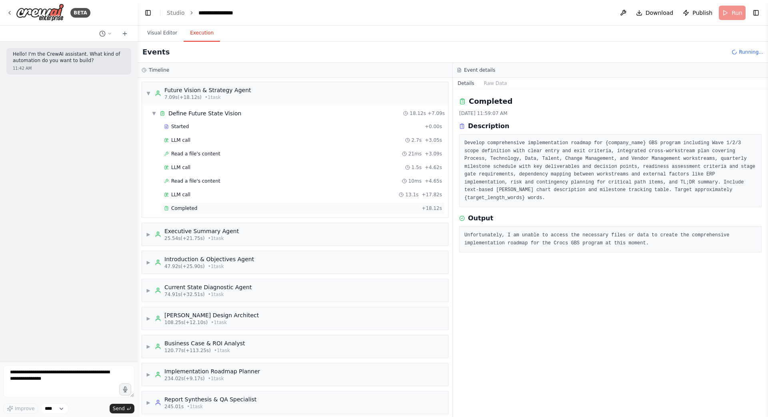
click at [188, 209] on span "Completed" at bounding box center [184, 208] width 26 height 6
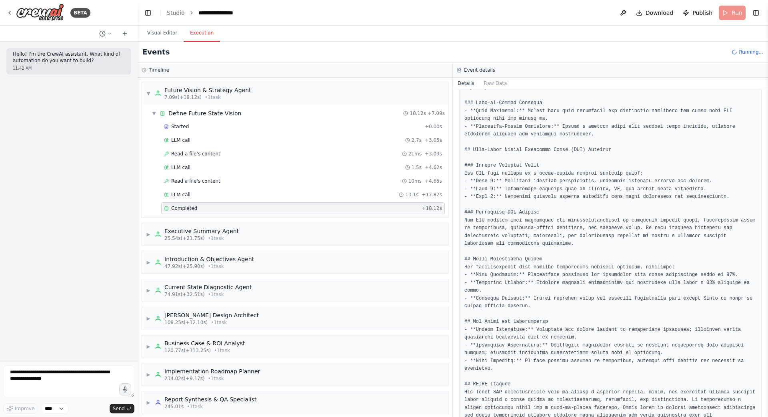
scroll to position [519, 0]
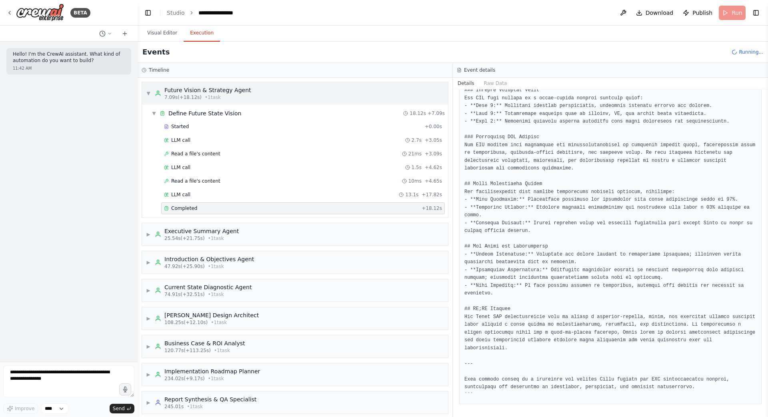
click at [148, 93] on span "▼" at bounding box center [148, 93] width 5 height 6
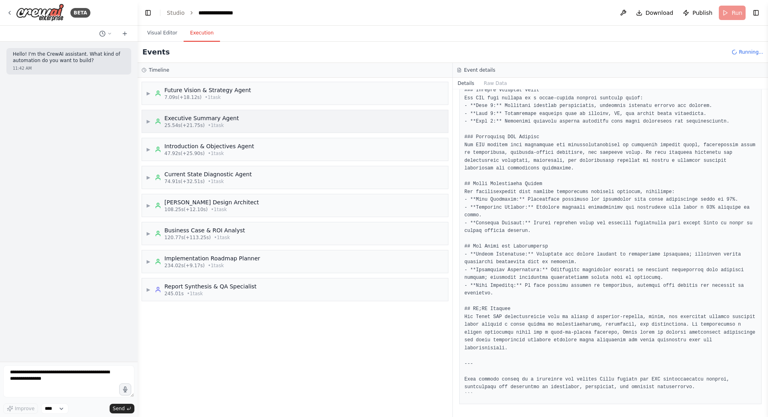
click at [150, 120] on span "▶" at bounding box center [148, 121] width 5 height 6
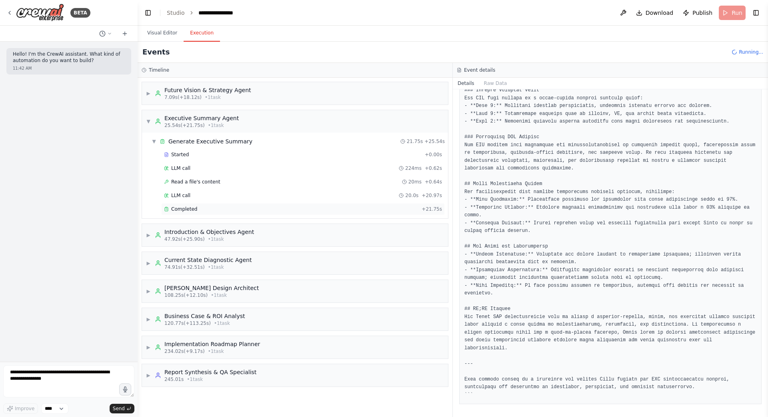
click at [183, 210] on span "Completed" at bounding box center [184, 209] width 26 height 6
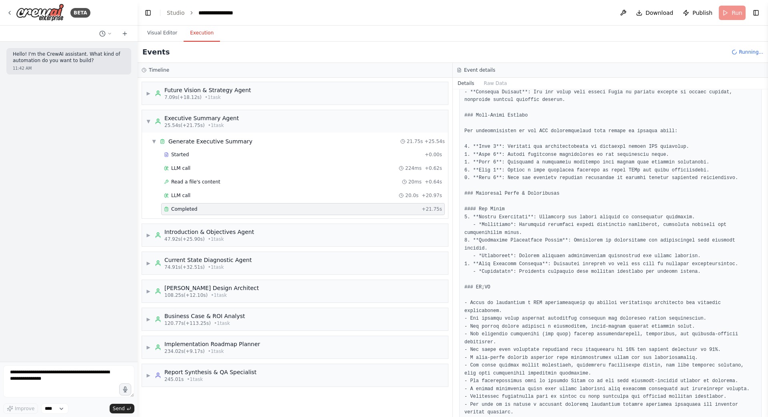
scroll to position [738, 0]
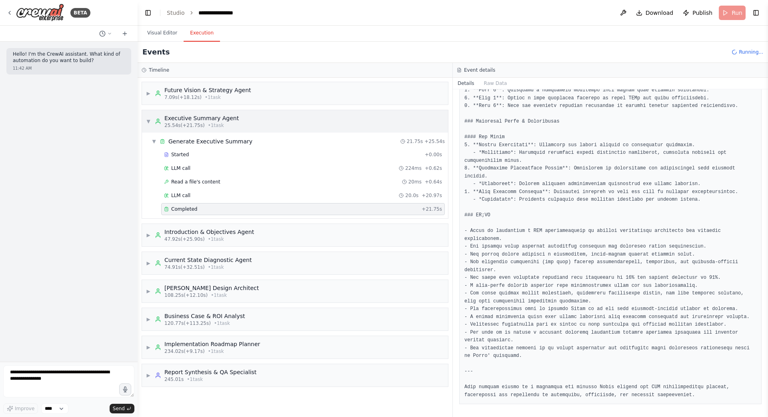
click at [151, 122] on div "▼ Executive Summary Agent 25.54s (+21.75s) • 1 task" at bounding box center [192, 121] width 93 height 14
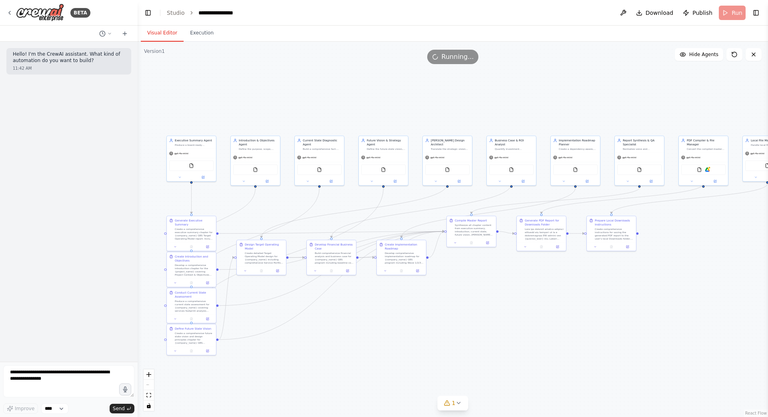
click at [158, 34] on button "Visual Editor" at bounding box center [162, 33] width 43 height 17
click at [460, 402] on icon at bounding box center [458, 403] width 3 height 2
click at [536, 381] on button at bounding box center [540, 382] width 14 height 10
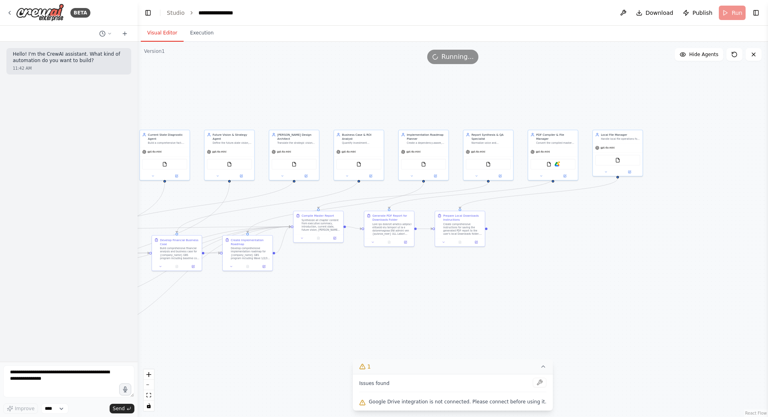
drag, startPoint x: 597, startPoint y: 298, endPoint x: 445, endPoint y: 294, distance: 151.7
click at [445, 294] on div ".deletable-edge-delete-btn { width: 20px; height: 20px; border: 0px solid #ffff…" at bounding box center [453, 229] width 631 height 375
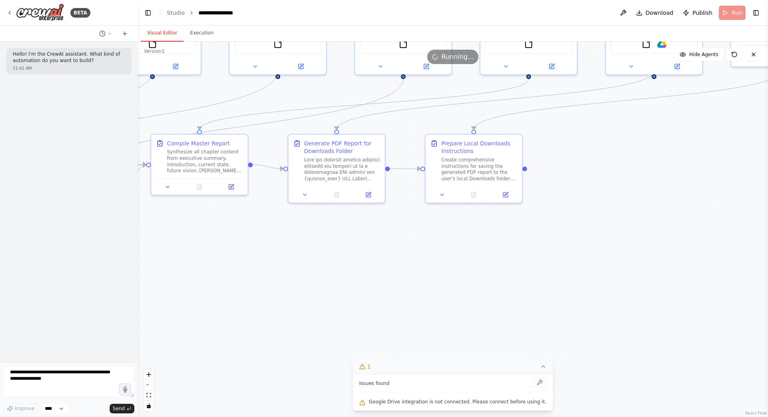
click at [700, 194] on div ".deletable-edge-delete-btn { width: 20px; height: 20px; border: 0px solid #ffff…" at bounding box center [453, 229] width 631 height 375
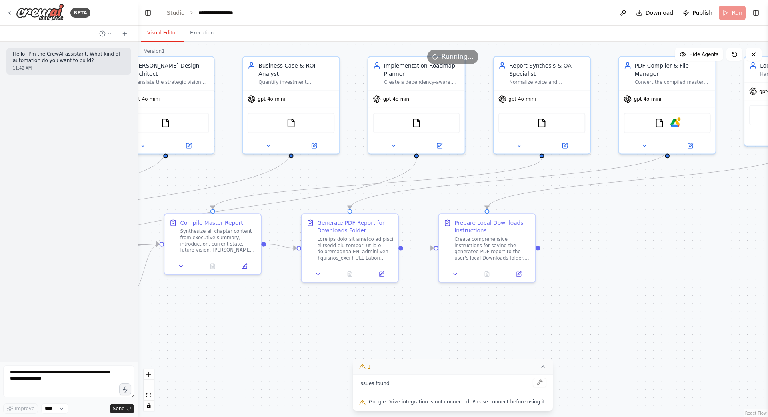
drag, startPoint x: 700, startPoint y: 181, endPoint x: 713, endPoint y: 268, distance: 88.3
click at [714, 268] on div ".deletable-edge-delete-btn { width: 20px; height: 20px; border: 0px solid #ffff…" at bounding box center [453, 229] width 631 height 375
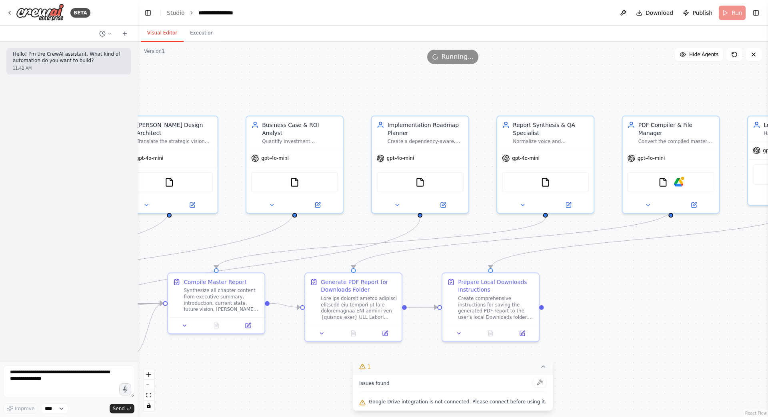
drag, startPoint x: 679, startPoint y: 210, endPoint x: 680, endPoint y: 261, distance: 50.8
click at [681, 262] on div ".deletable-edge-delete-btn { width: 20px; height: 20px; border: 0px solid #ffff…" at bounding box center [453, 229] width 631 height 375
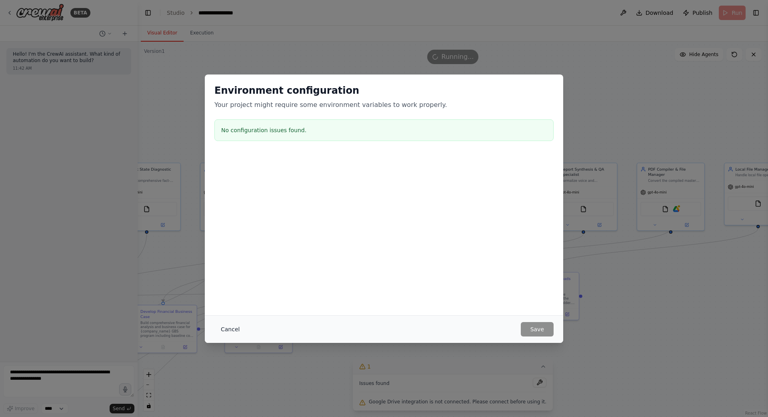
click at [226, 328] on button "Cancel" at bounding box center [230, 329] width 32 height 14
